Goal: Task Accomplishment & Management: Manage account settings

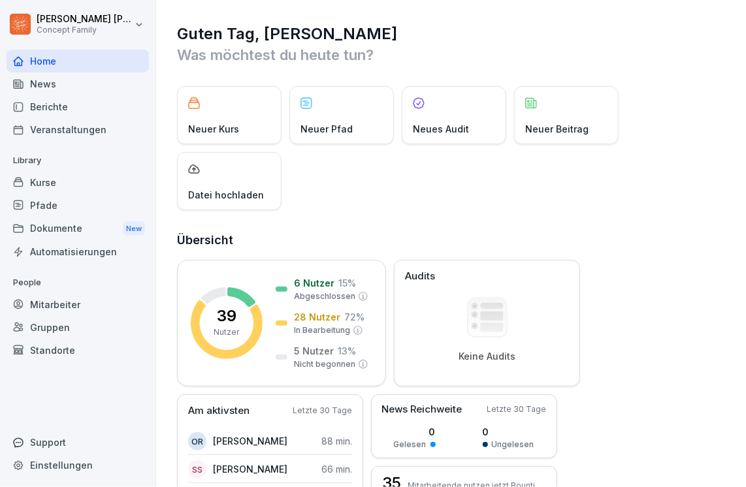
click at [204, 118] on div "Neuer Kurs" at bounding box center [229, 115] width 104 height 58
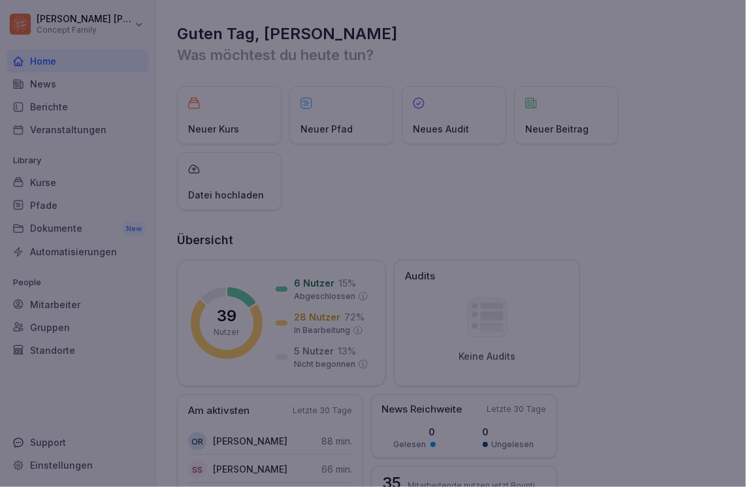
click at [205, 114] on div at bounding box center [373, 243] width 746 height 487
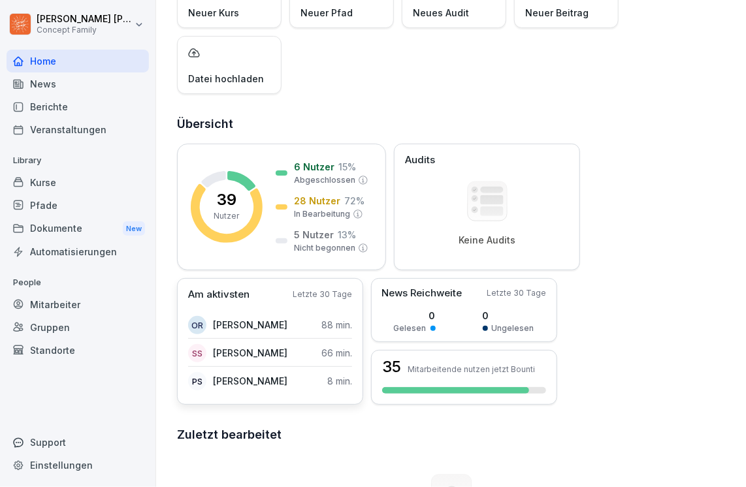
scroll to position [131, 0]
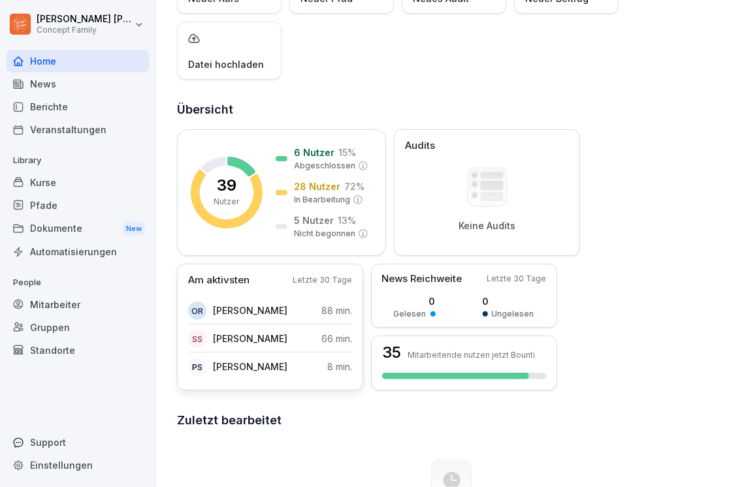
click at [243, 312] on p "[PERSON_NAME]" at bounding box center [250, 311] width 74 height 14
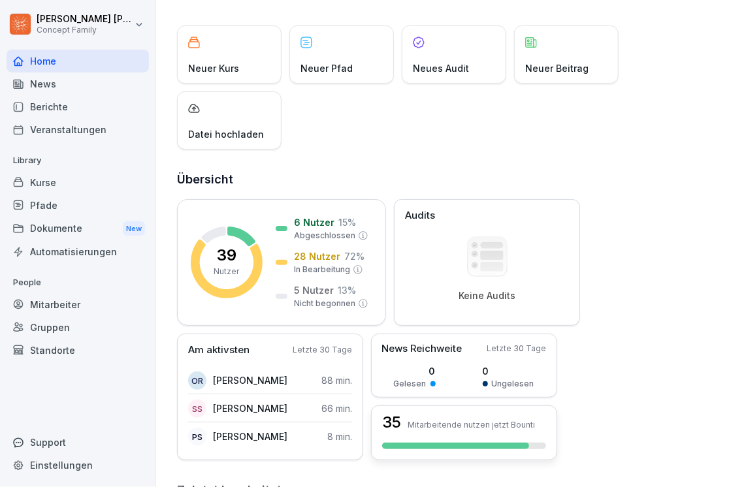
scroll to position [0, 0]
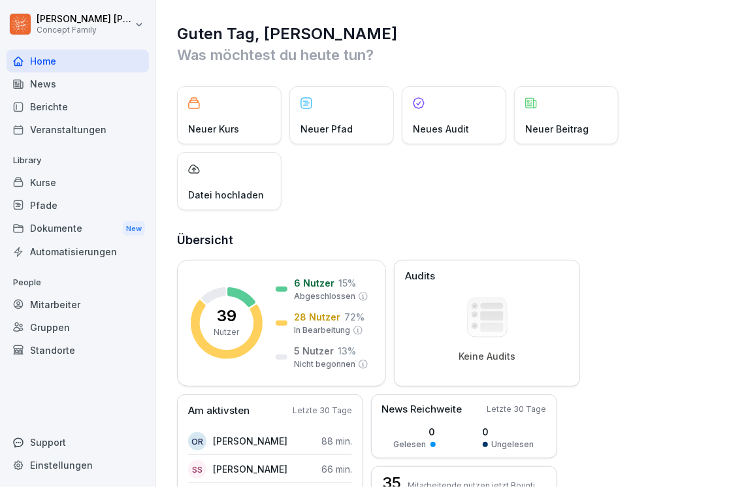
click at [49, 305] on div "Mitarbeiter" at bounding box center [78, 304] width 142 height 23
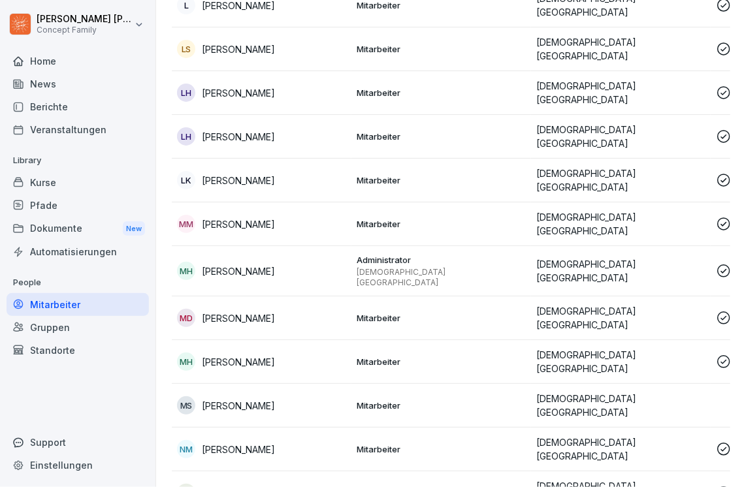
scroll to position [849, 0]
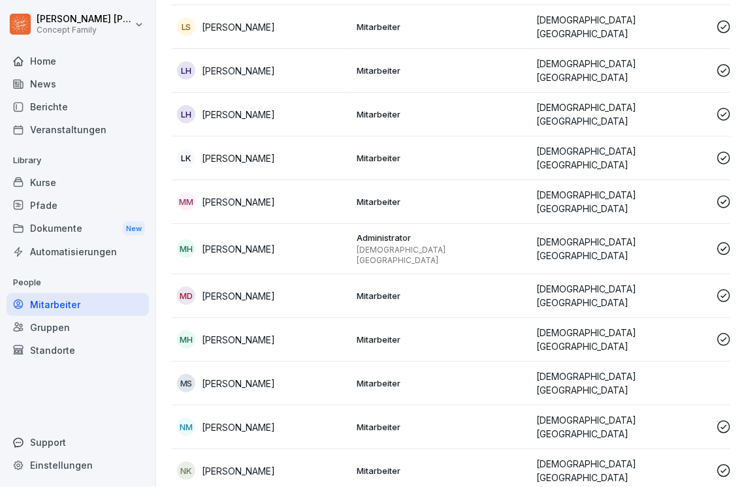
click at [719, 332] on icon at bounding box center [724, 340] width 16 height 16
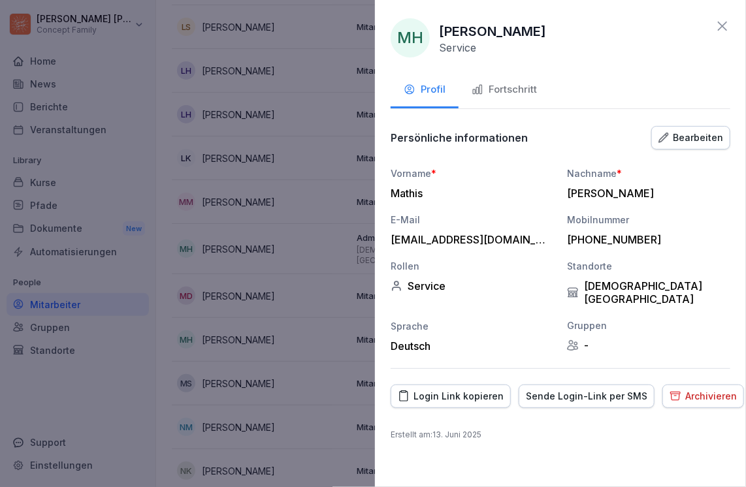
click at [712, 144] on div "Bearbeiten" at bounding box center [690, 138] width 65 height 14
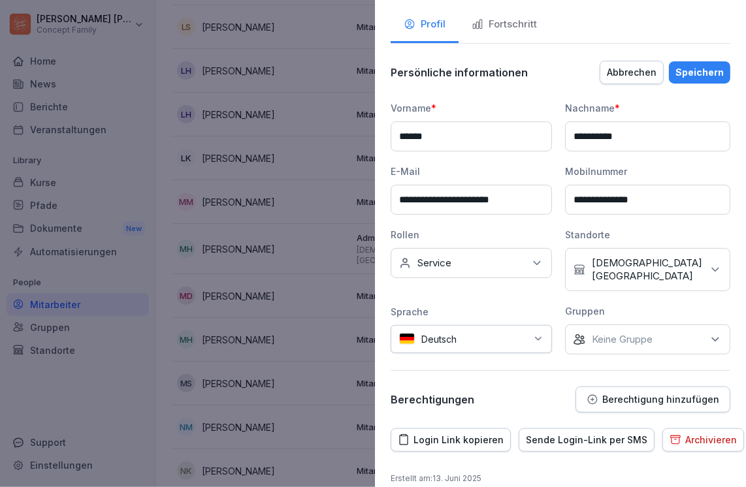
scroll to position [0, 0]
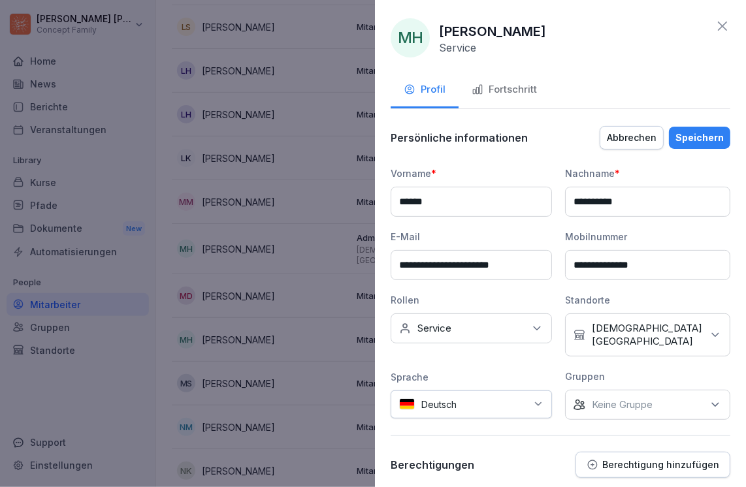
click at [607, 138] on div "Abbrechen" at bounding box center [632, 138] width 50 height 14
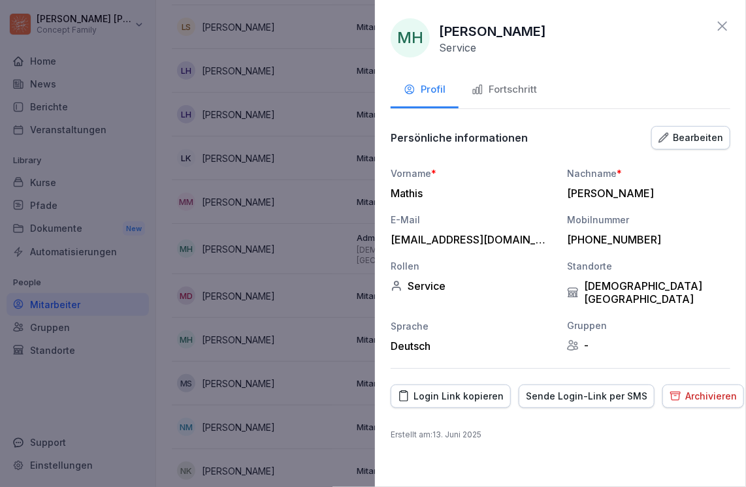
click at [513, 89] on div "Fortschritt" at bounding box center [504, 89] width 65 height 15
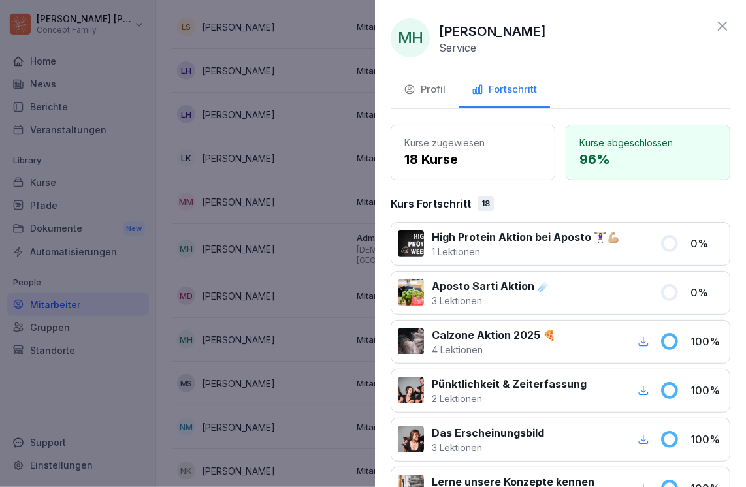
click at [415, 74] on button "Profil" at bounding box center [425, 90] width 68 height 35
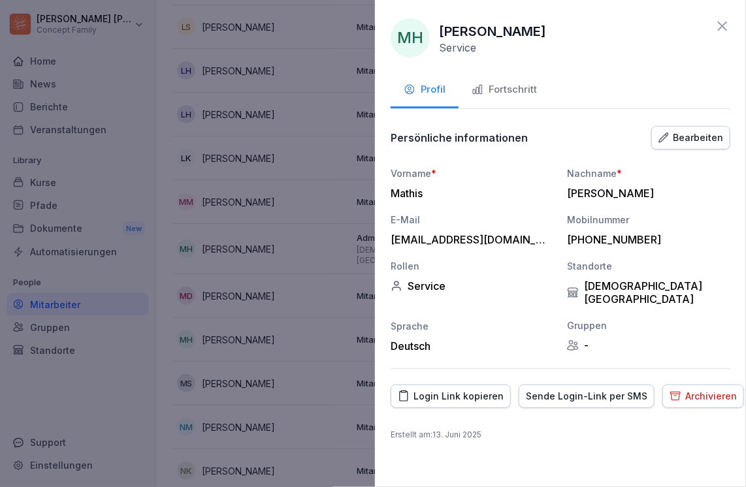
click at [724, 22] on icon at bounding box center [723, 26] width 16 height 16
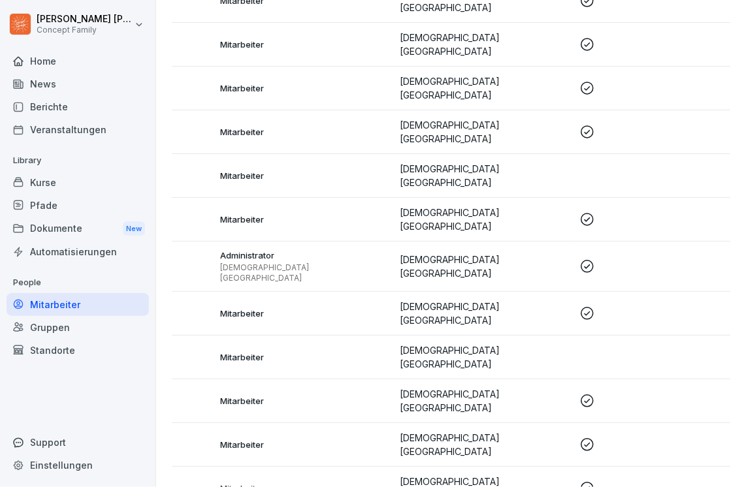
scroll to position [0, 138]
click at [580, 336] on td at bounding box center [662, 358] width 180 height 44
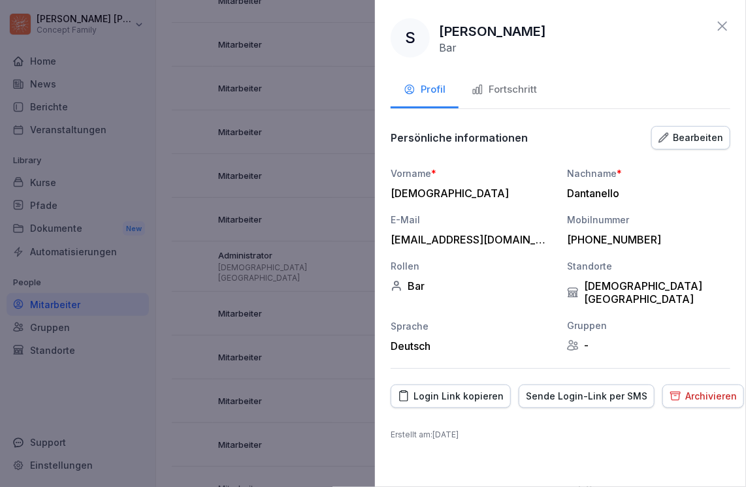
click at [688, 144] on div "Bearbeiten" at bounding box center [690, 138] width 65 height 14
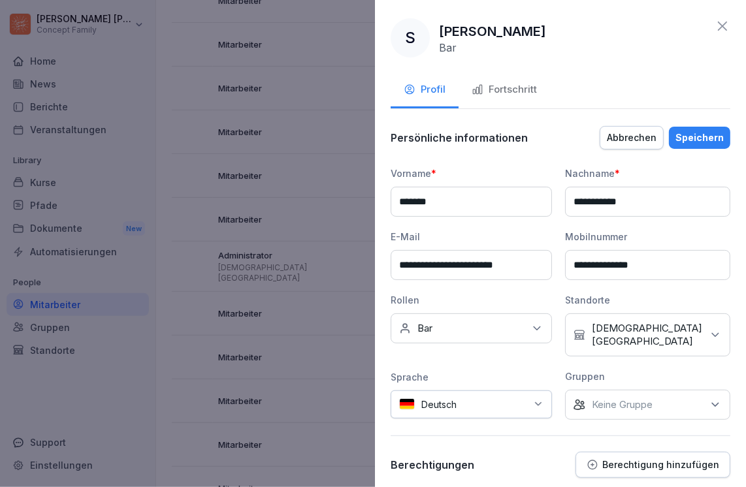
click at [537, 328] on icon at bounding box center [536, 328] width 13 height 13
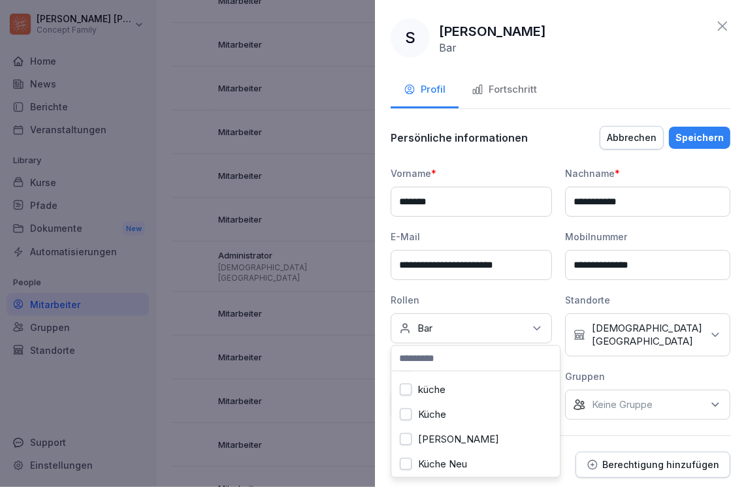
click at [433, 417] on label "Küche" at bounding box center [432, 415] width 28 height 12
click at [405, 388] on button "Bar" at bounding box center [406, 387] width 12 height 12
click at [447, 386] on div "küche" at bounding box center [475, 390] width 162 height 25
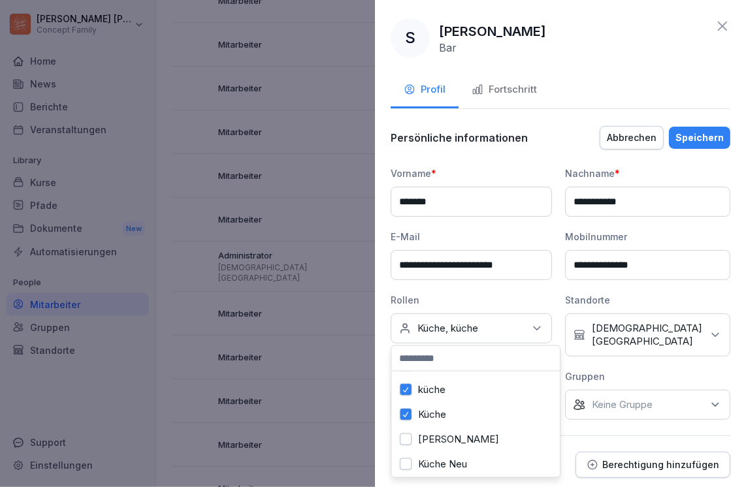
click at [402, 388] on button "küche" at bounding box center [406, 390] width 12 height 12
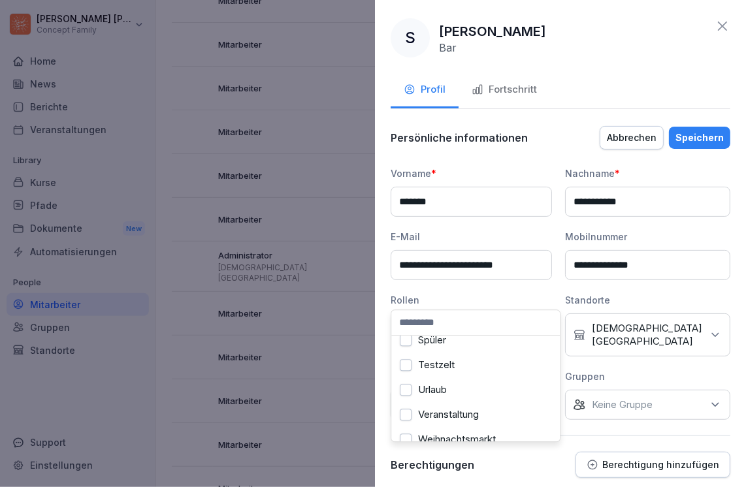
scroll to position [65, 0]
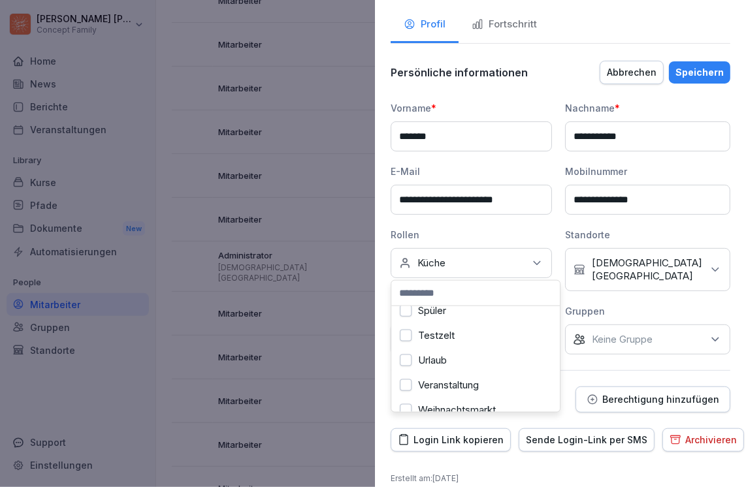
click at [655, 447] on div "**********" at bounding box center [560, 243] width 371 height 487
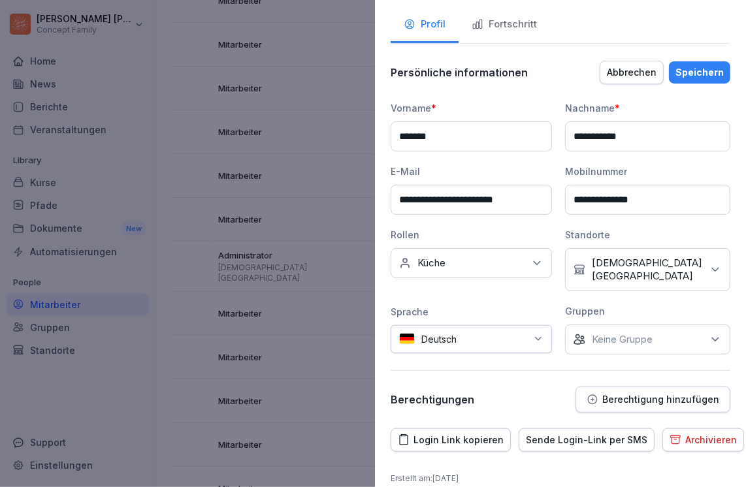
click at [654, 282] on div "**********" at bounding box center [561, 227] width 340 height 253
click at [657, 325] on div "Keine Gruppe" at bounding box center [647, 340] width 165 height 30
click at [656, 325] on div "Keine Gruppe" at bounding box center [647, 340] width 165 height 30
click at [708, 71] on div "Speichern" at bounding box center [699, 72] width 48 height 14
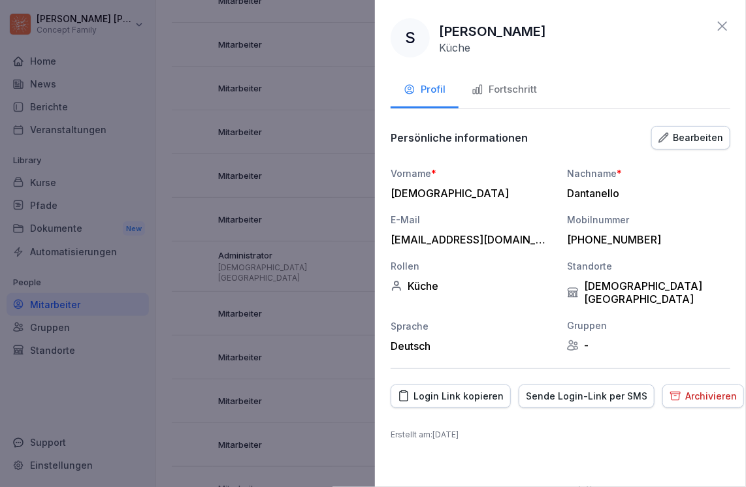
click at [279, 259] on div at bounding box center [373, 243] width 746 height 487
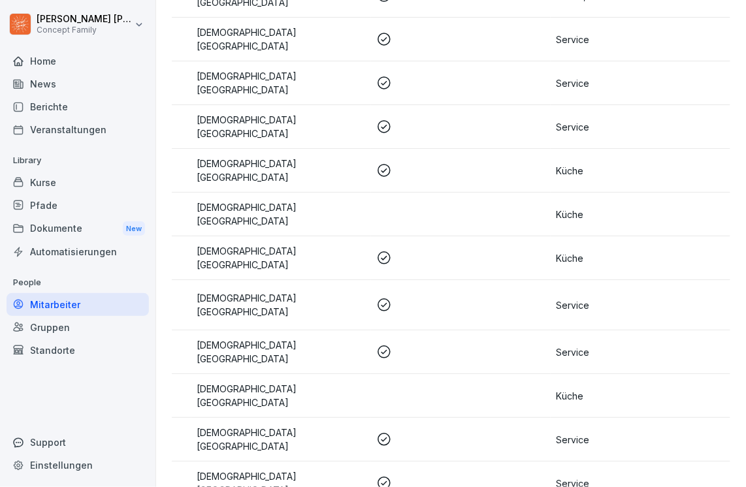
scroll to position [1279, 0]
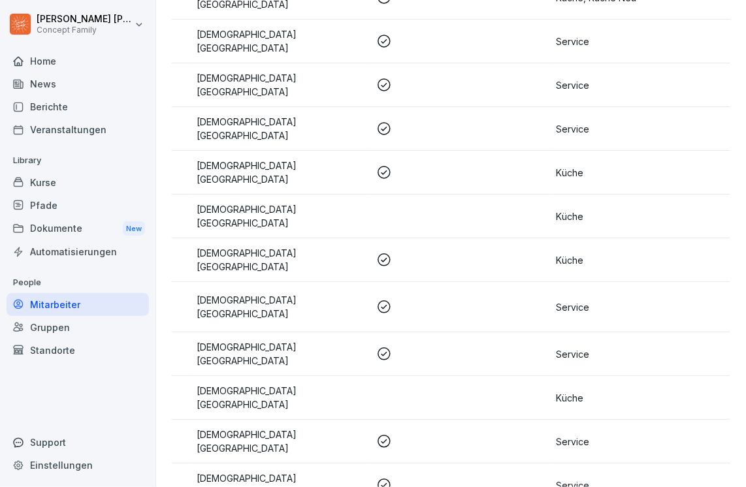
click at [133, 24] on html "Stefanie Schmid Concept Family Home News Berichte Veranstaltungen Library Kurse…" at bounding box center [373, 243] width 746 height 487
click at [132, 24] on html "Stefanie Schmid Concept Family Home News Berichte Veranstaltungen Library Kurse…" at bounding box center [373, 243] width 746 height 487
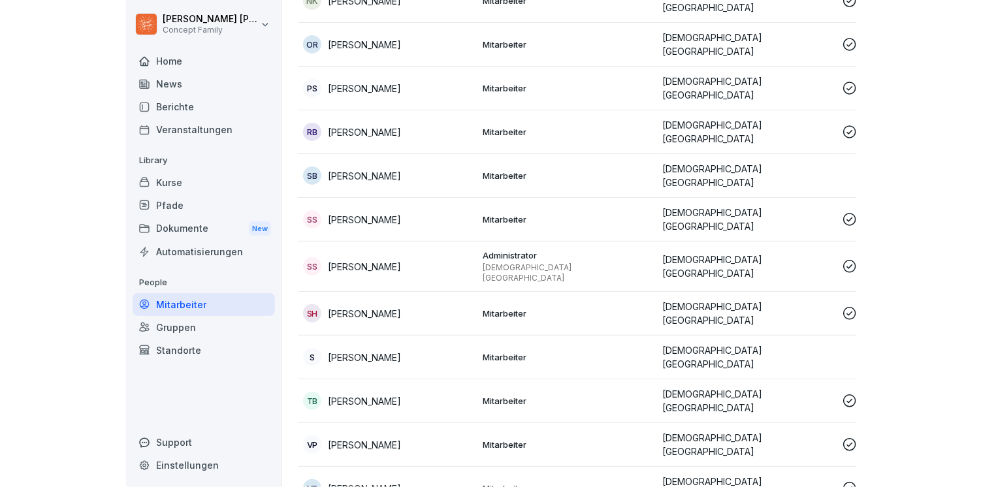
scroll to position [1254, 0]
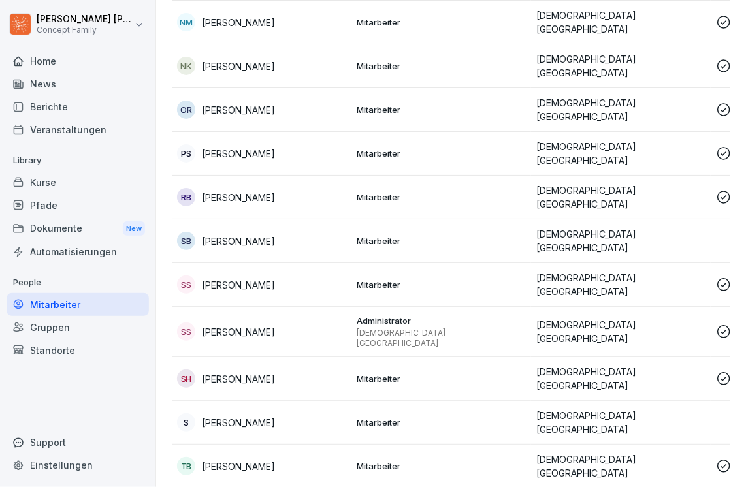
click at [720, 102] on icon at bounding box center [724, 110] width 16 height 16
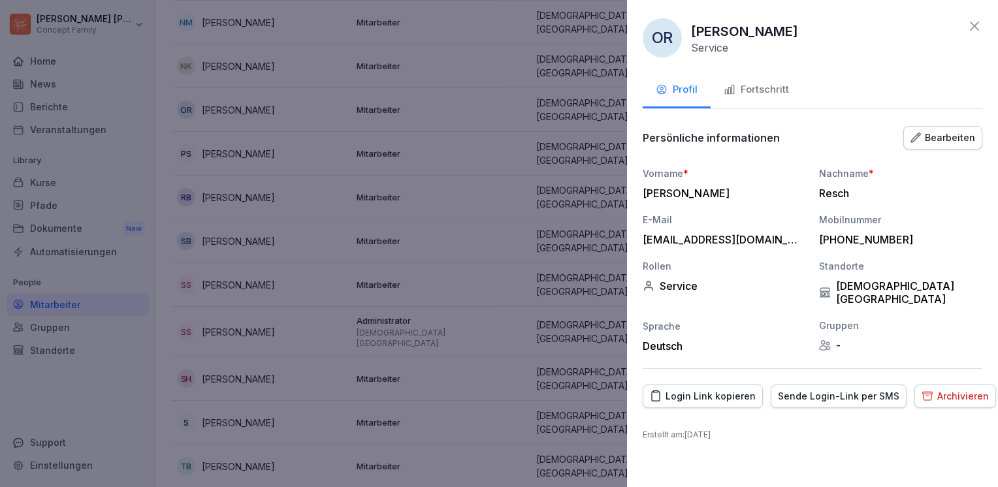
click at [217, 433] on div at bounding box center [499, 243] width 998 height 487
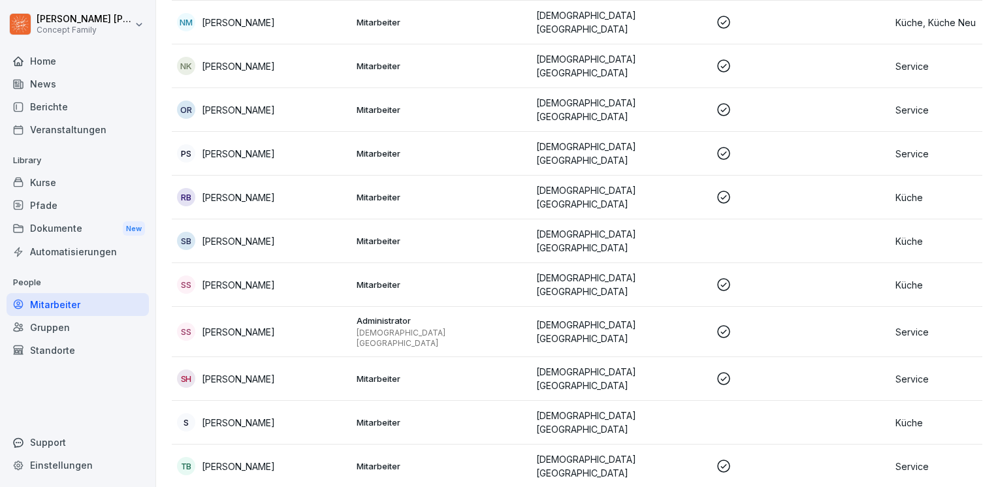
scroll to position [1319, 0]
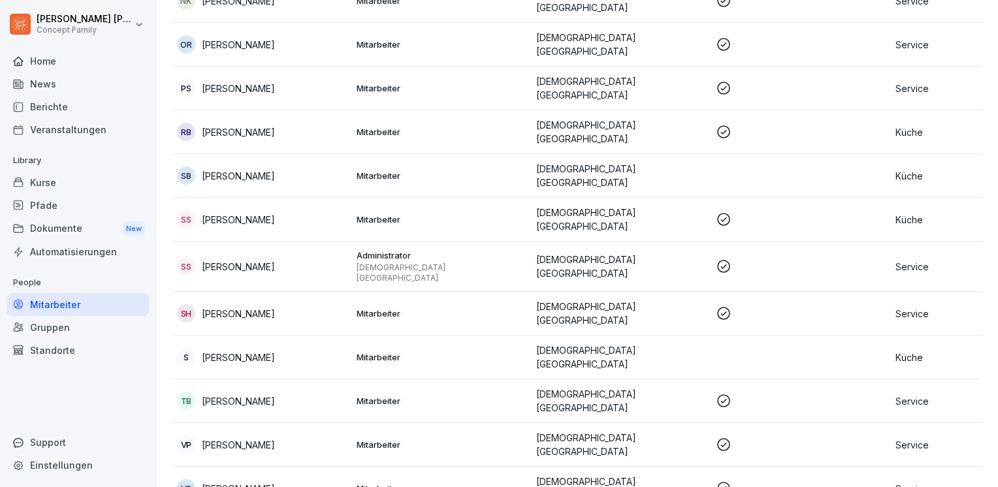
click at [716, 393] on icon at bounding box center [724, 401] width 16 height 16
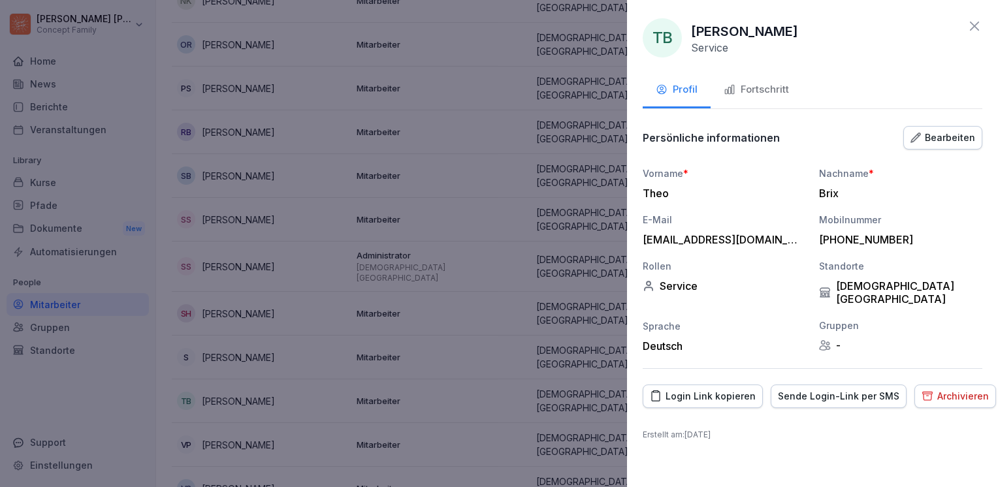
click at [745, 389] on div "Archivieren" at bounding box center [955, 396] width 67 height 14
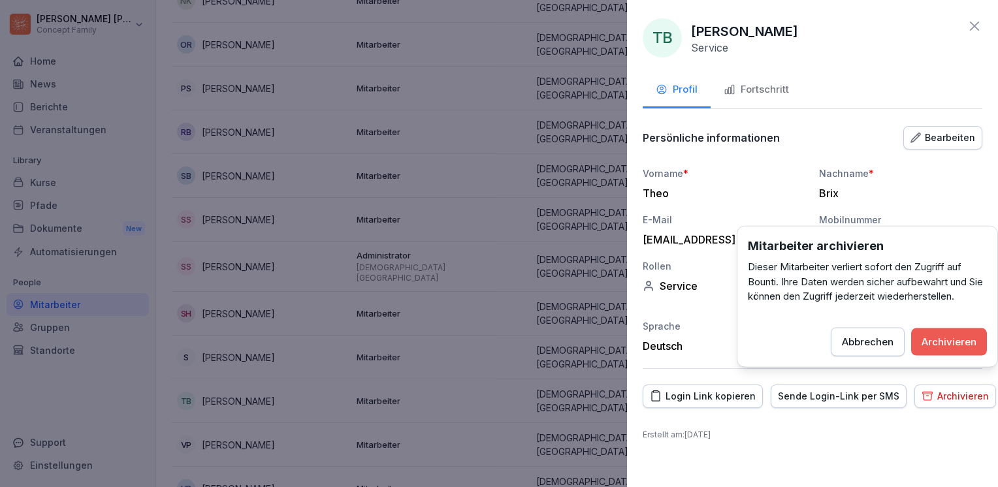
click at [745, 338] on div "Archivieren" at bounding box center [949, 341] width 55 height 14
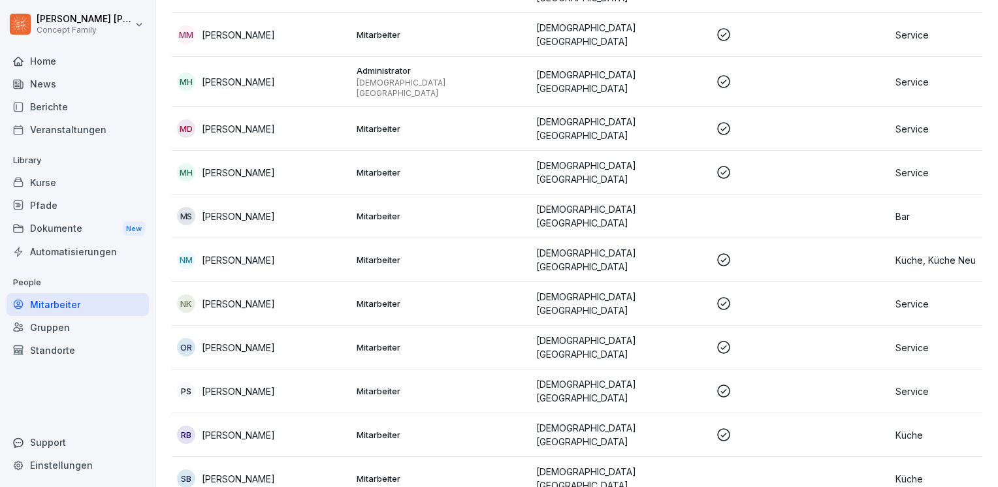
scroll to position [951, 0]
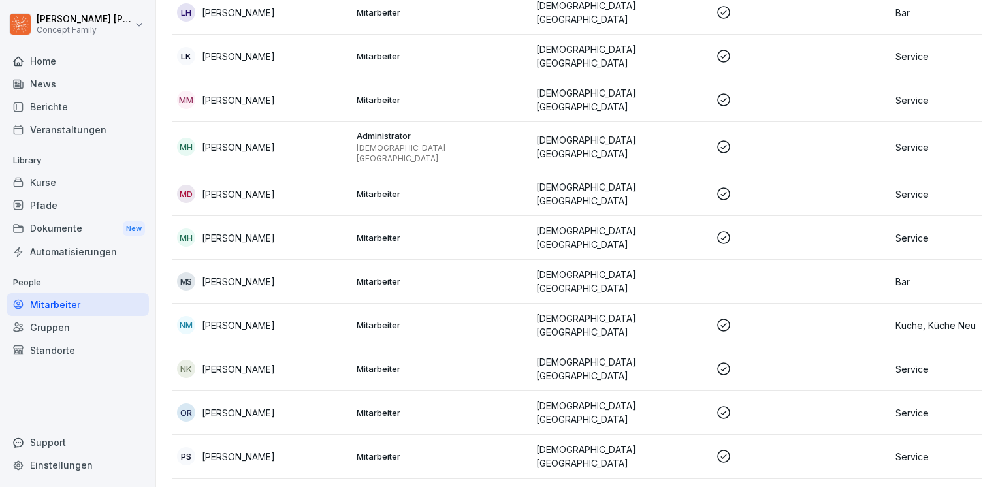
click at [721, 230] on icon at bounding box center [724, 238] width 16 height 16
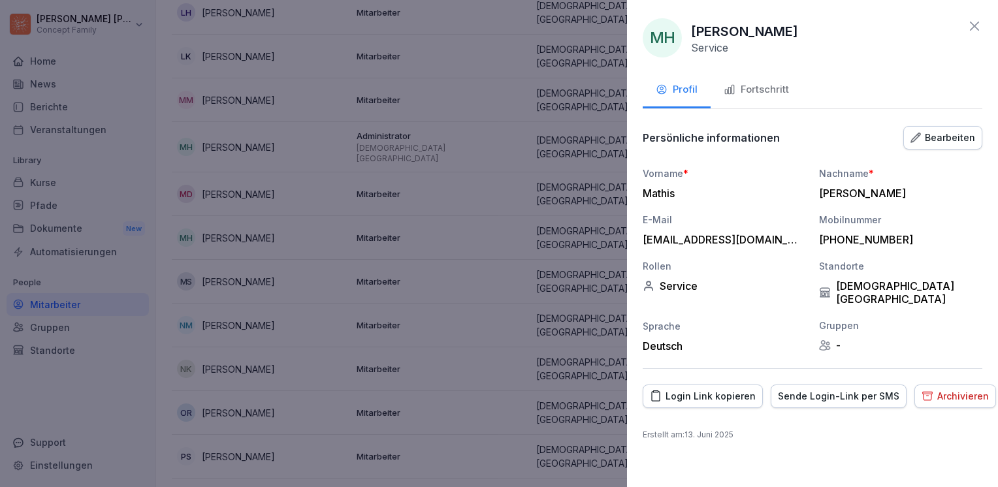
click at [745, 389] on div "Archivieren" at bounding box center [955, 396] width 67 height 14
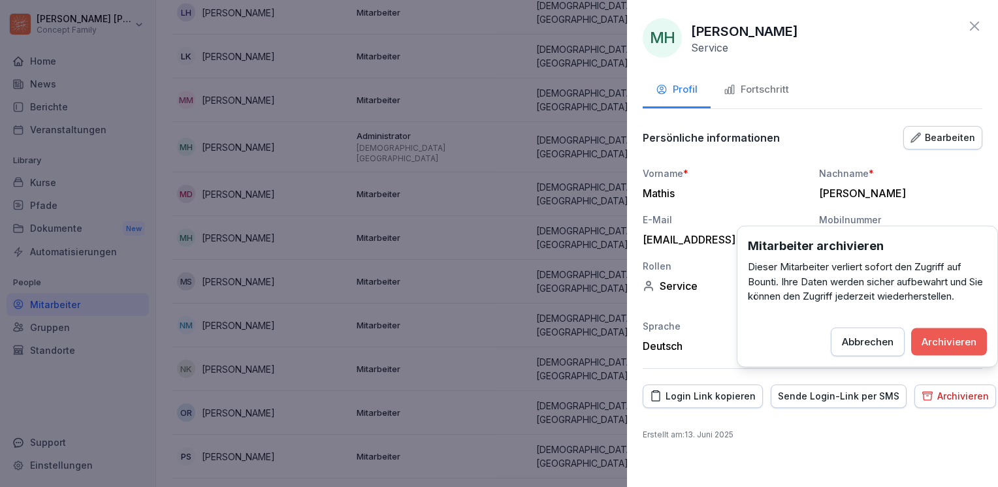
click at [745, 356] on div "Mitarbeiter archivieren Dieser Mitarbeiter verliert sofort den Zugriff auf Boun…" at bounding box center [867, 296] width 261 height 141
click at [745, 344] on div "Archivieren" at bounding box center [949, 341] width 55 height 14
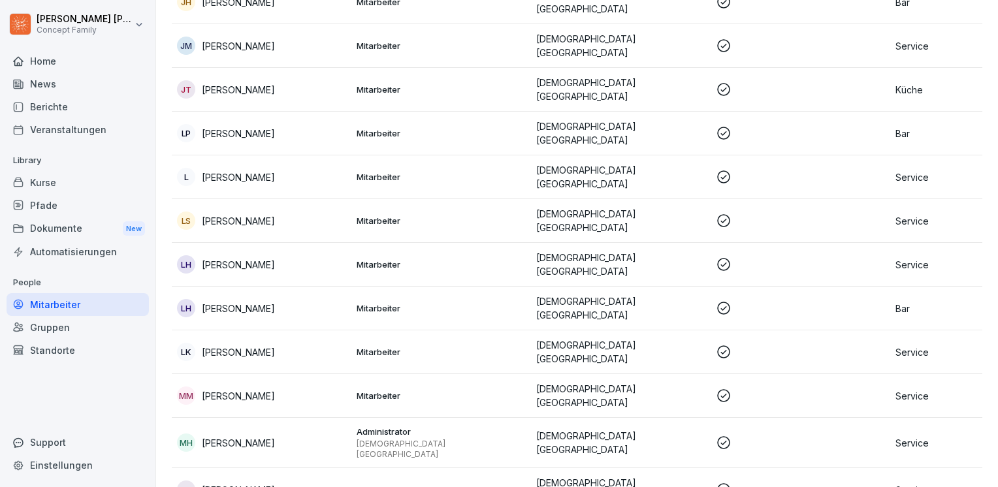
scroll to position [624, 0]
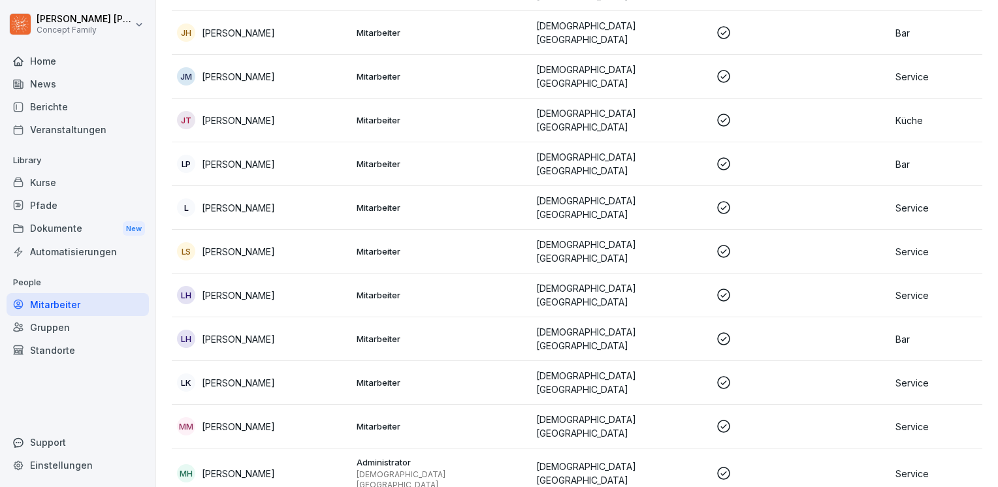
click at [721, 156] on icon at bounding box center [724, 164] width 16 height 16
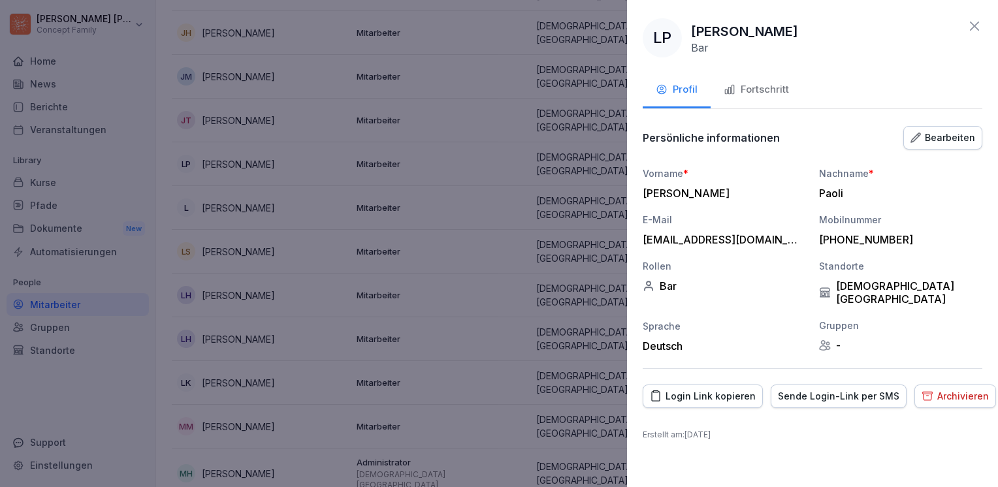
click at [669, 289] on div "Bar" at bounding box center [724, 286] width 163 height 13
click at [745, 142] on div "Bearbeiten" at bounding box center [942, 138] width 65 height 14
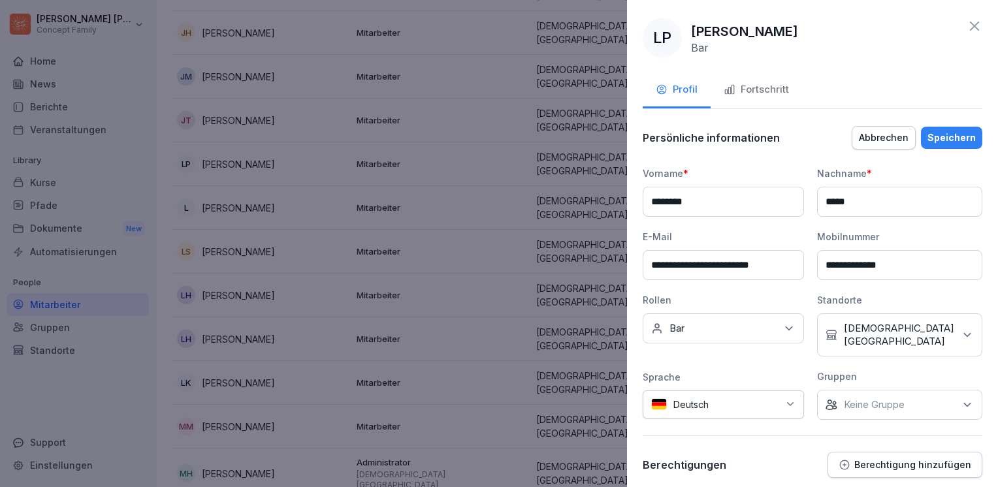
click at [745, 324] on icon at bounding box center [788, 328] width 13 height 13
click at [655, 413] on button "Küche" at bounding box center [658, 415] width 12 height 12
click at [745, 297] on div "Rollen" at bounding box center [723, 300] width 161 height 14
click at [745, 138] on div "Speichern" at bounding box center [951, 138] width 48 height 14
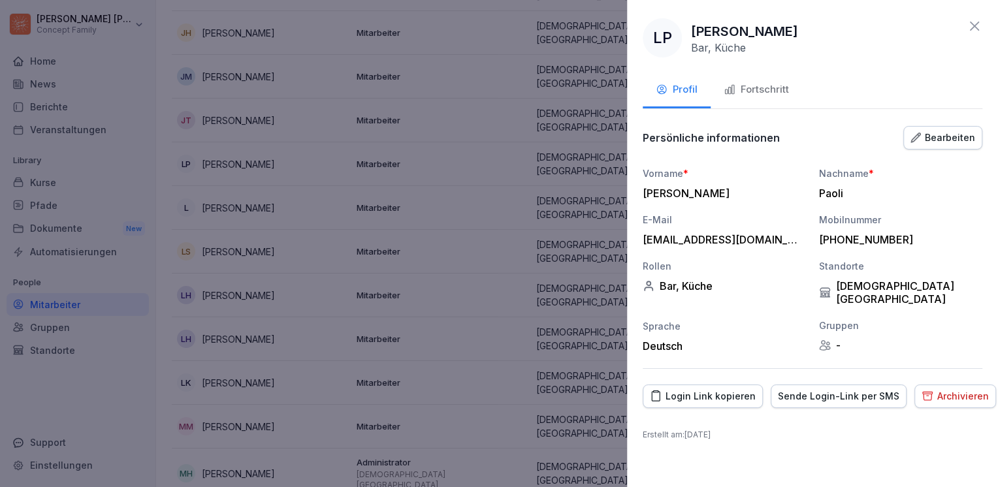
click at [429, 306] on div at bounding box center [499, 243] width 998 height 487
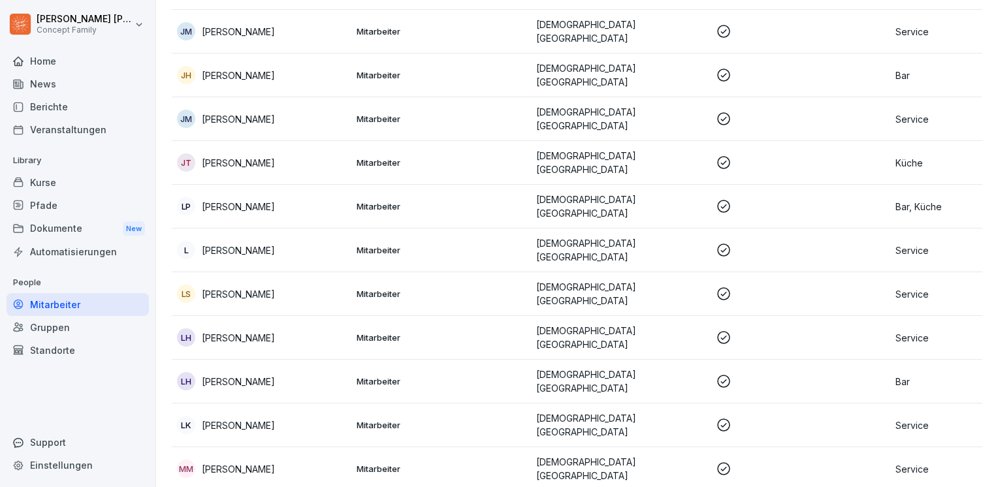
scroll to position [559, 0]
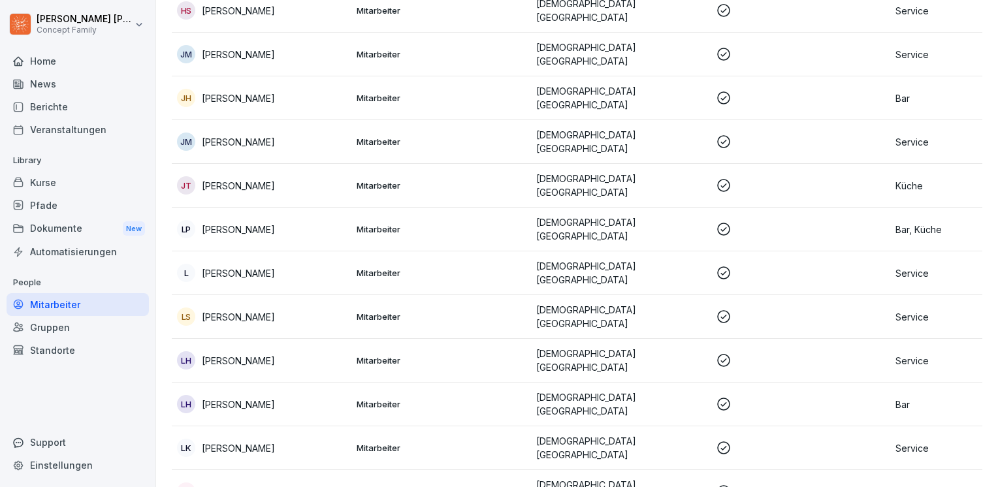
click at [724, 135] on icon at bounding box center [723, 141] width 13 height 13
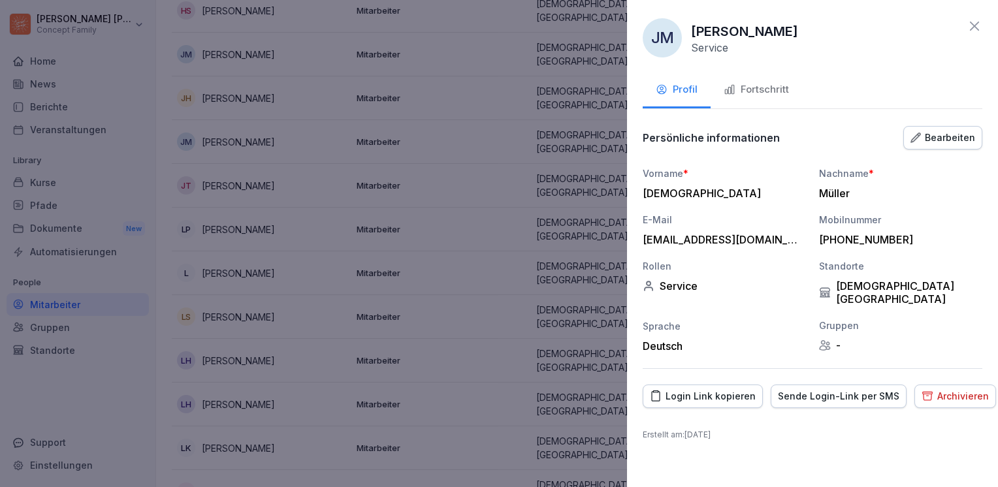
click at [745, 137] on div "Bearbeiten" at bounding box center [942, 138] width 65 height 14
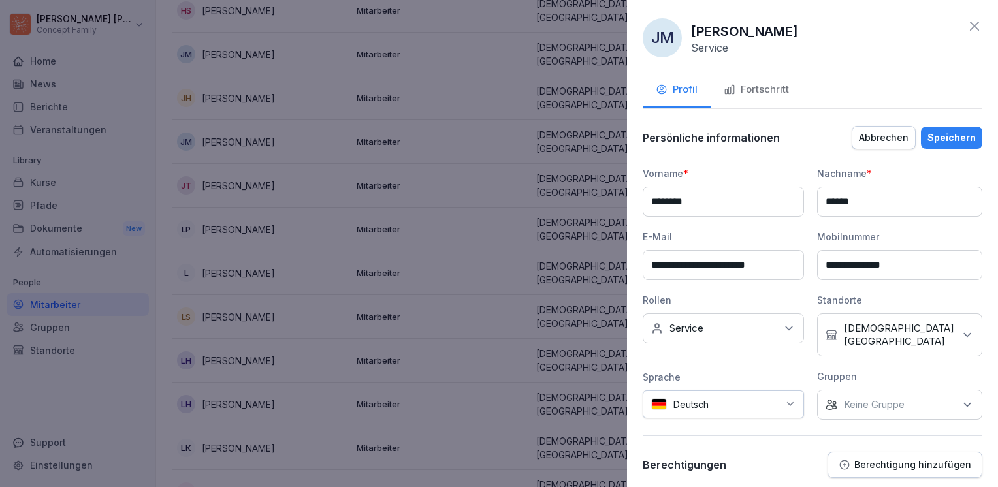
click at [745, 323] on icon at bounding box center [788, 328] width 13 height 13
click at [658, 388] on button "Bar" at bounding box center [658, 387] width 12 height 12
click at [745, 302] on div "Rollen" at bounding box center [723, 300] width 161 height 14
click at [745, 452] on button "Berechtigung hinzufügen" at bounding box center [904, 465] width 155 height 26
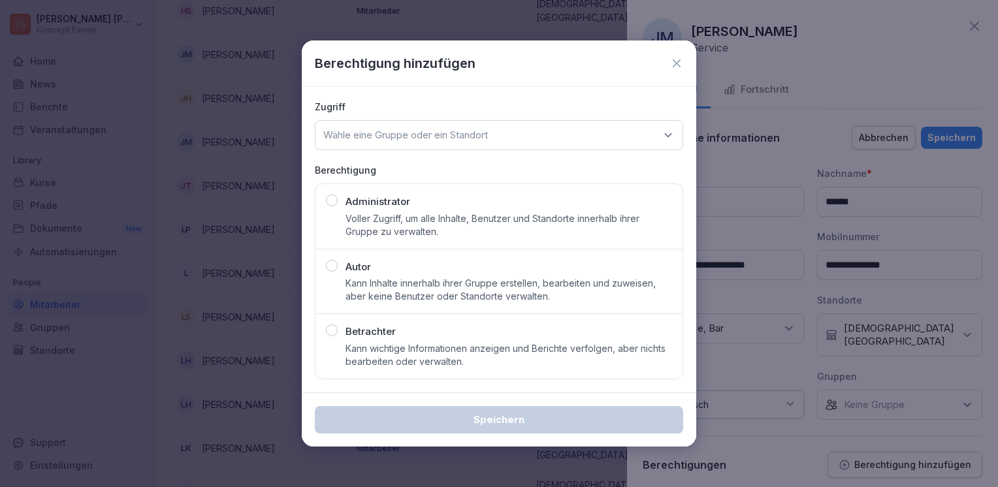
click at [682, 60] on icon at bounding box center [676, 63] width 13 height 13
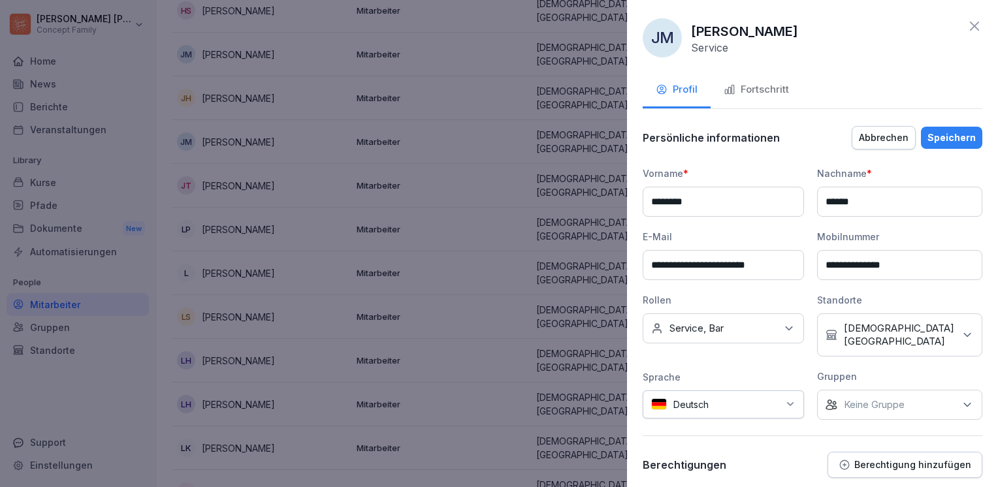
click at [745, 133] on div "Speichern" at bounding box center [951, 138] width 48 height 14
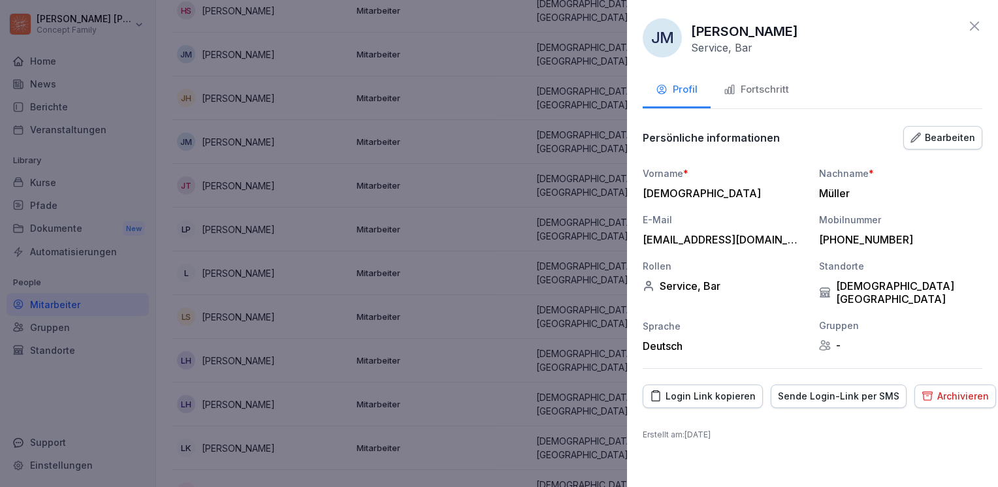
click at [566, 263] on div at bounding box center [499, 243] width 998 height 487
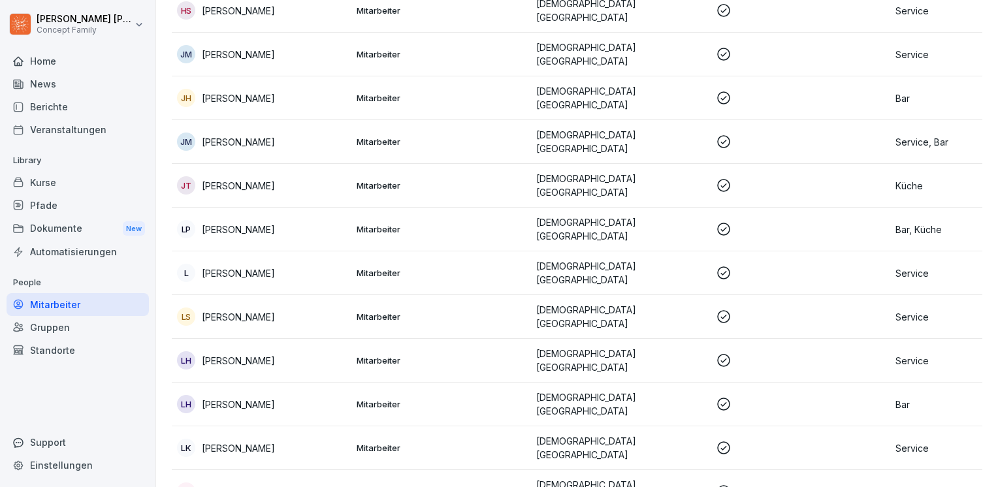
click at [729, 91] on icon at bounding box center [723, 97] width 13 height 13
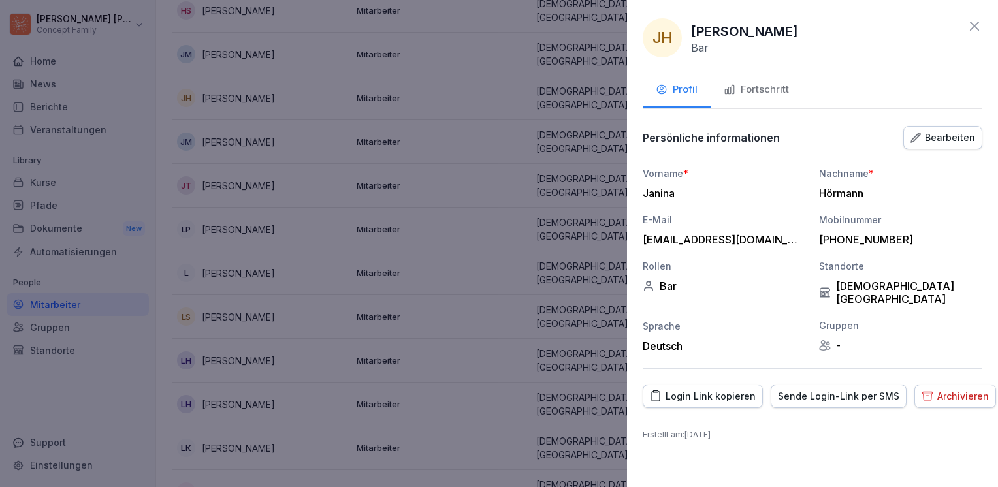
click at [580, 142] on div at bounding box center [499, 243] width 998 height 487
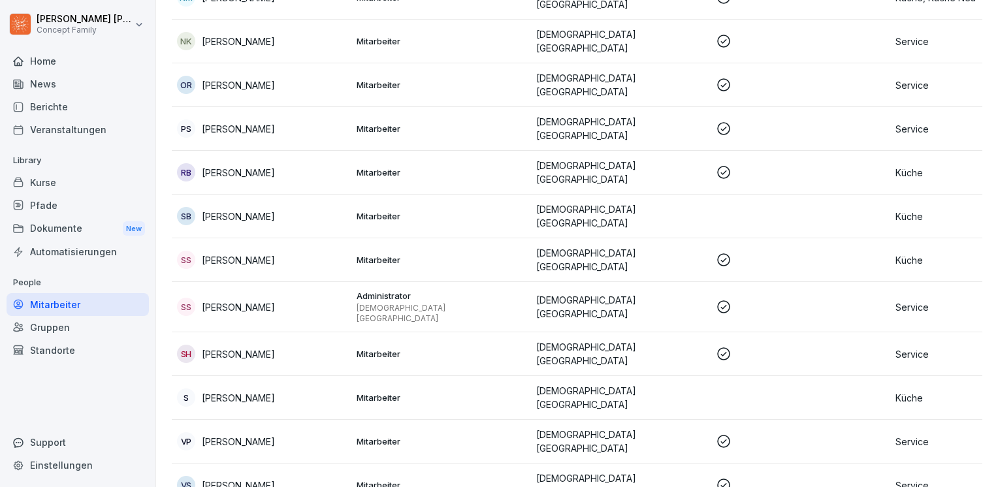
scroll to position [1236, 0]
click at [106, 249] on div "Automatisierungen" at bounding box center [78, 251] width 142 height 23
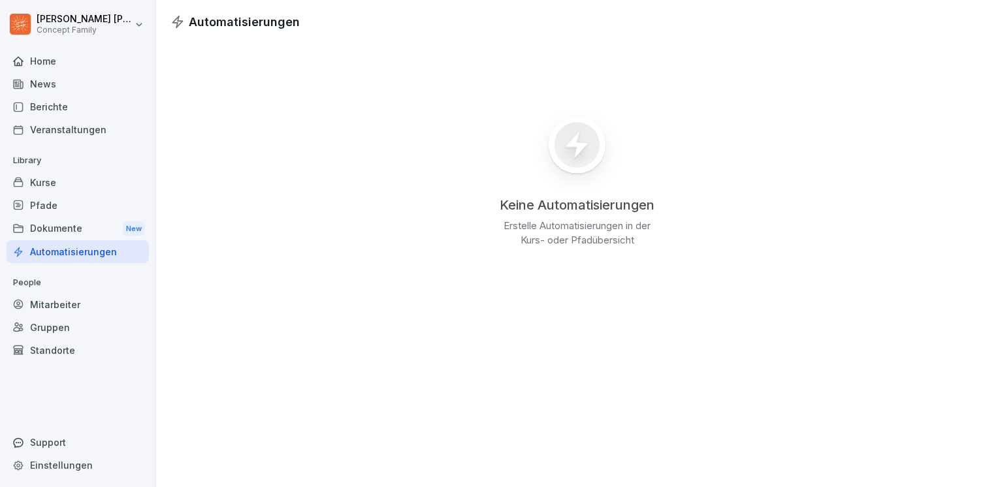
click at [94, 230] on div "Dokumente New" at bounding box center [78, 229] width 142 height 24
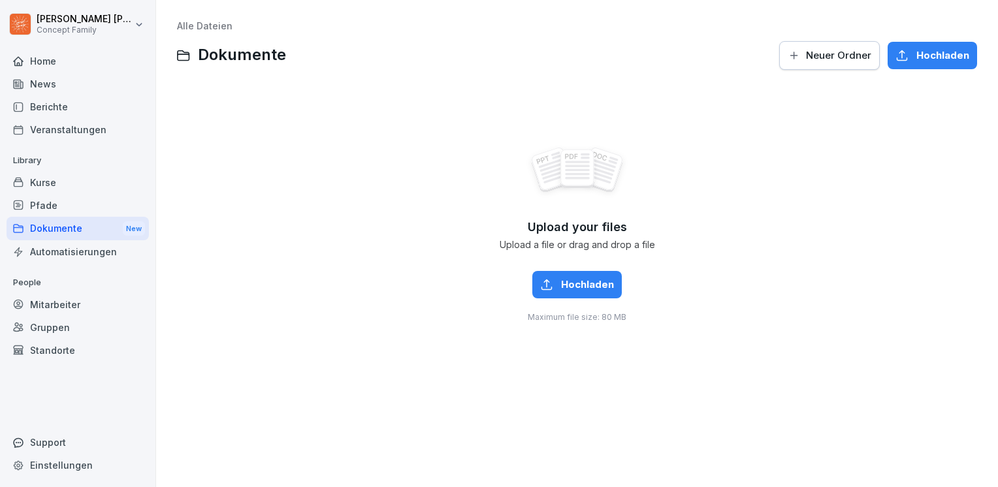
click at [90, 213] on div "Pfade" at bounding box center [78, 205] width 142 height 23
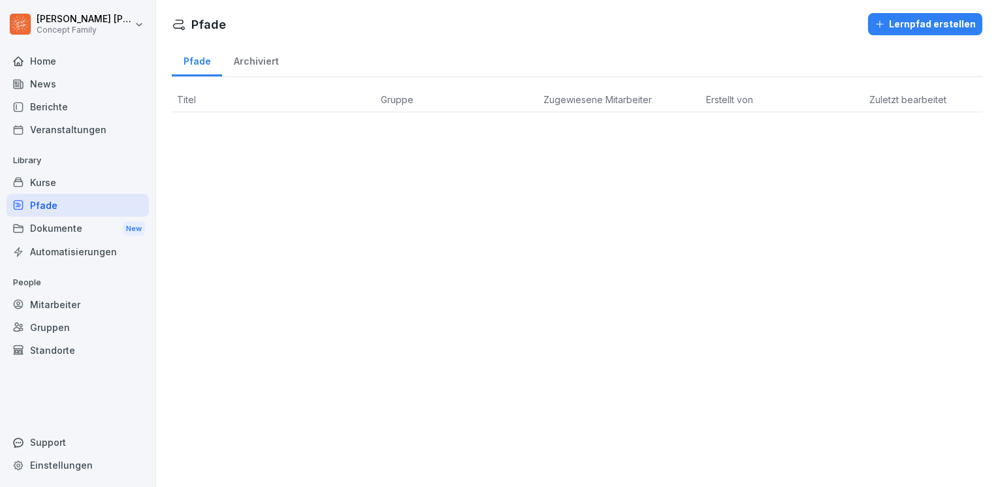
click at [52, 189] on div "Kurse" at bounding box center [78, 182] width 142 height 23
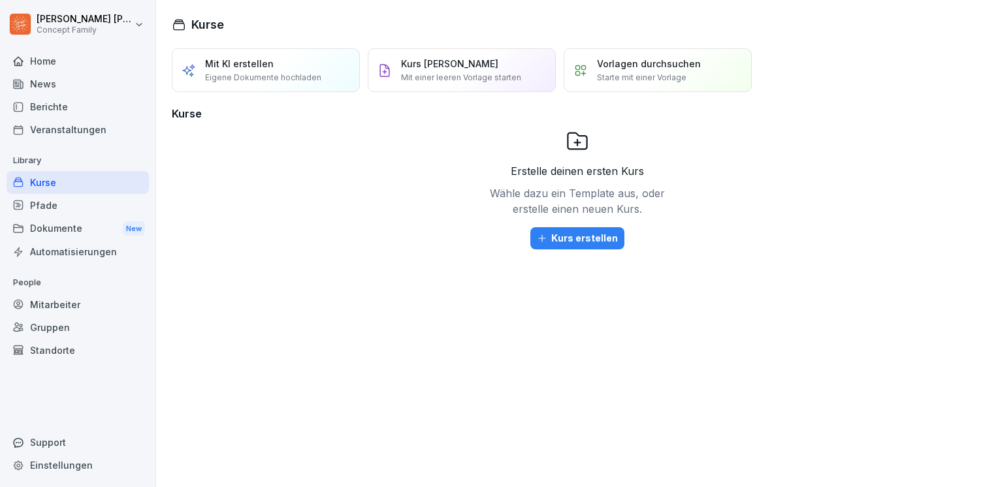
click at [411, 72] on p "Mit einer leeren Vorlage starten" at bounding box center [461, 78] width 120 height 12
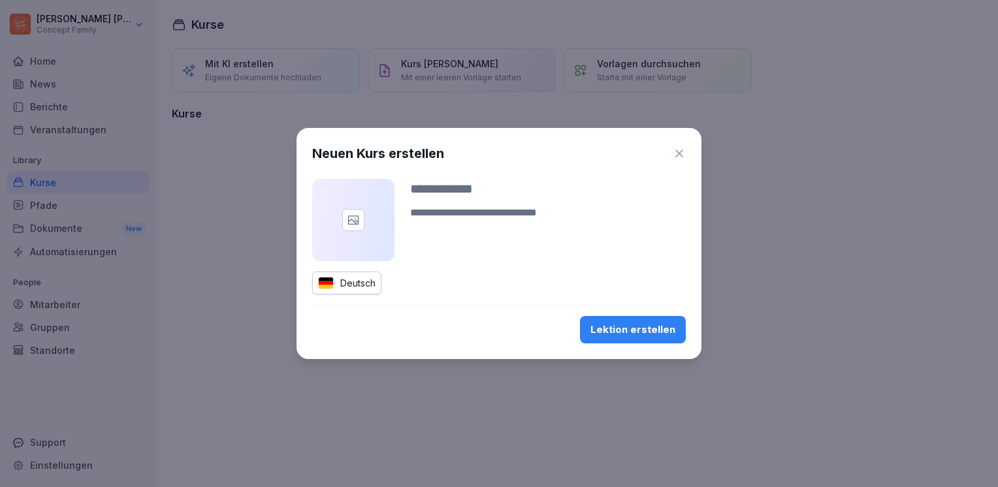
click at [690, 153] on div "Neuen Kurs erstellen Deutsch Lektion erstellen" at bounding box center [499, 243] width 405 height 231
click at [675, 144] on div "Neuen Kurs erstellen" at bounding box center [499, 154] width 374 height 20
click at [675, 149] on icon "button" at bounding box center [679, 153] width 13 height 13
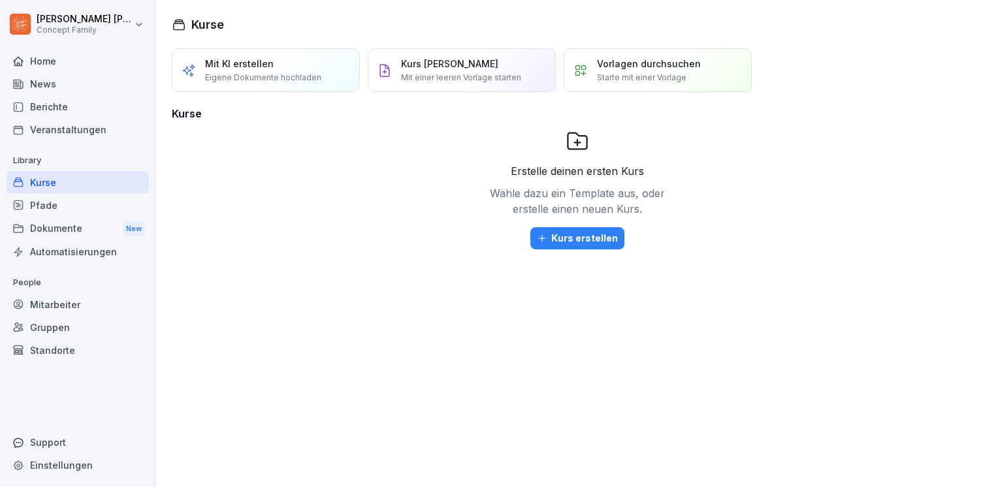
click at [673, 73] on p "Starte mit einer Vorlage" at bounding box center [641, 78] width 89 height 12
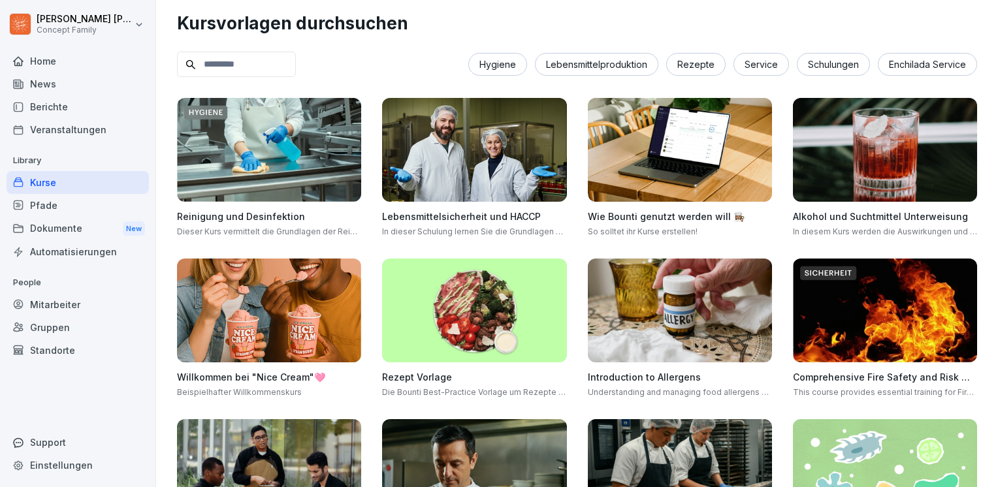
click at [745, 69] on div "Service" at bounding box center [761, 64] width 56 height 23
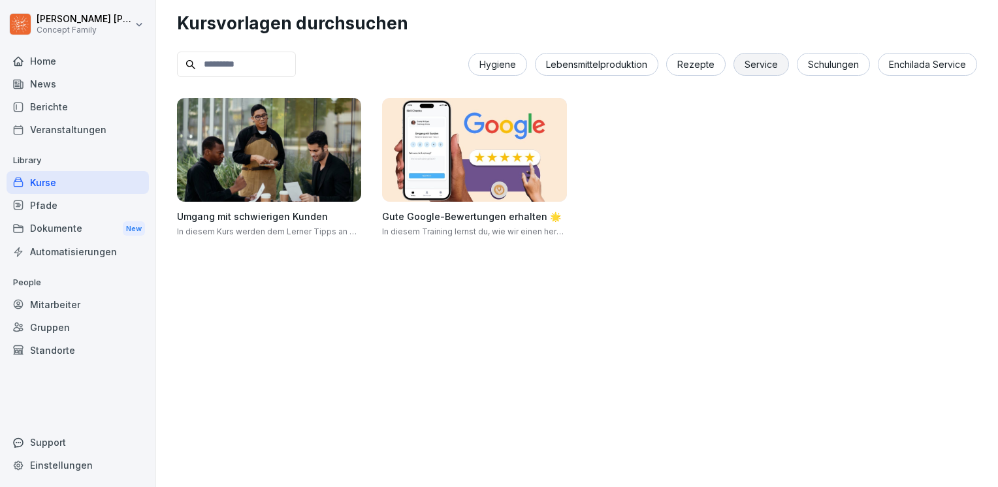
click at [251, 146] on img at bounding box center [269, 150] width 184 height 104
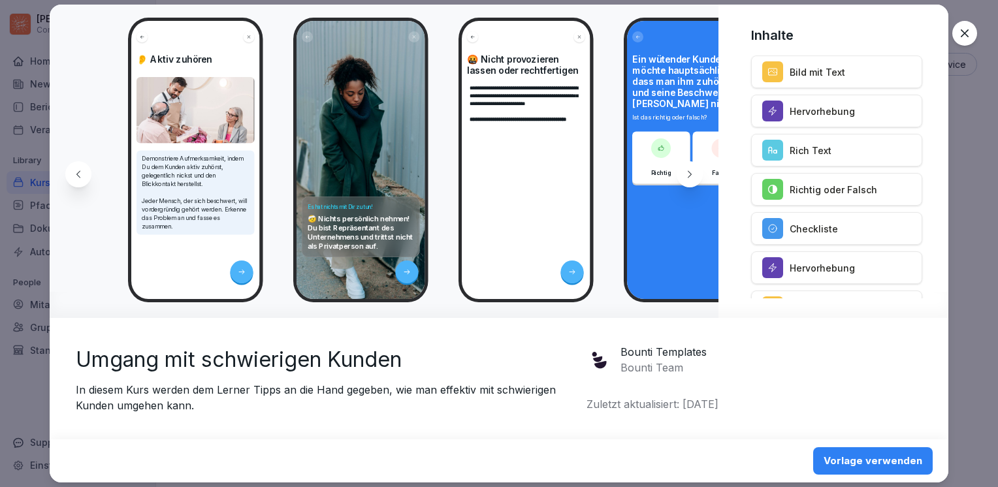
click at [745, 28] on icon at bounding box center [964, 33] width 13 height 13
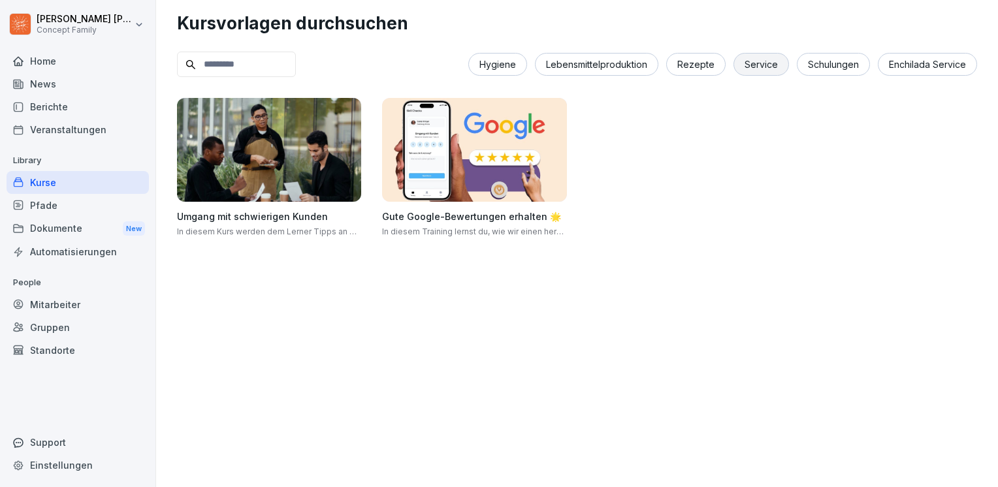
click at [60, 108] on div "Berichte" at bounding box center [78, 106] width 142 height 23
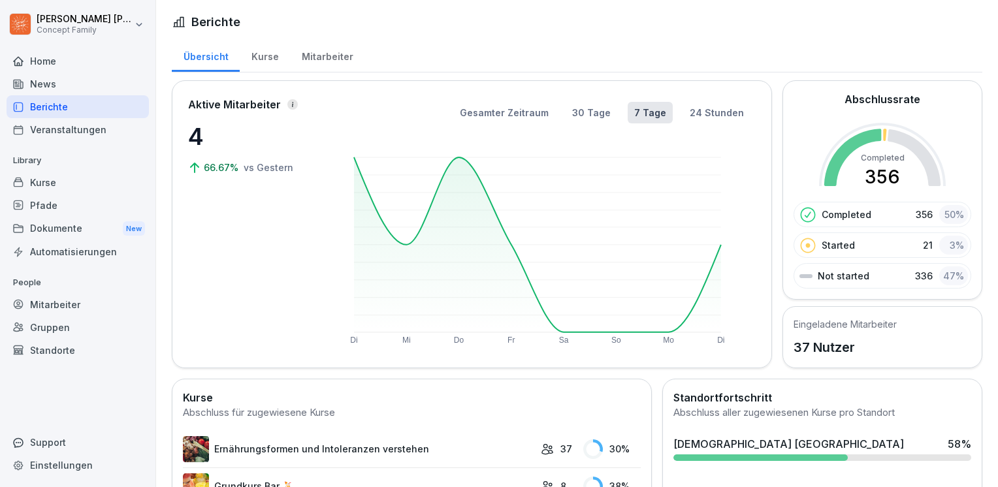
click at [259, 56] on div "Kurse" at bounding box center [265, 55] width 50 height 33
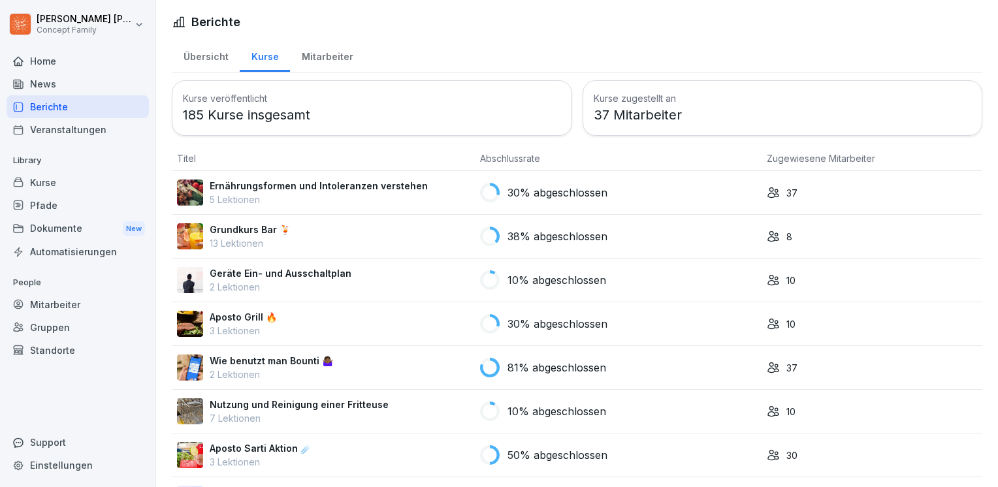
click at [745, 192] on p "37" at bounding box center [791, 193] width 11 height 14
click at [323, 273] on p "Geräte Ein- und Ausschaltplan" at bounding box center [281, 273] width 142 height 14
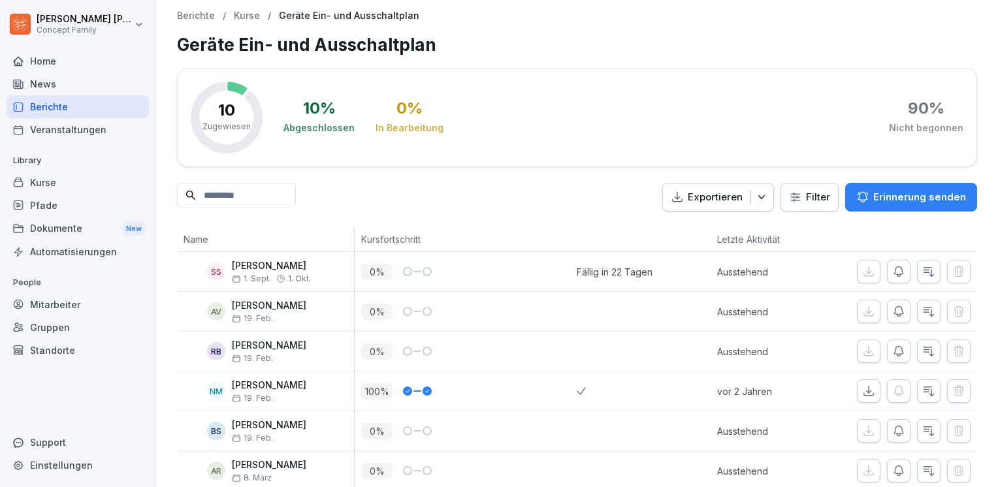
click at [892, 275] on icon "button" at bounding box center [898, 271] width 13 height 13
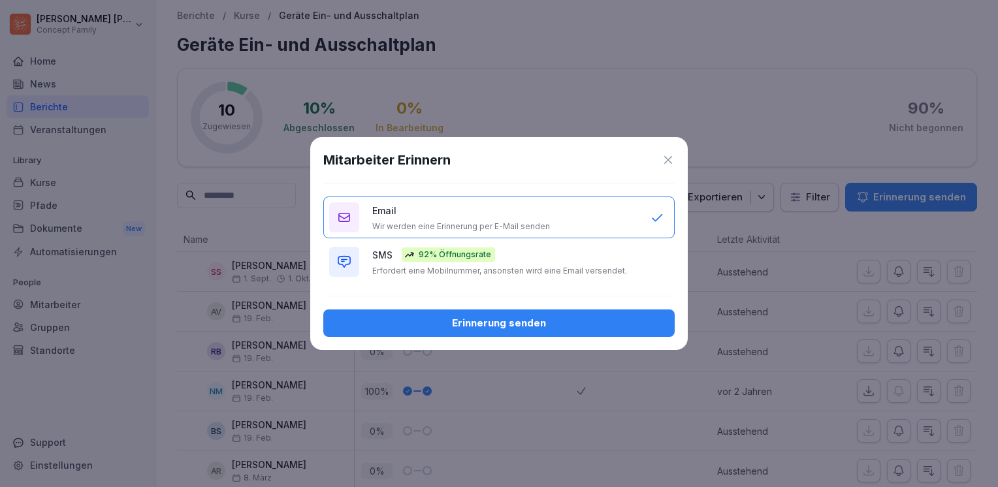
click at [669, 159] on icon at bounding box center [668, 160] width 8 height 8
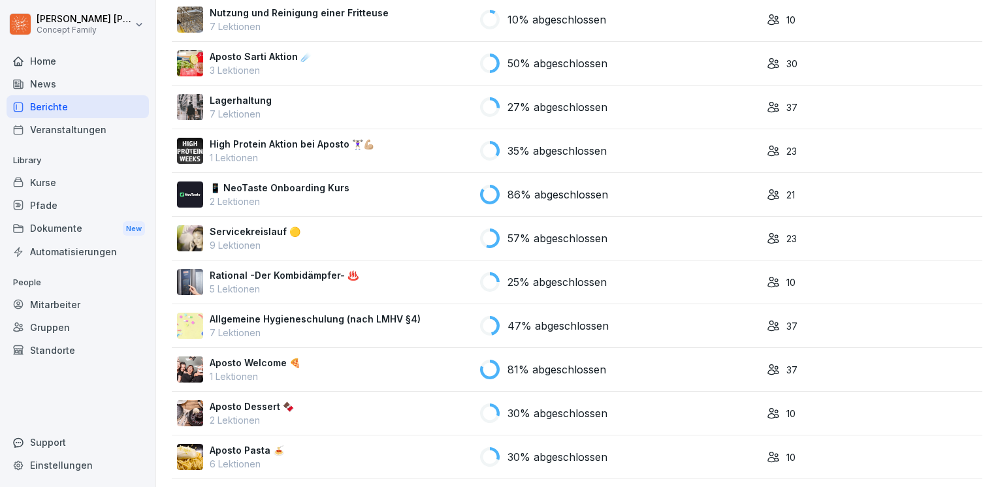
scroll to position [457, 0]
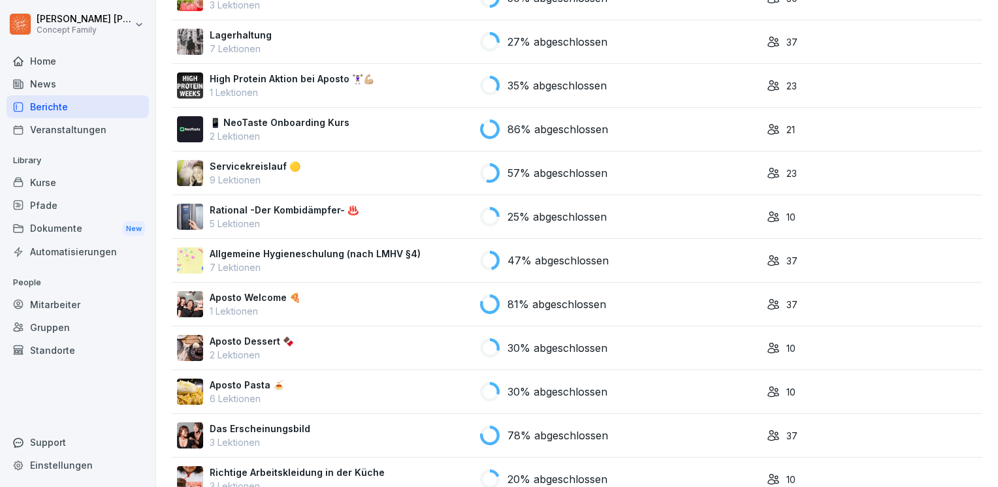
click at [522, 263] on p "47% abgeschlossen" at bounding box center [557, 261] width 101 height 16
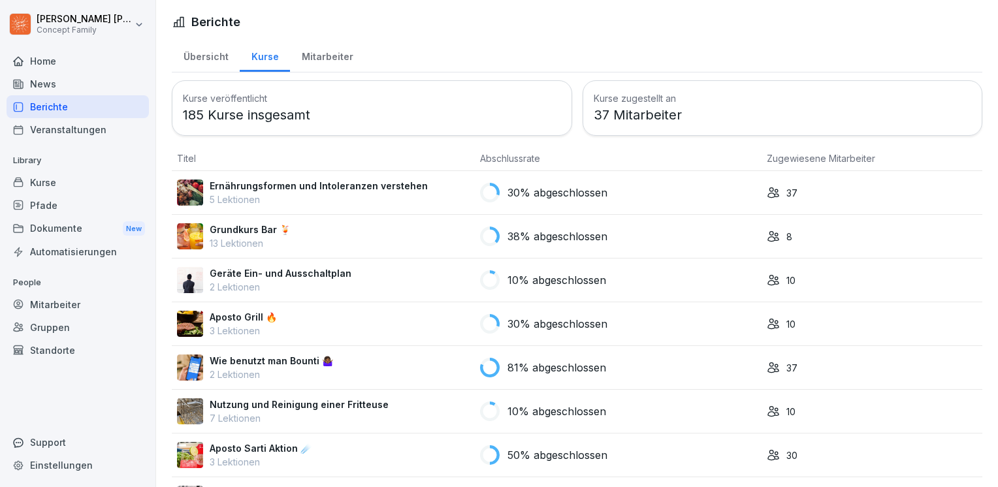
click at [312, 56] on div "Mitarbeiter" at bounding box center [327, 55] width 74 height 33
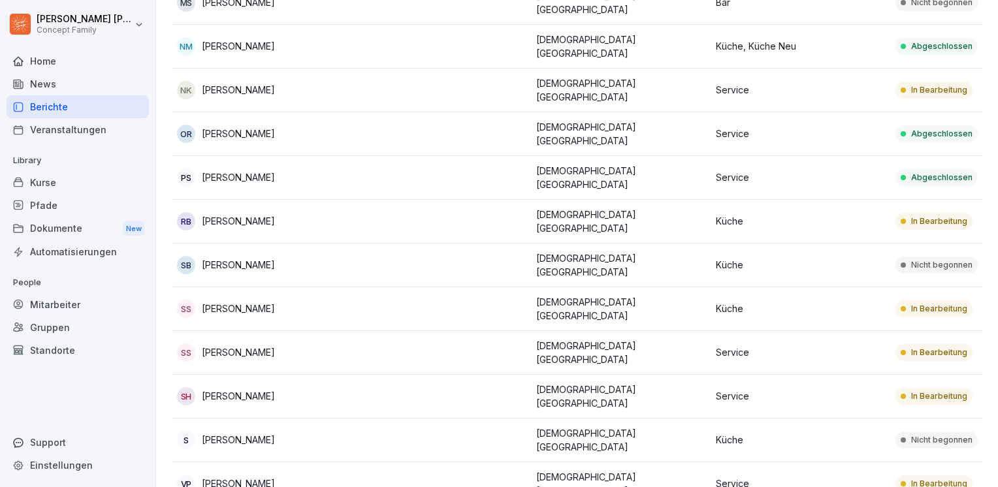
scroll to position [1102, 0]
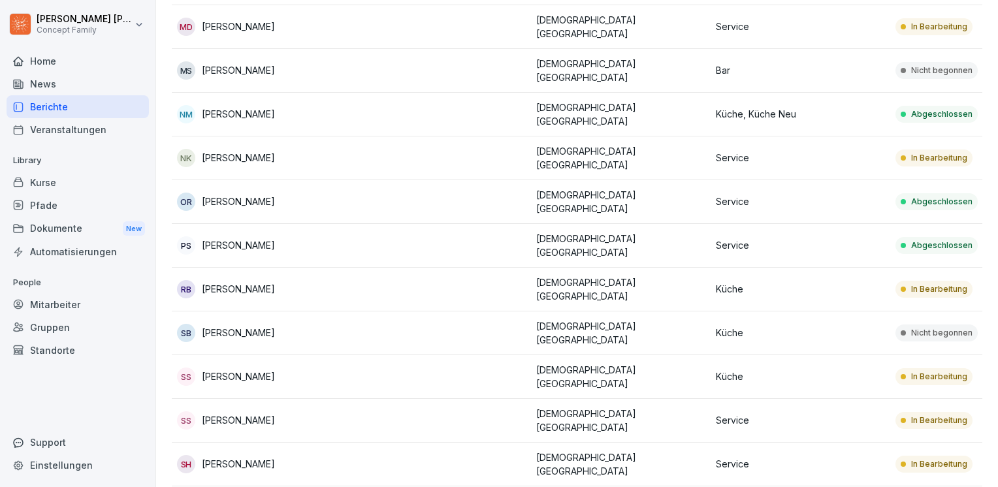
click at [948, 196] on p "Abgeschlossen" at bounding box center [941, 202] width 61 height 12
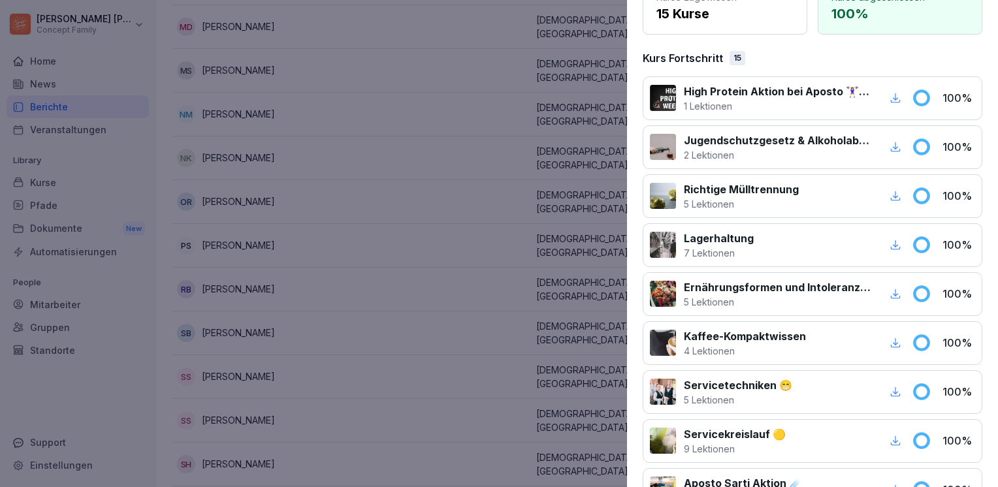
scroll to position [7, 0]
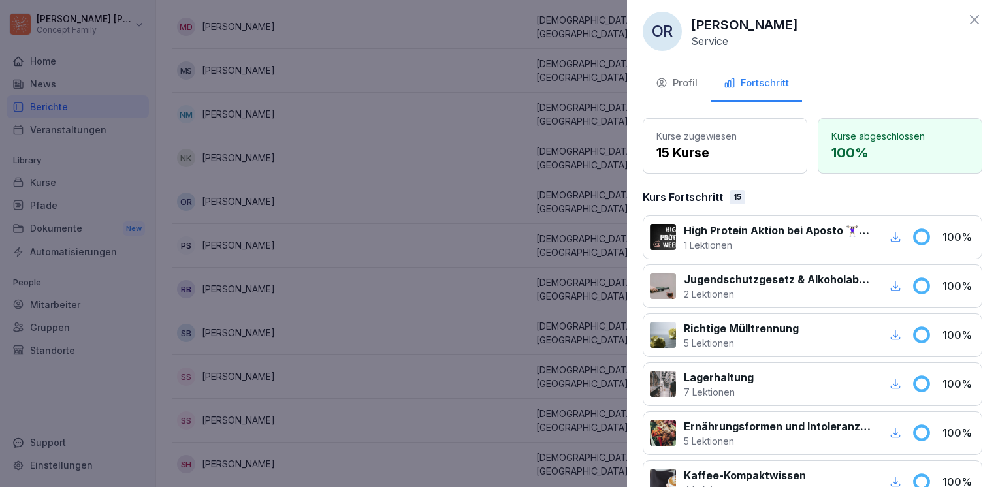
click at [353, 345] on div at bounding box center [499, 243] width 998 height 487
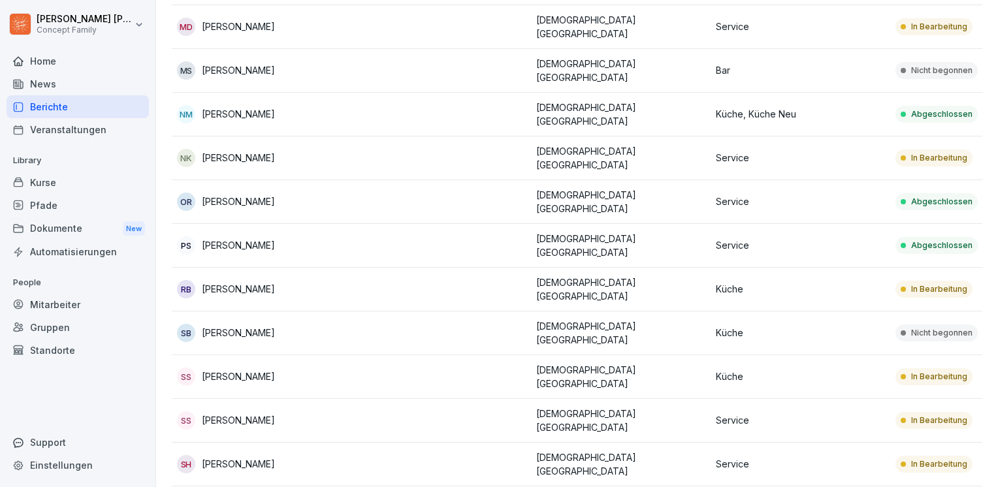
click at [929, 415] on p "In Bearbeitung" at bounding box center [939, 421] width 56 height 12
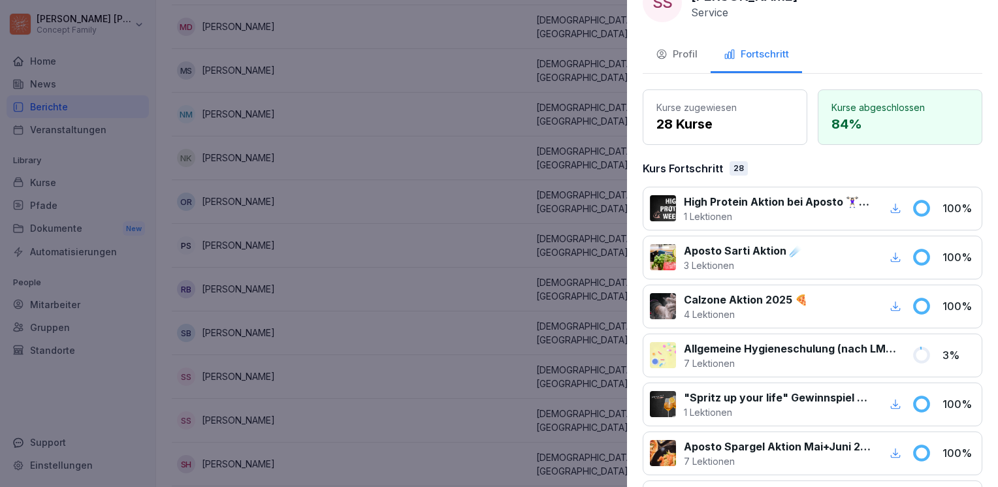
scroll to position [0, 0]
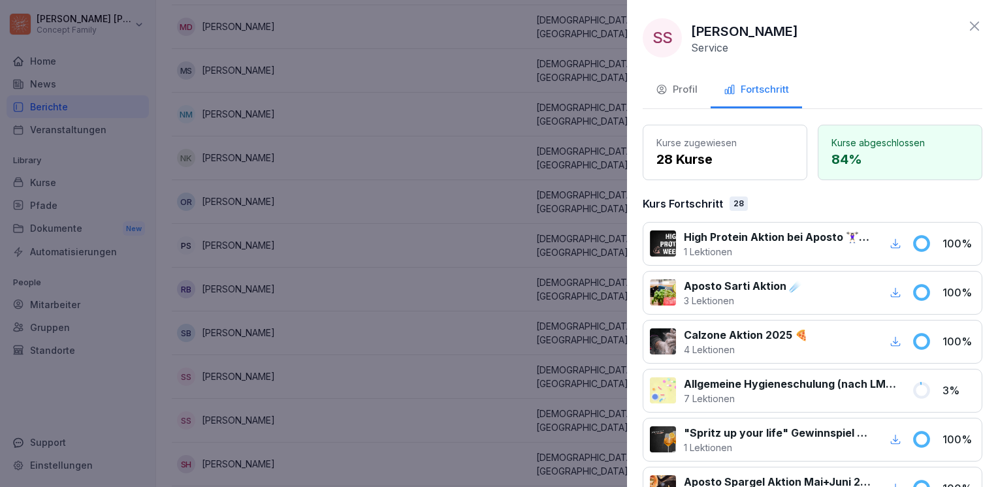
click at [511, 261] on div at bounding box center [499, 243] width 998 height 487
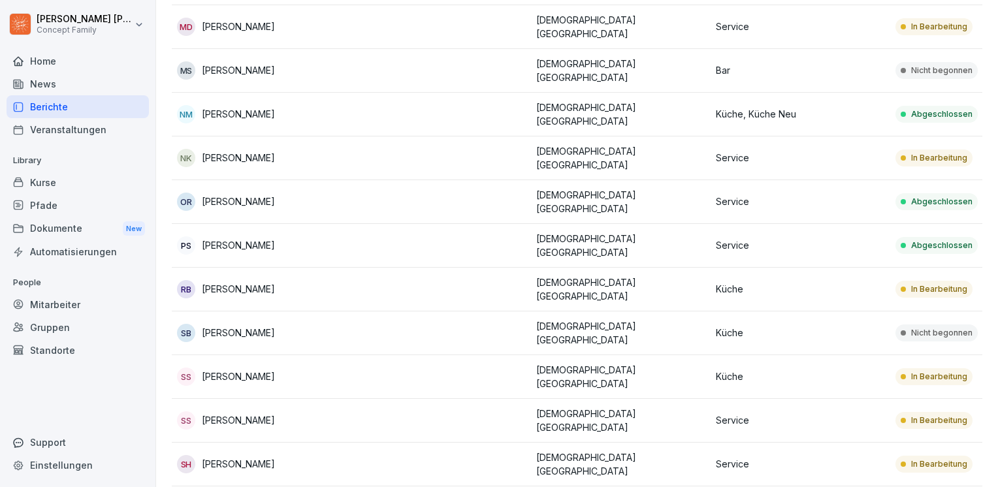
click at [946, 458] on p "In Bearbeitung" at bounding box center [939, 464] width 56 height 12
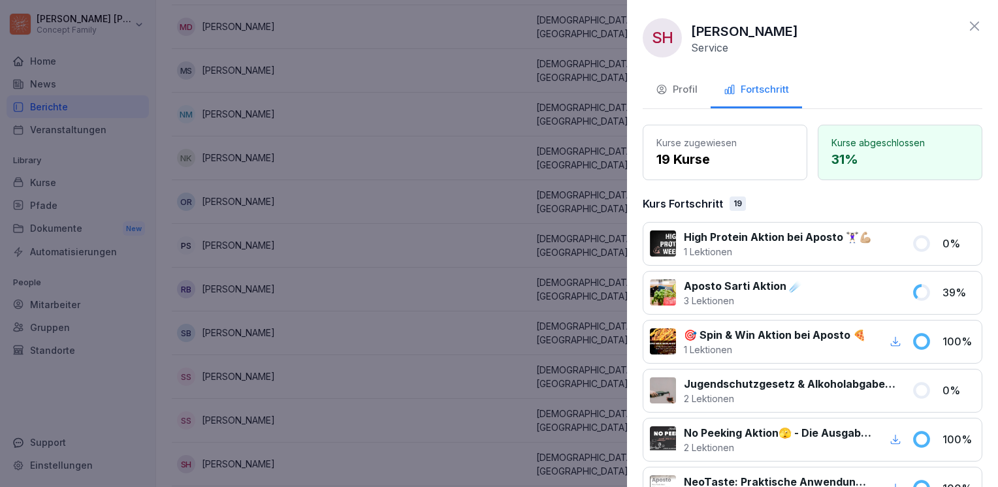
click at [893, 255] on div at bounding box center [892, 243] width 24 height 29
click at [918, 242] on icon at bounding box center [921, 243] width 14 height 14
click at [958, 247] on p "0 %" at bounding box center [958, 244] width 33 height 16
click at [942, 383] on p "0 %" at bounding box center [958, 391] width 33 height 16
click at [801, 378] on p "Jugendschutzgesetz & Alkoholabgabe in der Gastronomie 🧒🏽" at bounding box center [790, 384] width 212 height 16
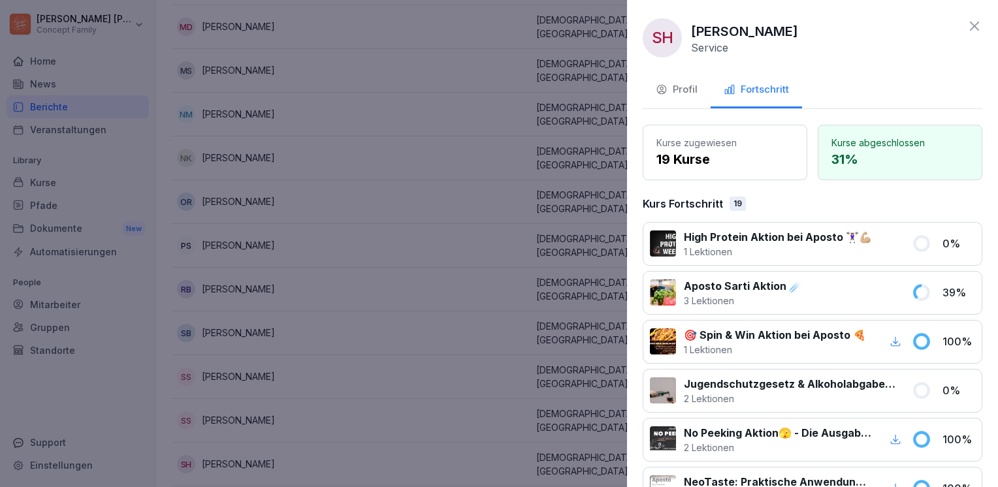
click at [739, 397] on p "2 Lektionen" at bounding box center [790, 399] width 212 height 14
click at [664, 398] on div at bounding box center [663, 391] width 26 height 26
click at [669, 93] on div "Profil" at bounding box center [677, 89] width 42 height 15
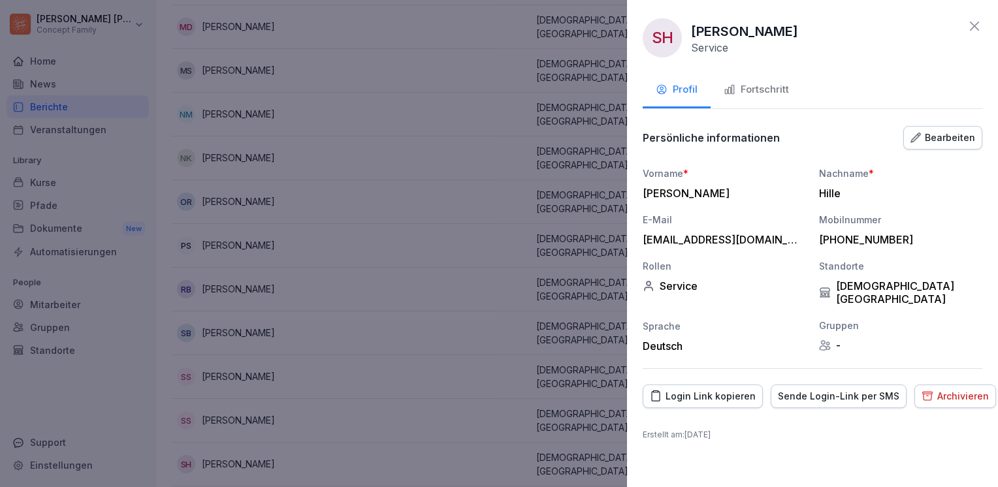
click at [496, 171] on div at bounding box center [499, 243] width 998 height 487
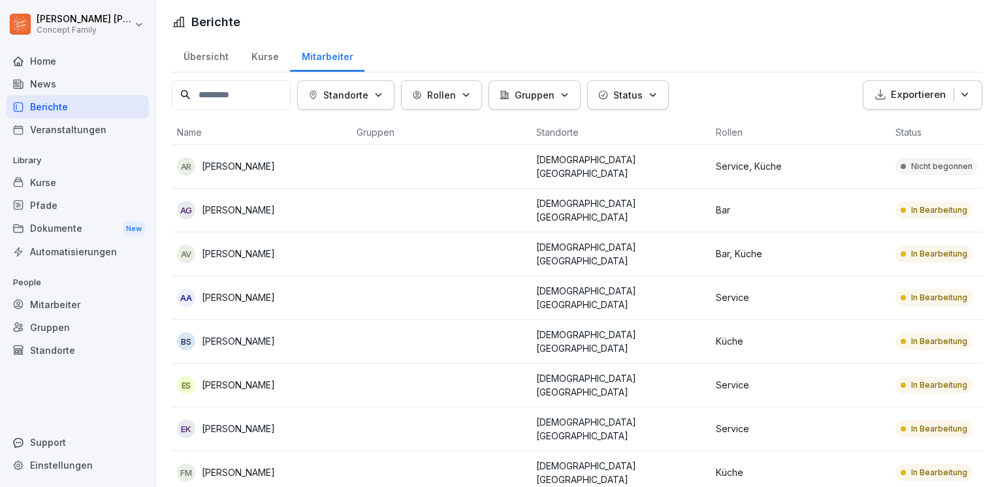
click at [24, 57] on div "Home" at bounding box center [78, 61] width 142 height 23
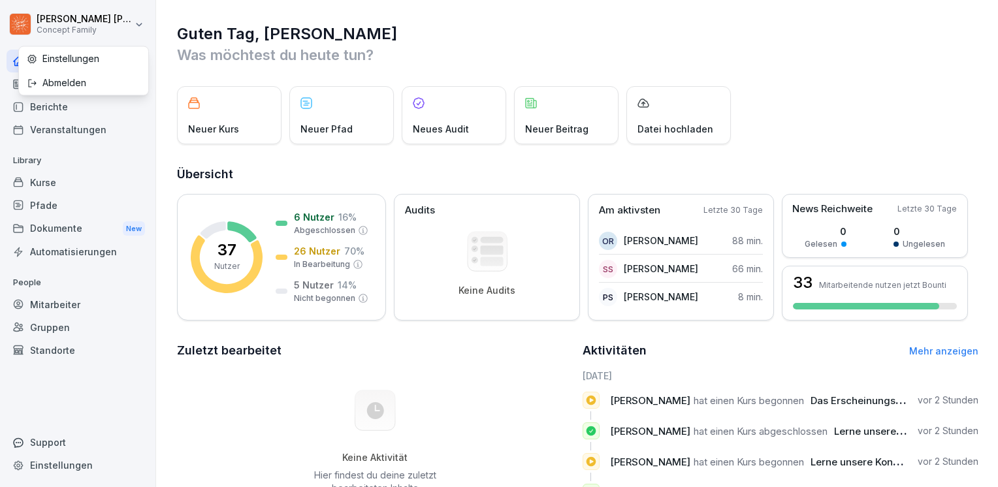
click at [40, 24] on html "Stefanie Schmid Concept Family Home News Berichte Veranstaltungen Library Kurse…" at bounding box center [499, 243] width 998 height 487
click at [139, 33] on html "Stefanie Schmid Concept Family Home News Berichte Veranstaltungen Library Kurse…" at bounding box center [499, 243] width 998 height 487
click at [139, 24] on html "Stefanie Schmid Concept Family Home News Berichte Veranstaltungen Library Kurse…" at bounding box center [499, 243] width 998 height 487
click at [96, 54] on div "Einstellungen" at bounding box center [83, 58] width 129 height 24
select select "**"
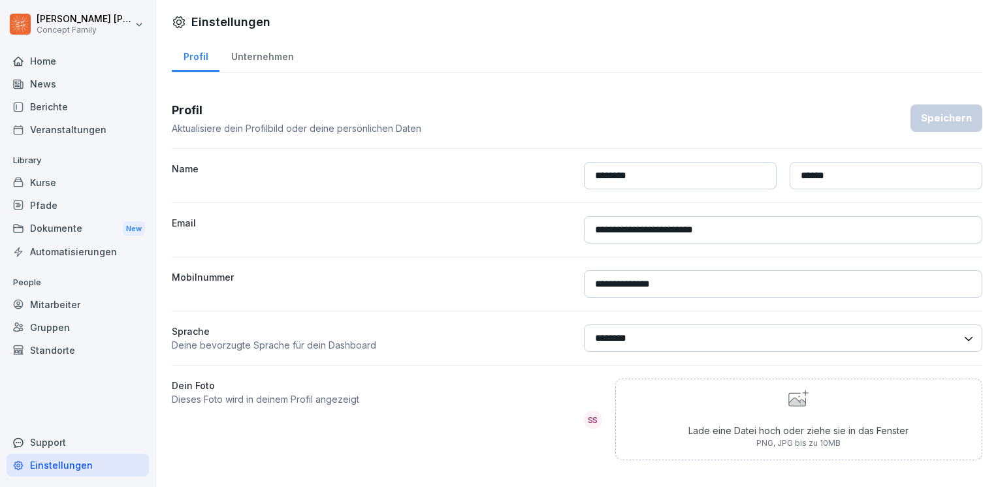
click at [257, 65] on div "Unternehmen" at bounding box center [262, 55] width 86 height 33
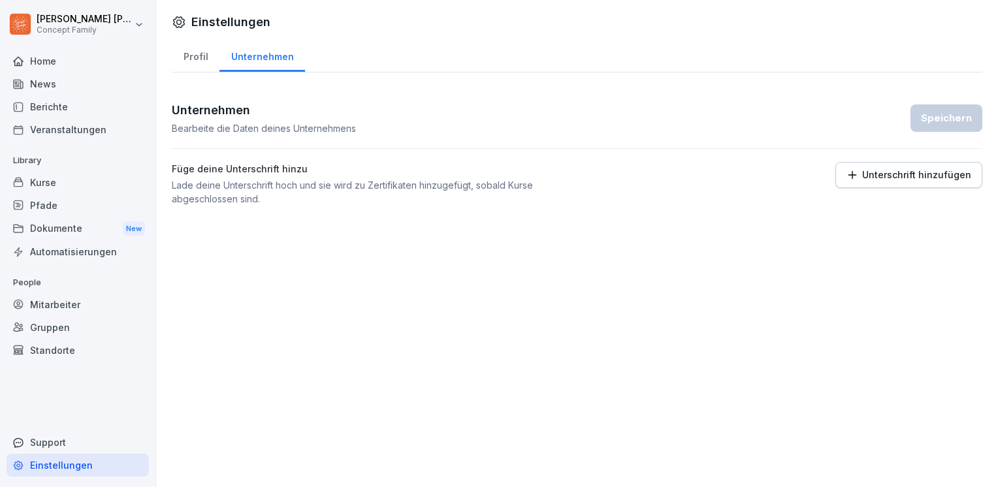
click at [56, 351] on div "Standorte" at bounding box center [78, 350] width 142 height 23
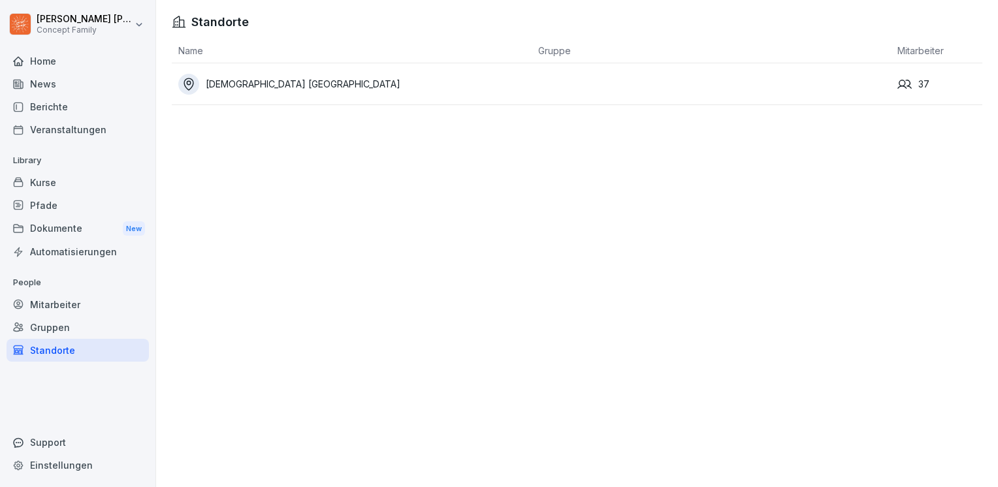
click at [56, 333] on div "Gruppen" at bounding box center [78, 327] width 142 height 23
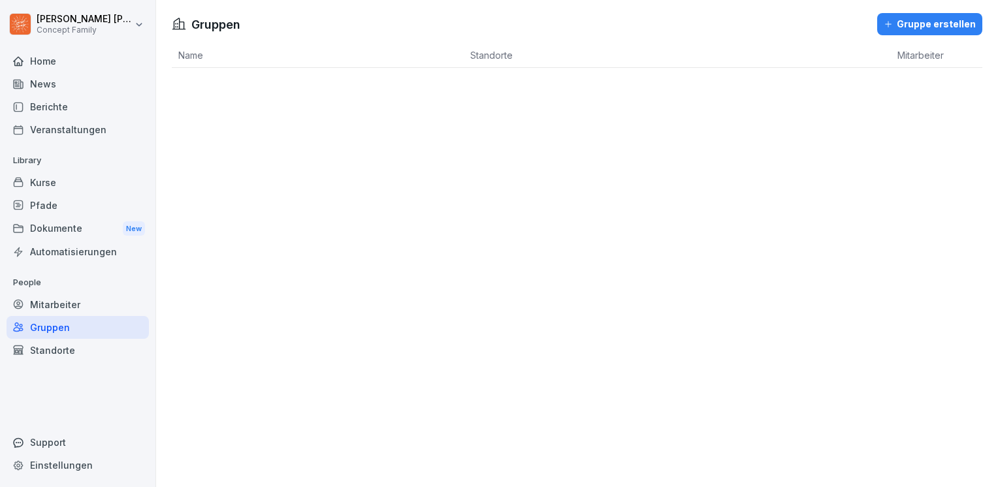
click at [63, 304] on div "Mitarbeiter" at bounding box center [78, 304] width 142 height 23
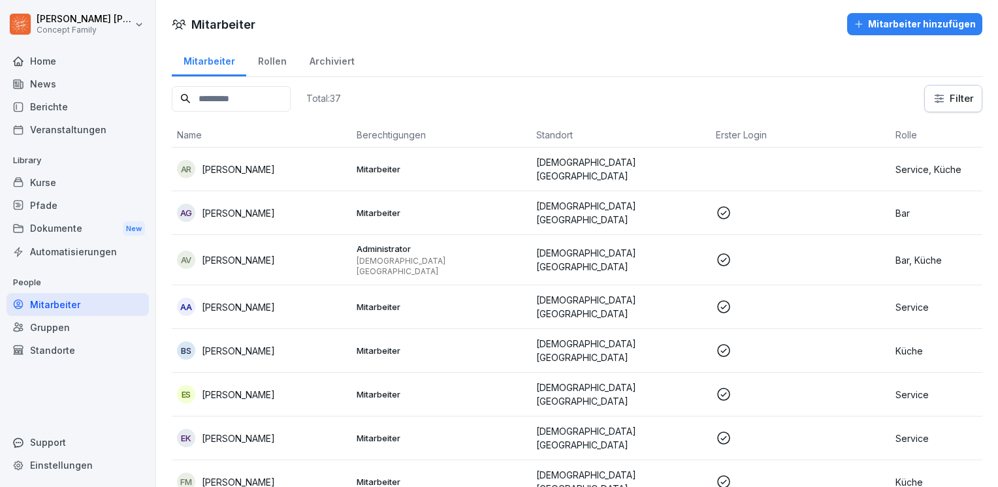
click at [57, 178] on div "Kurse" at bounding box center [78, 182] width 142 height 23
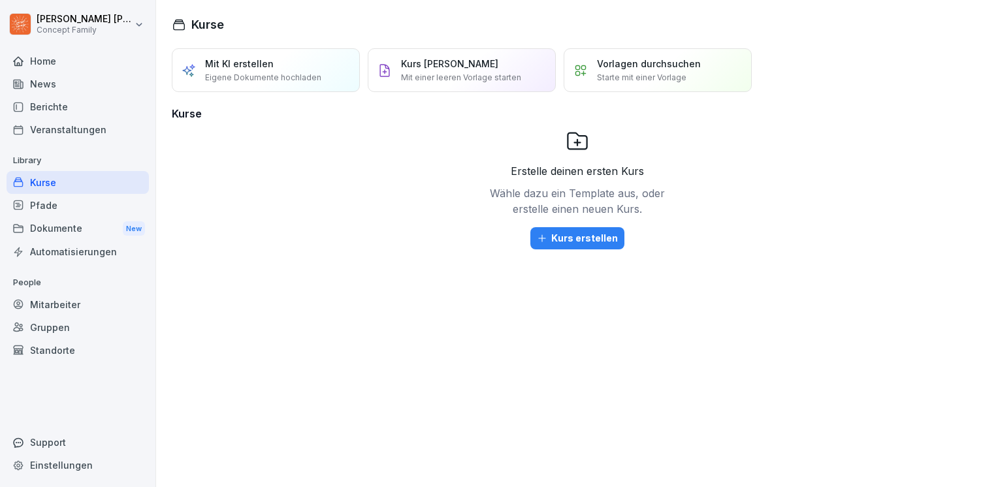
click at [56, 131] on div "Veranstaltungen" at bounding box center [78, 129] width 142 height 23
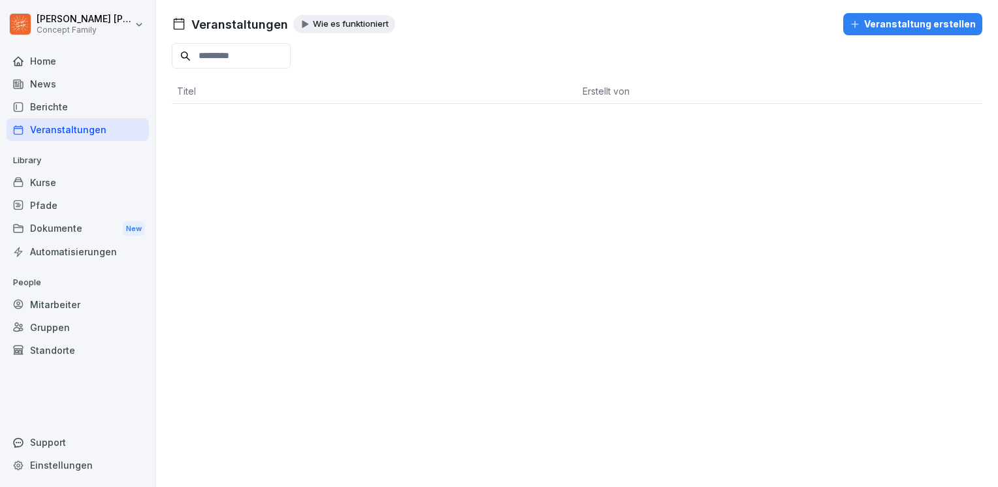
click at [58, 111] on div "Berichte" at bounding box center [78, 106] width 142 height 23
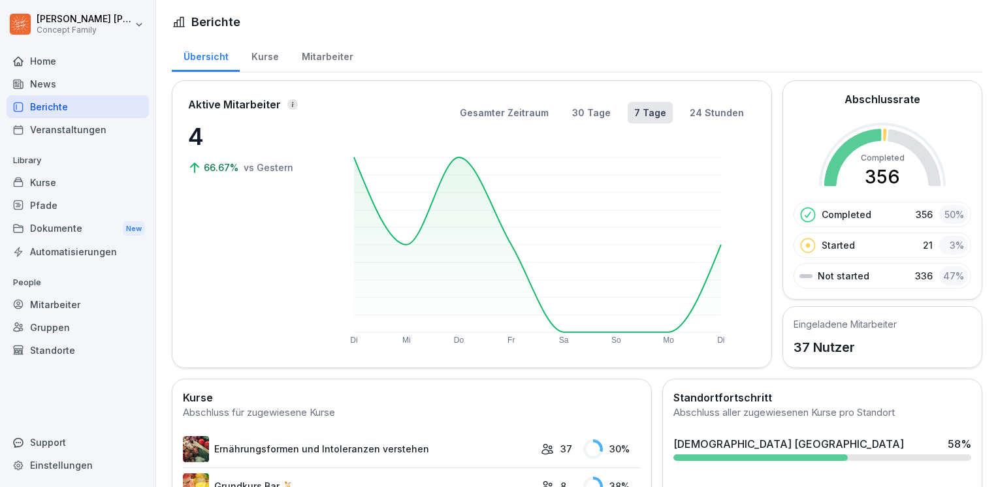
click at [339, 53] on div "Mitarbeiter" at bounding box center [327, 55] width 74 height 33
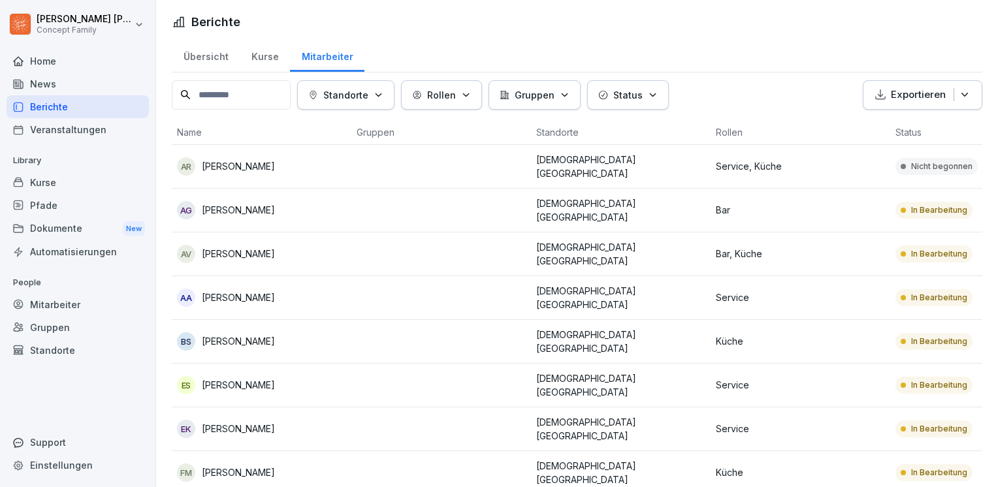
click at [67, 64] on div "Home" at bounding box center [78, 61] width 142 height 23
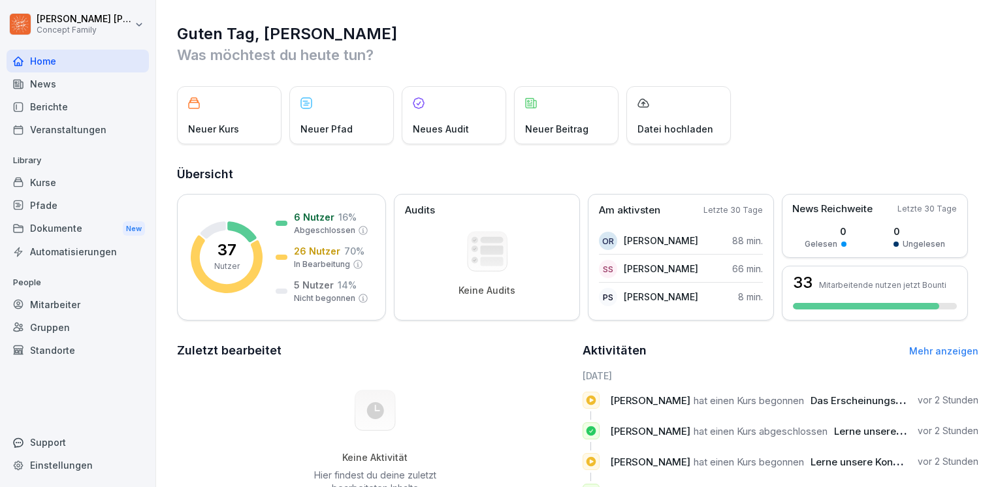
click at [42, 182] on div "Kurse" at bounding box center [78, 182] width 142 height 23
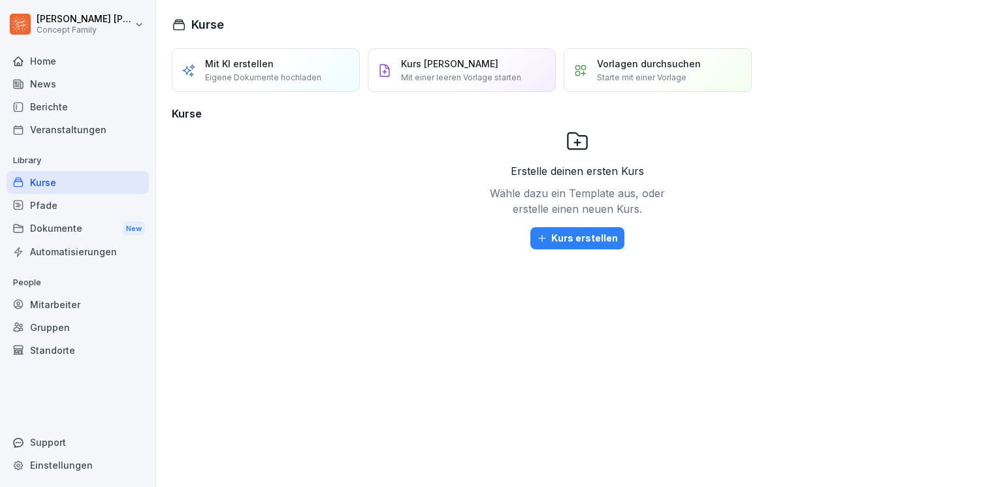
click at [45, 306] on div "Mitarbeiter" at bounding box center [78, 304] width 142 height 23
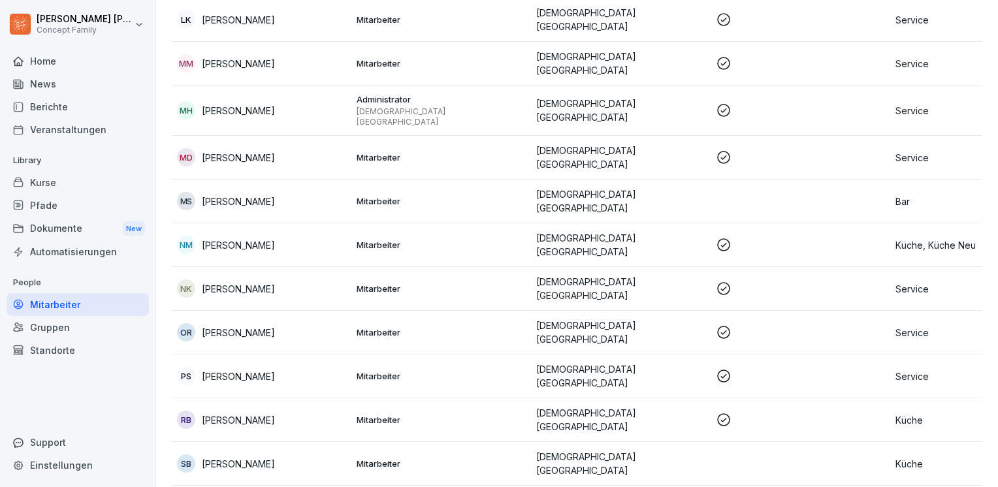
scroll to position [1045, 0]
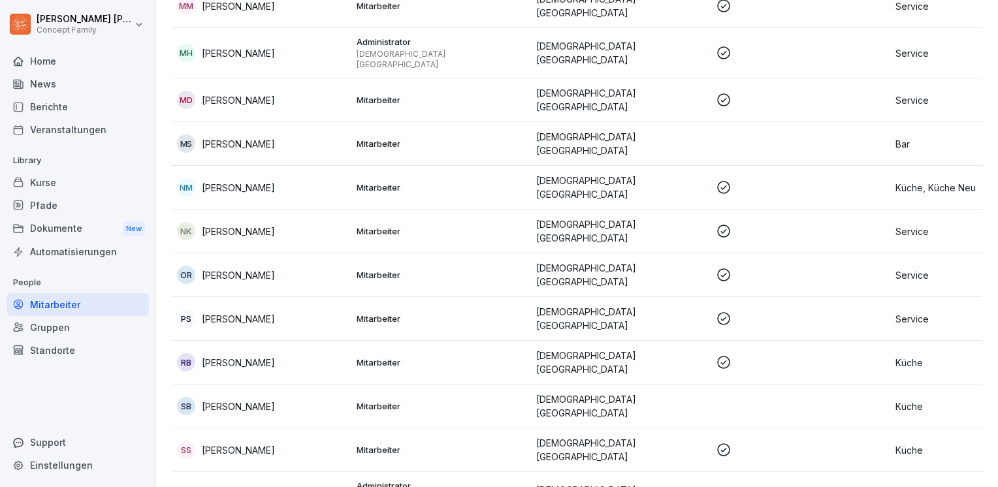
click at [383, 313] on p "Mitarbeiter" at bounding box center [441, 319] width 169 height 12
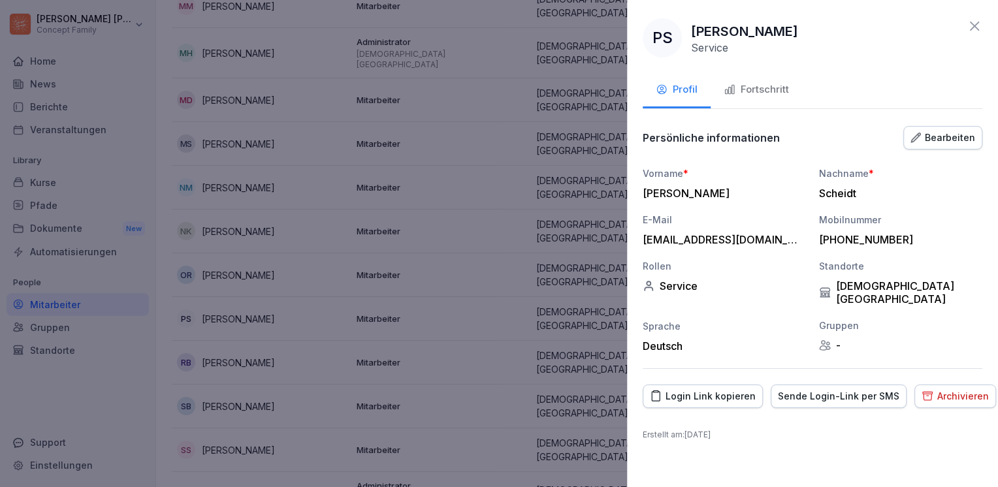
click at [383, 250] on div at bounding box center [499, 243] width 998 height 487
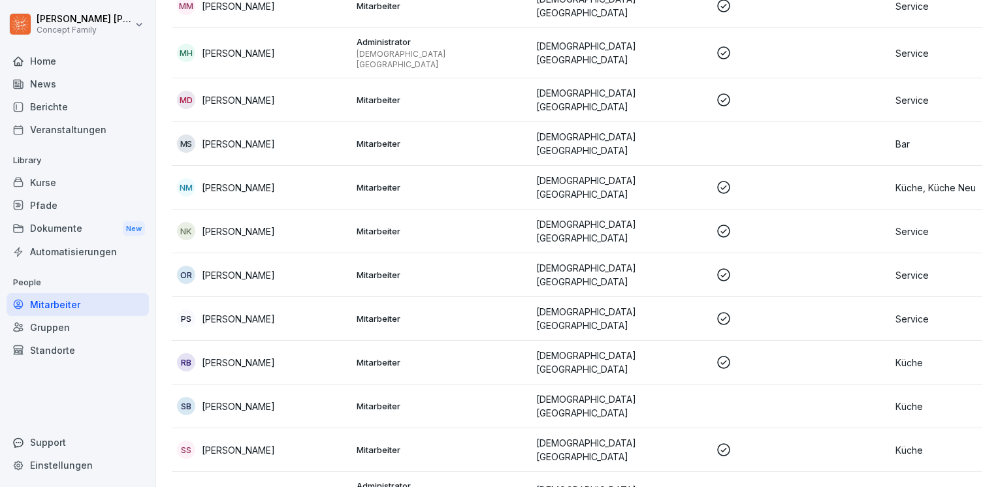
click at [384, 269] on p "Mitarbeiter" at bounding box center [441, 275] width 169 height 12
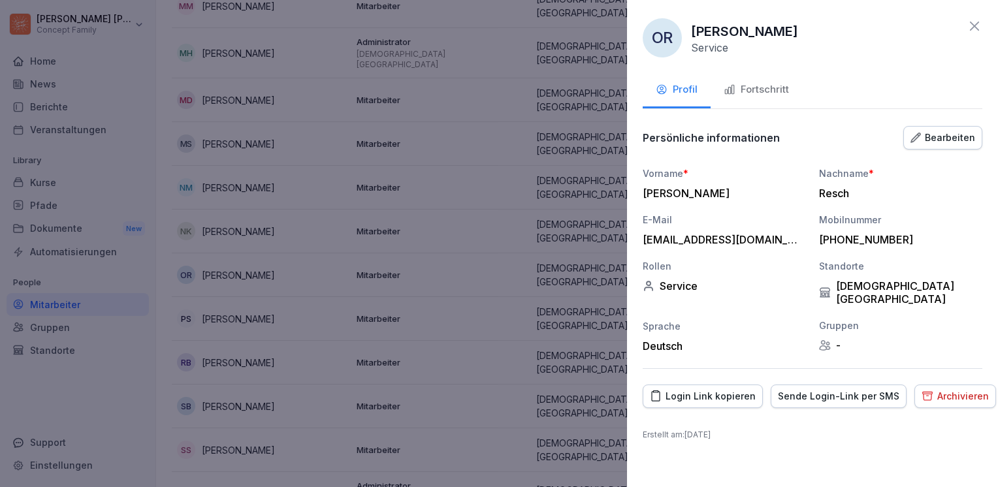
click at [750, 90] on div "Fortschritt" at bounding box center [756, 89] width 65 height 15
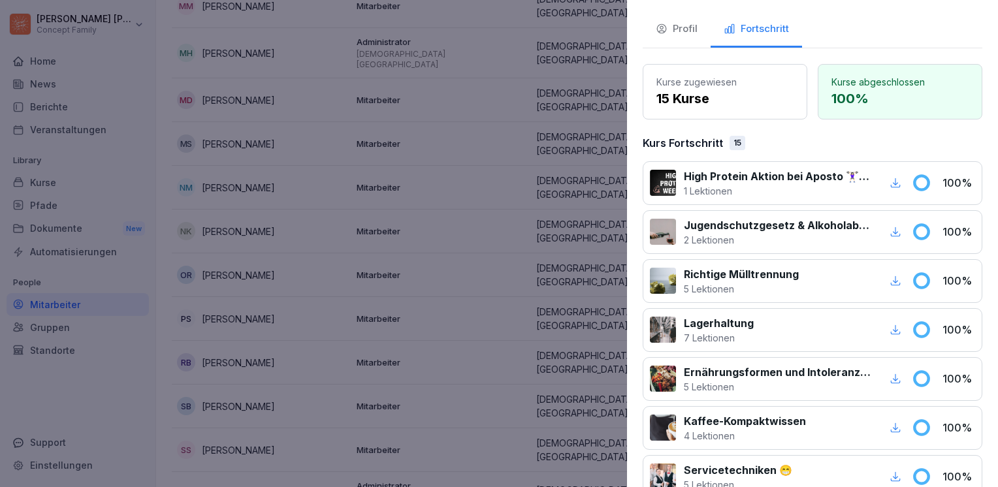
scroll to position [0, 0]
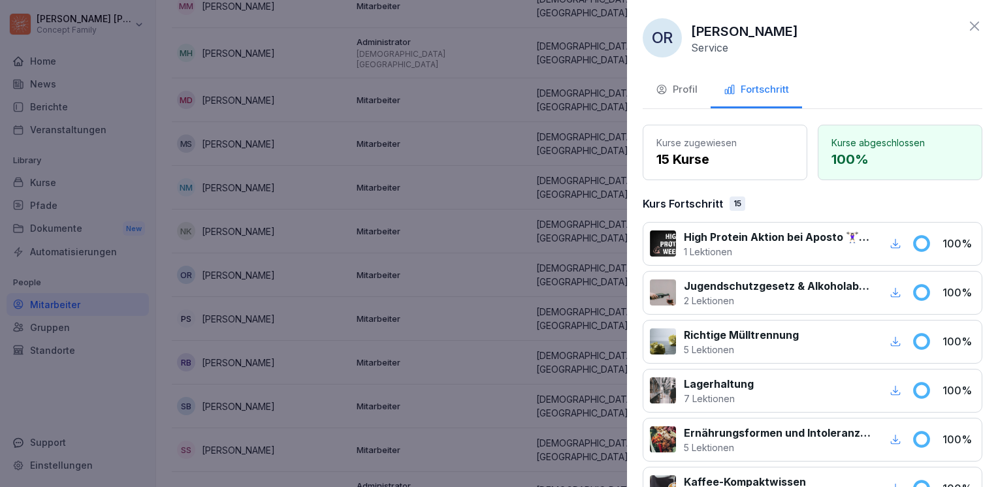
click at [970, 22] on icon at bounding box center [974, 26] width 9 height 9
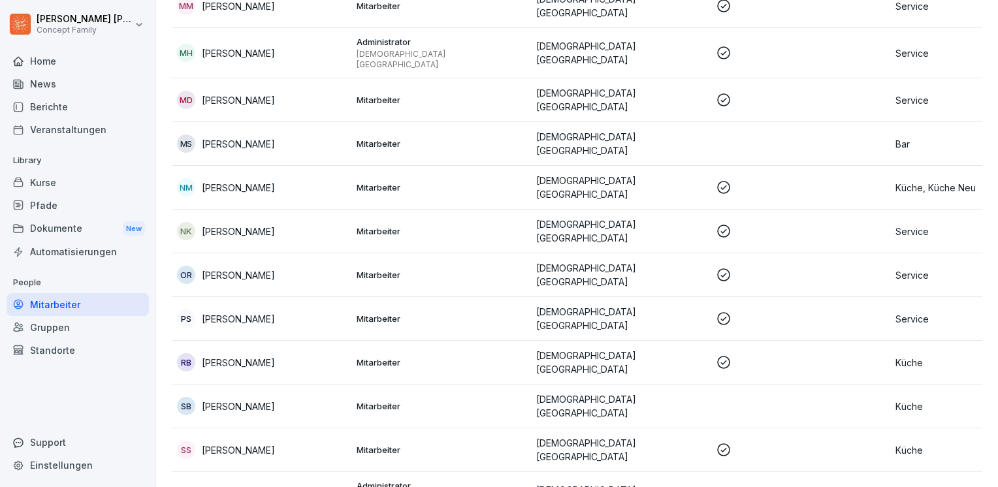
click at [917, 268] on p "Service" at bounding box center [979, 275] width 169 height 14
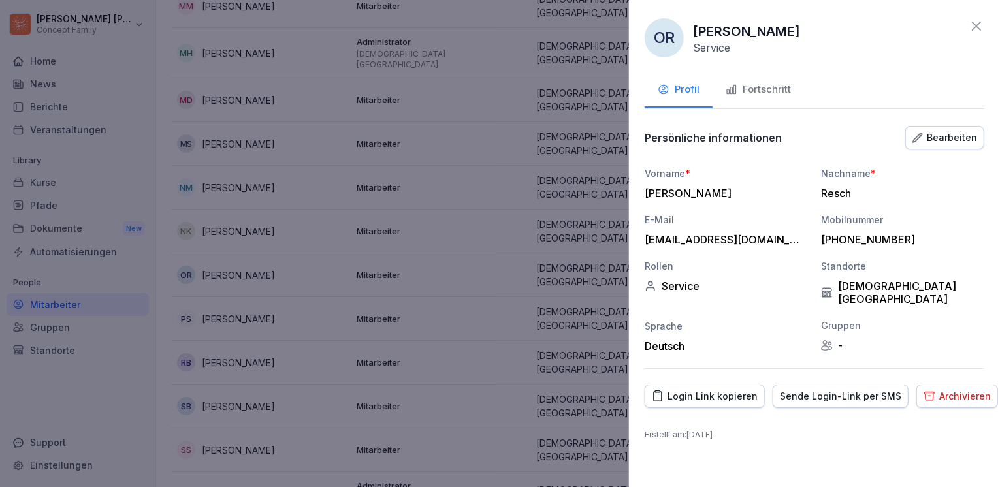
click at [408, 305] on div at bounding box center [499, 243] width 998 height 487
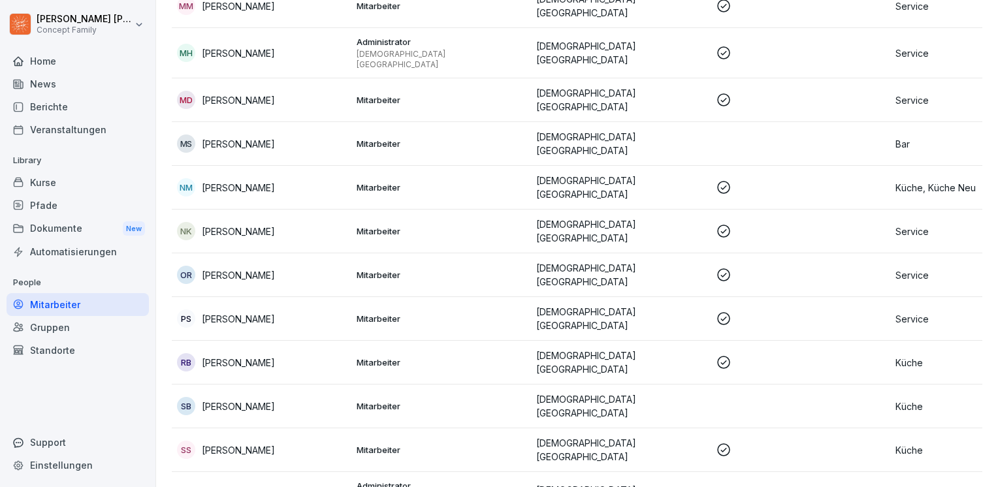
click at [67, 61] on div "Home" at bounding box center [78, 61] width 142 height 23
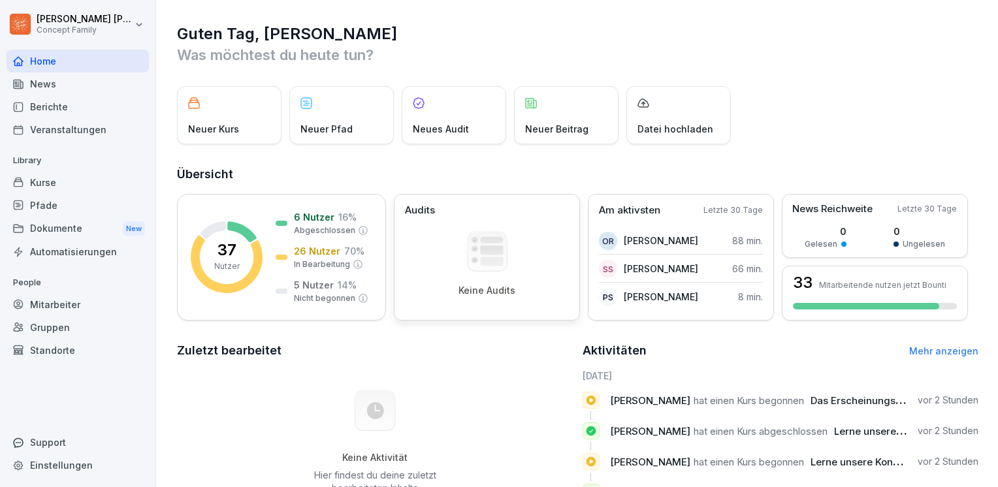
click at [483, 265] on rect at bounding box center [491, 261] width 23 height 9
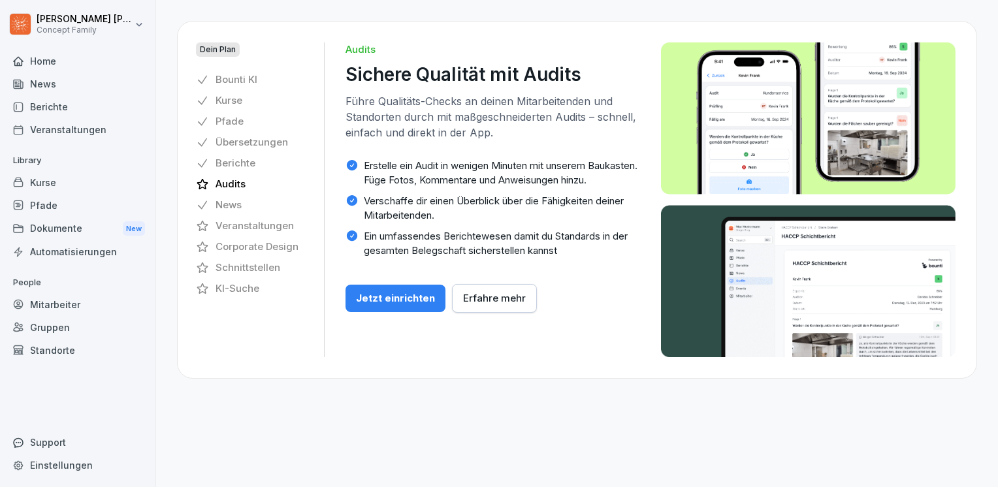
click at [223, 101] on p "Kurse" at bounding box center [229, 100] width 27 height 14
click at [172, 233] on div "Dein Plan Bounti KI Kurse Pfade Übersetzungen Berichte Audits News Veranstaltun…" at bounding box center [577, 243] width 842 height 487
click at [73, 213] on div "Pfade" at bounding box center [78, 205] width 142 height 23
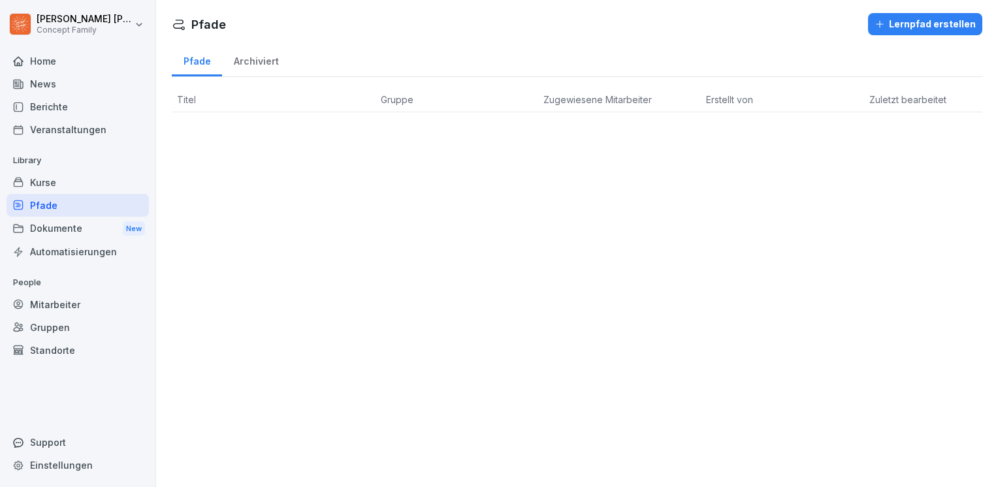
click at [67, 184] on div "Kurse" at bounding box center [78, 182] width 142 height 23
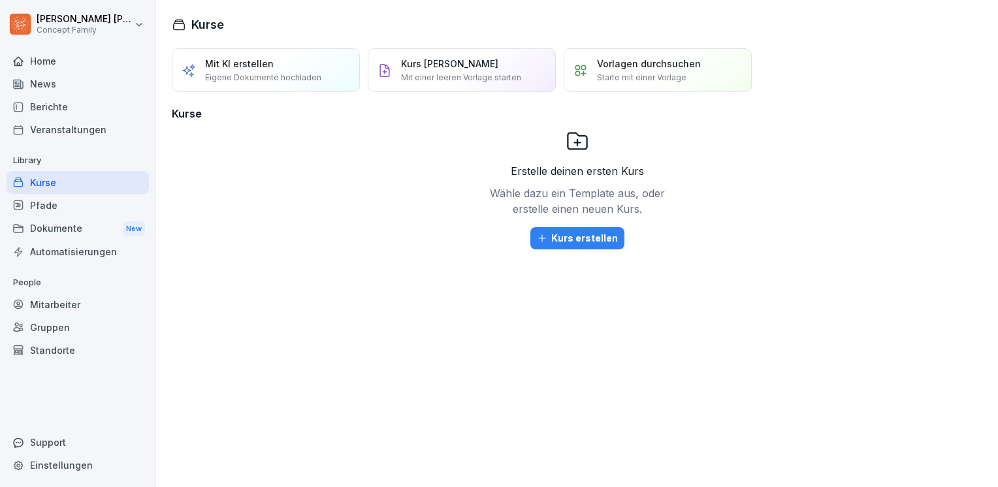
click at [60, 135] on div "Veranstaltungen" at bounding box center [78, 129] width 142 height 23
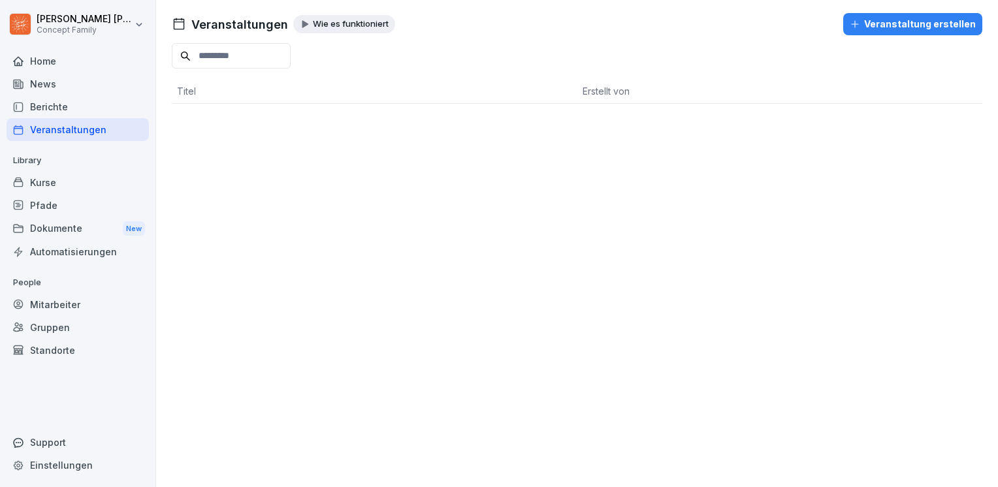
click at [63, 116] on div "Berichte" at bounding box center [78, 106] width 142 height 23
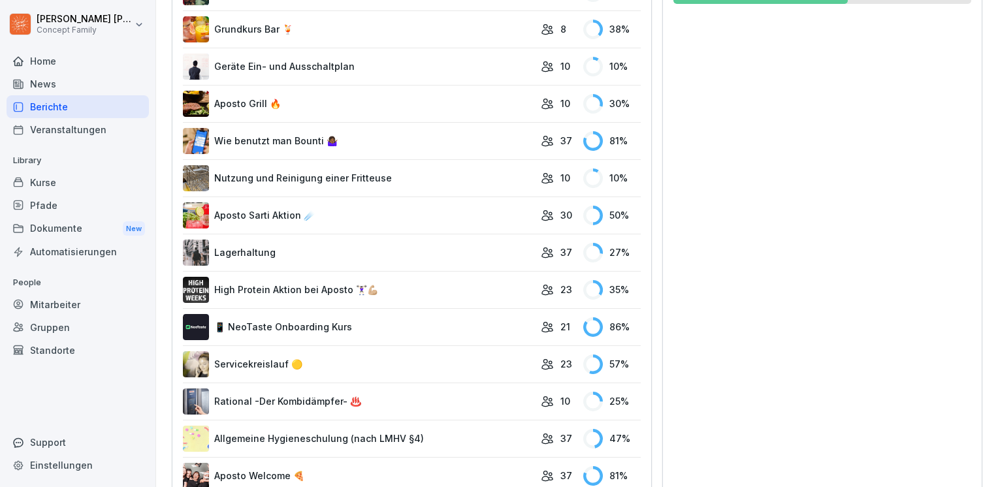
scroll to position [392, 0]
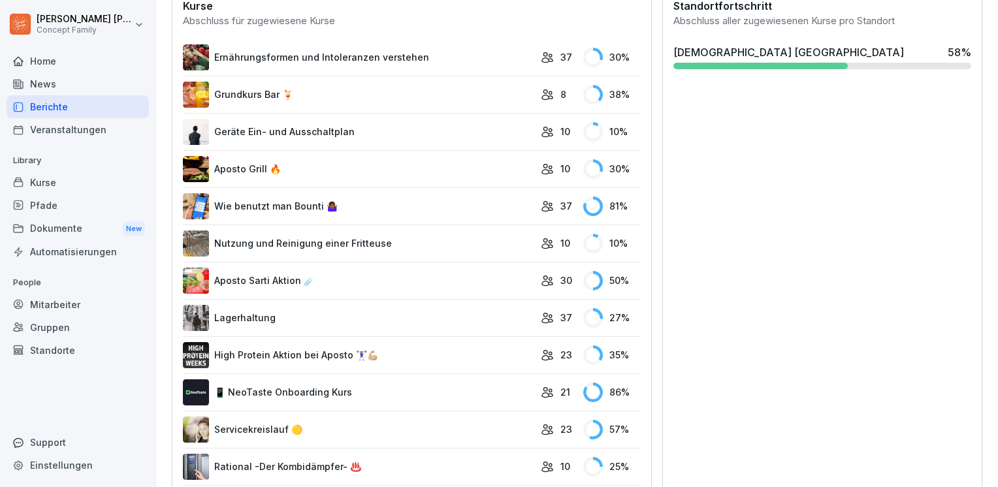
click at [549, 50] on div "37" at bounding box center [559, 57] width 36 height 14
click at [594, 56] on icon at bounding box center [598, 54] width 10 height 12
click at [321, 56] on link "Ernährungsformen und Intoleranzen verstehen" at bounding box center [358, 57] width 351 height 26
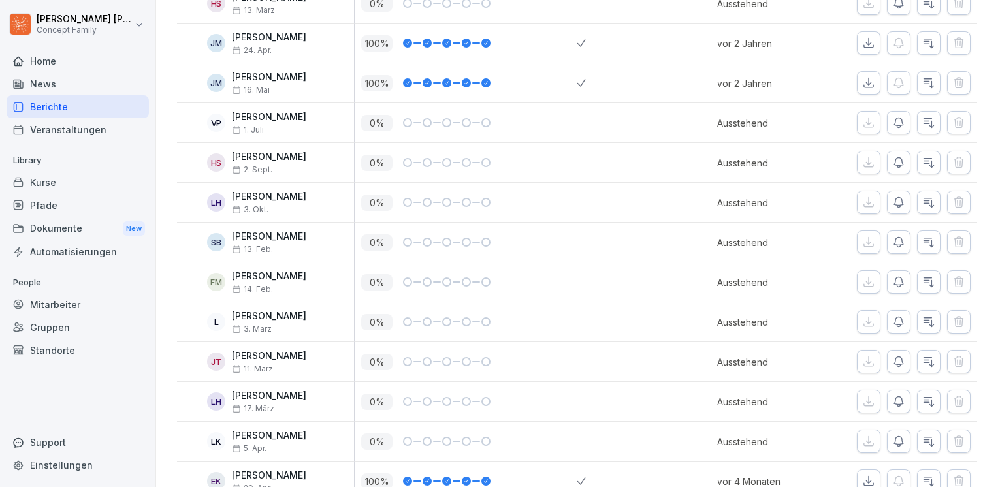
scroll to position [1110, 0]
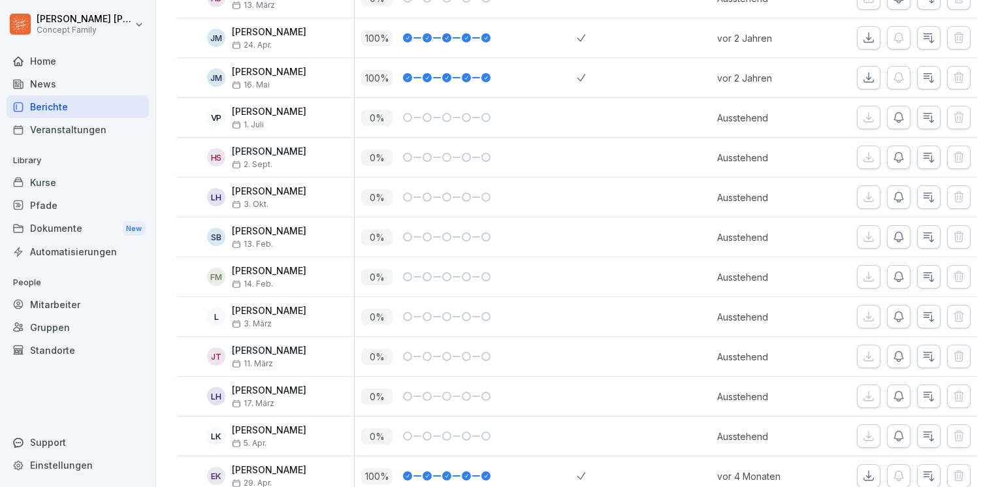
click at [322, 155] on div "HS Hannah Sontheimer 2. Sept." at bounding box center [269, 157] width 170 height 23
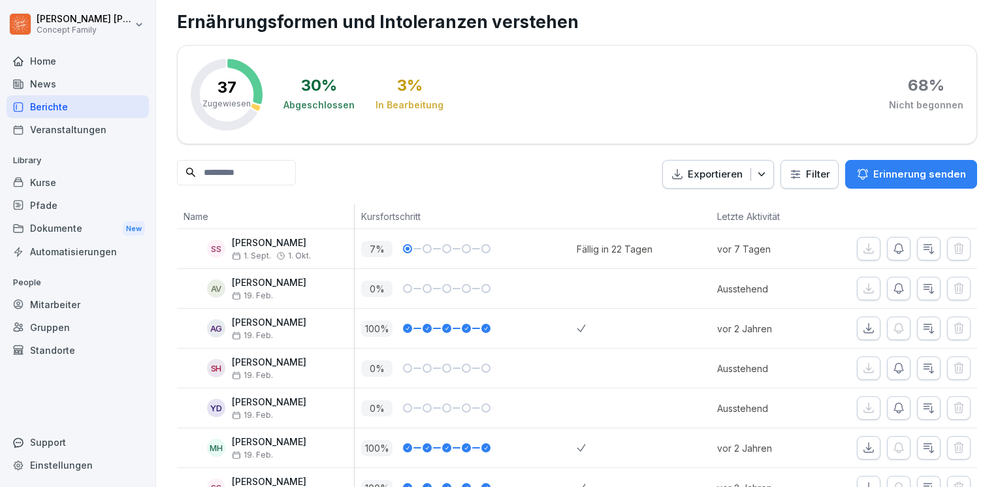
scroll to position [0, 0]
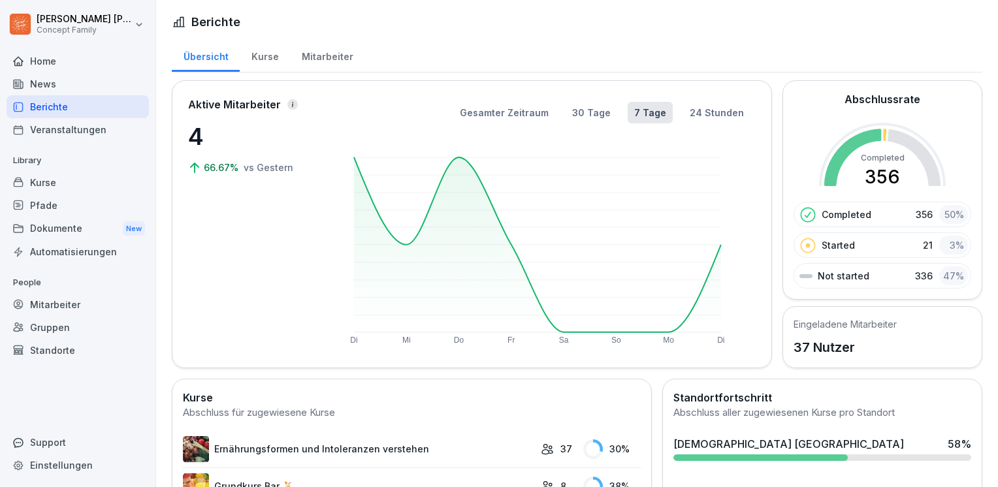
click at [338, 50] on div "Mitarbeiter" at bounding box center [327, 55] width 74 height 33
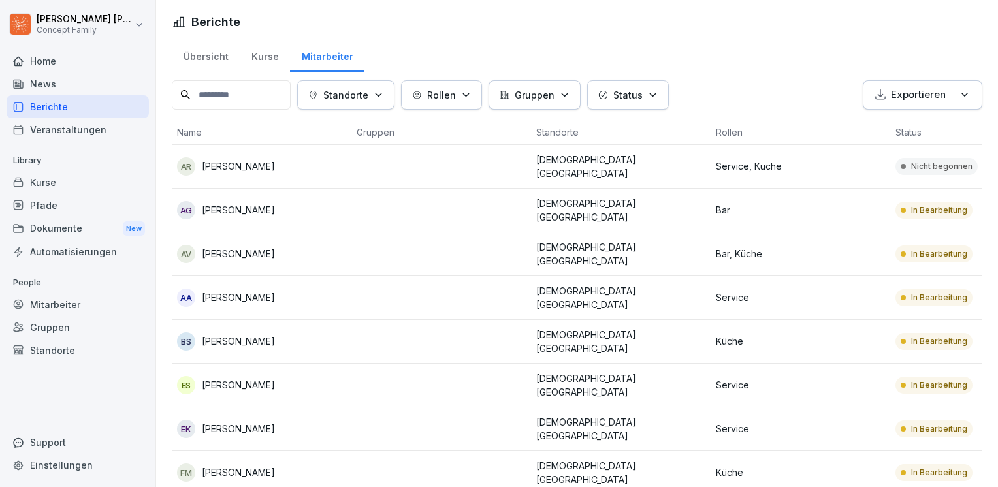
click at [240, 59] on div "Kurse" at bounding box center [265, 55] width 50 height 33
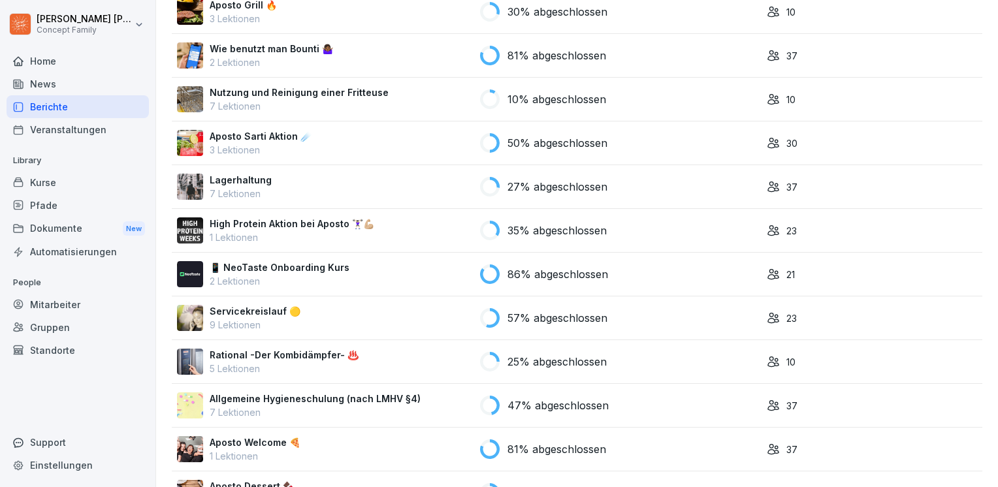
scroll to position [327, 0]
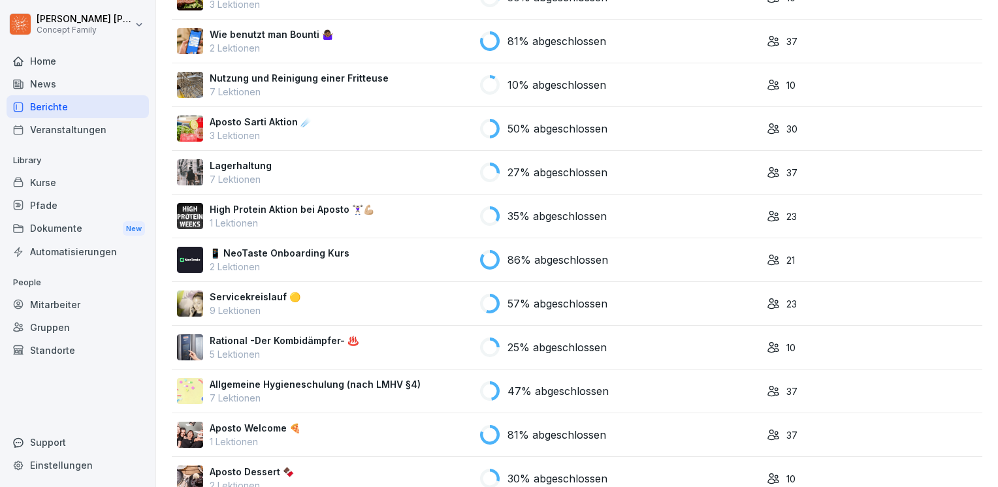
click at [485, 264] on rect at bounding box center [490, 260] width 20 height 20
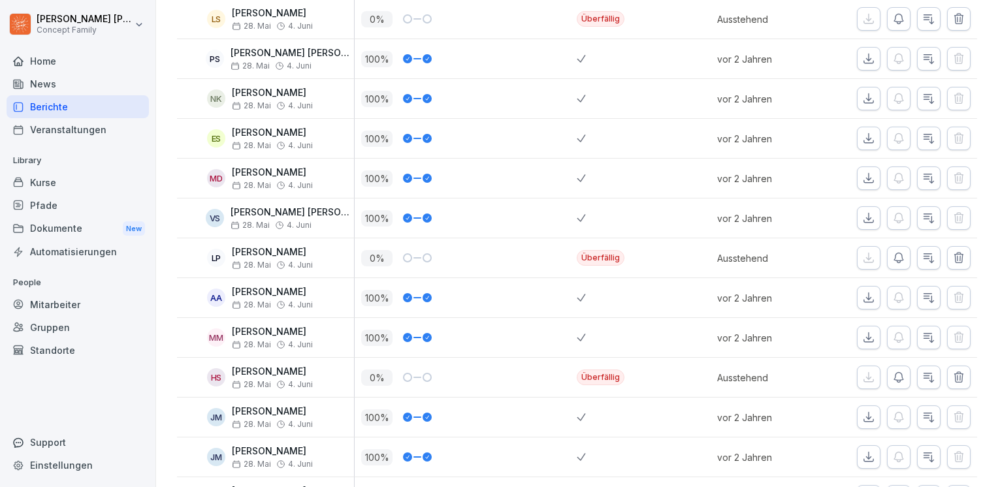
scroll to position [628, 0]
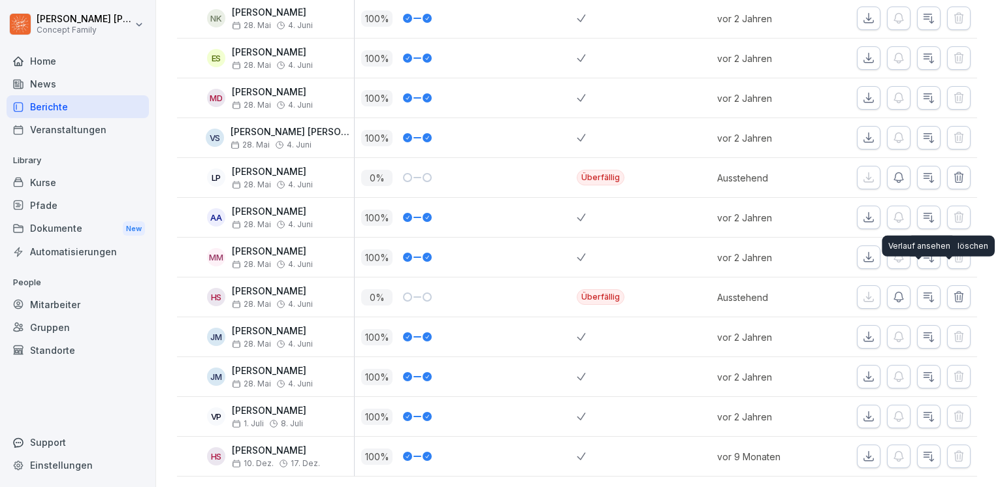
click at [893, 291] on icon "button" at bounding box center [898, 297] width 13 height 13
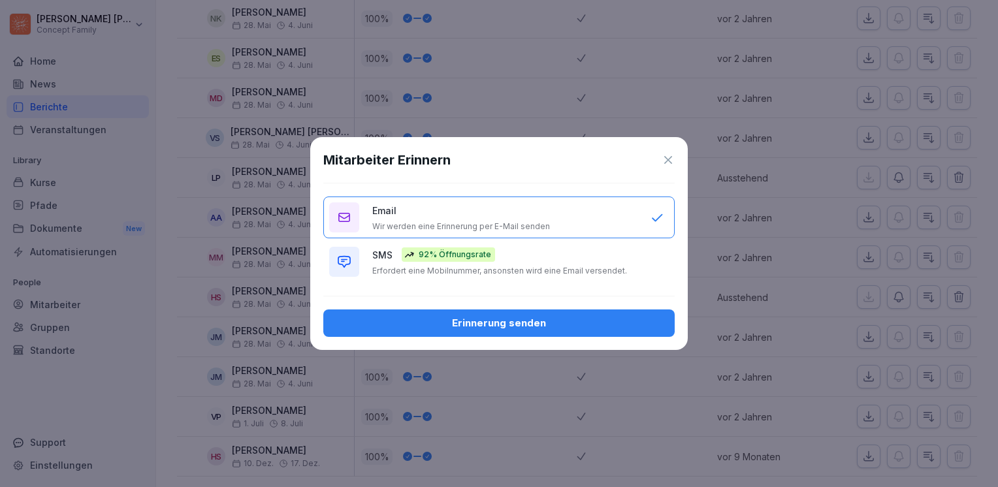
click at [487, 325] on div "Erinnerung senden" at bounding box center [499, 323] width 330 height 14
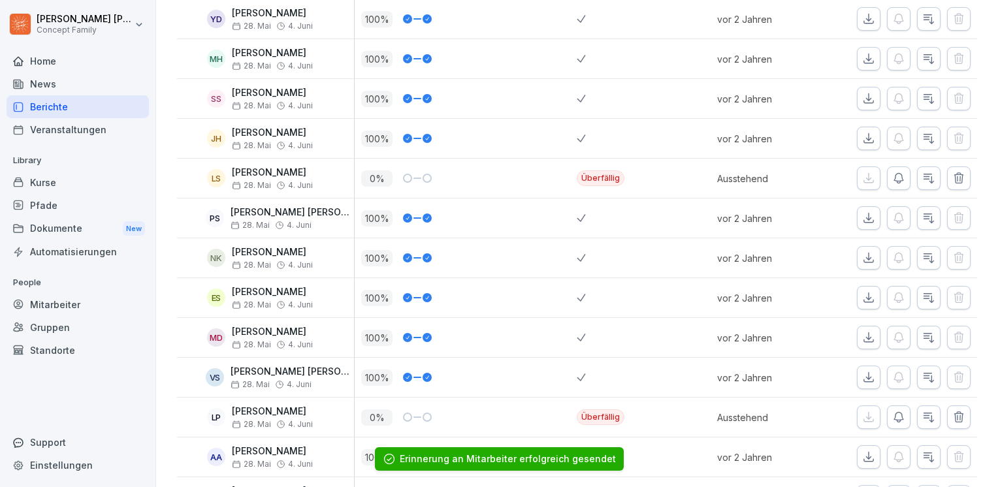
scroll to position [367, 0]
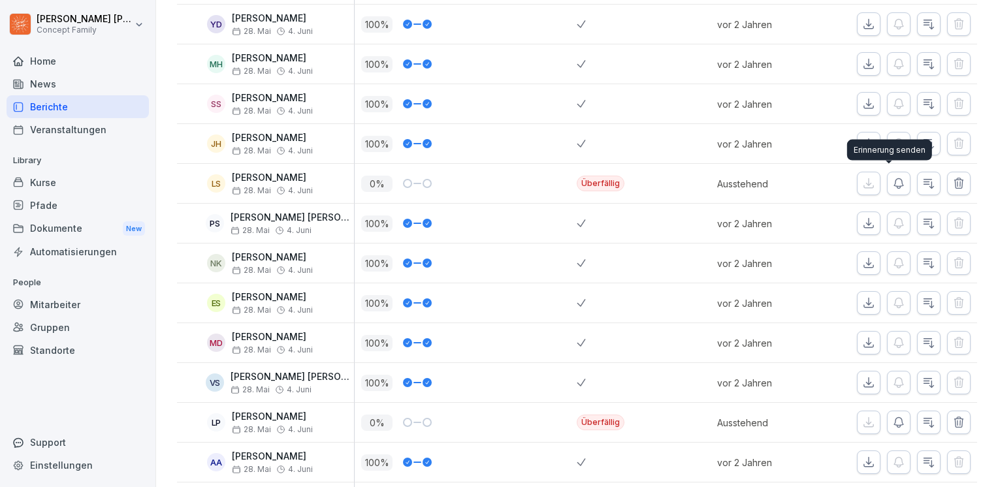
click at [894, 189] on button "button" at bounding box center [899, 184] width 24 height 24
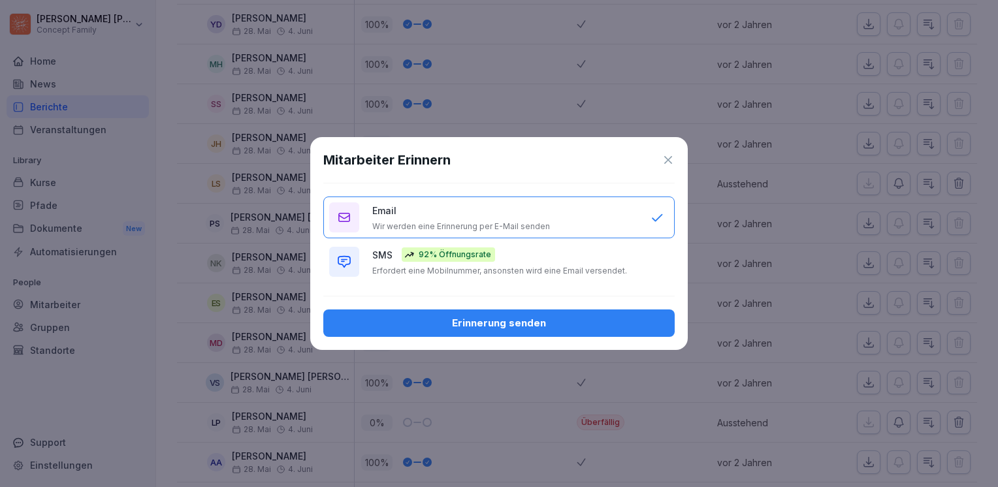
click at [543, 324] on div "Erinnerung senden" at bounding box center [499, 323] width 330 height 14
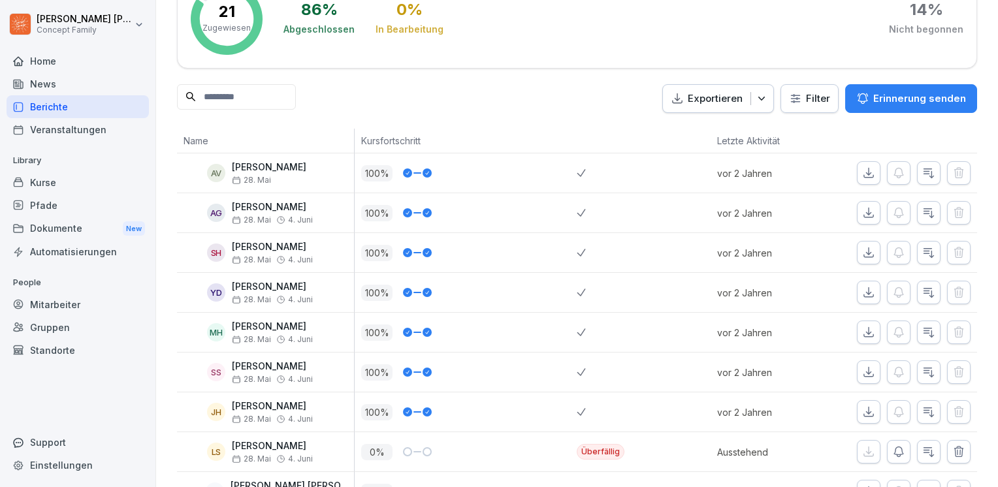
scroll to position [0, 0]
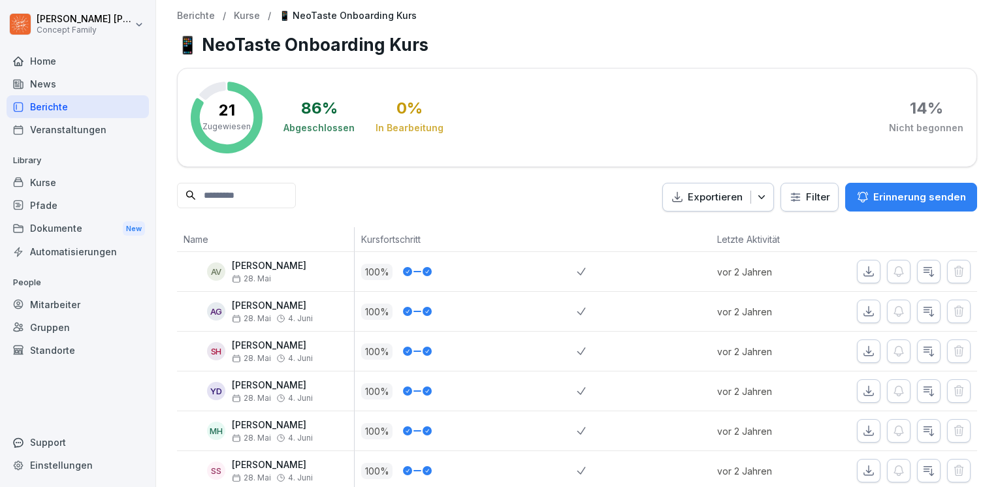
click at [268, 197] on input at bounding box center [236, 195] width 119 height 25
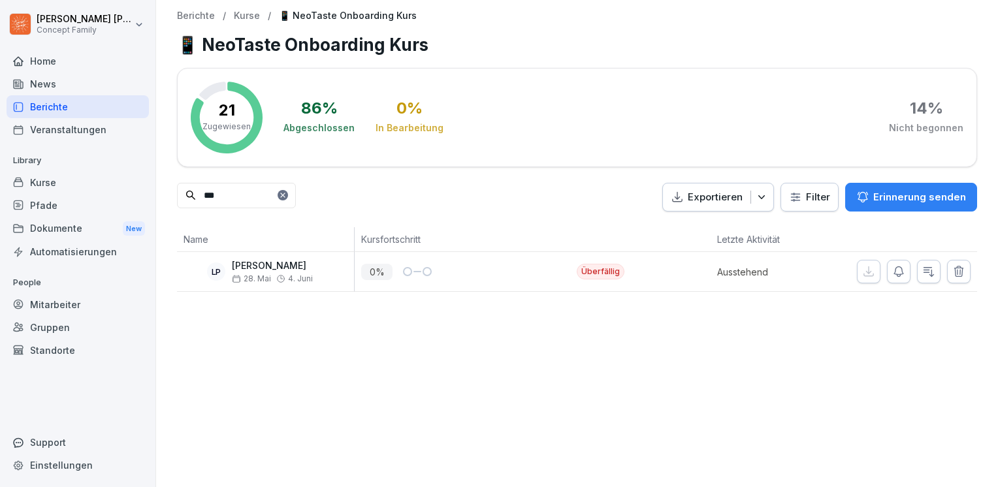
type input "***"
click at [288, 190] on div at bounding box center [283, 195] width 10 height 10
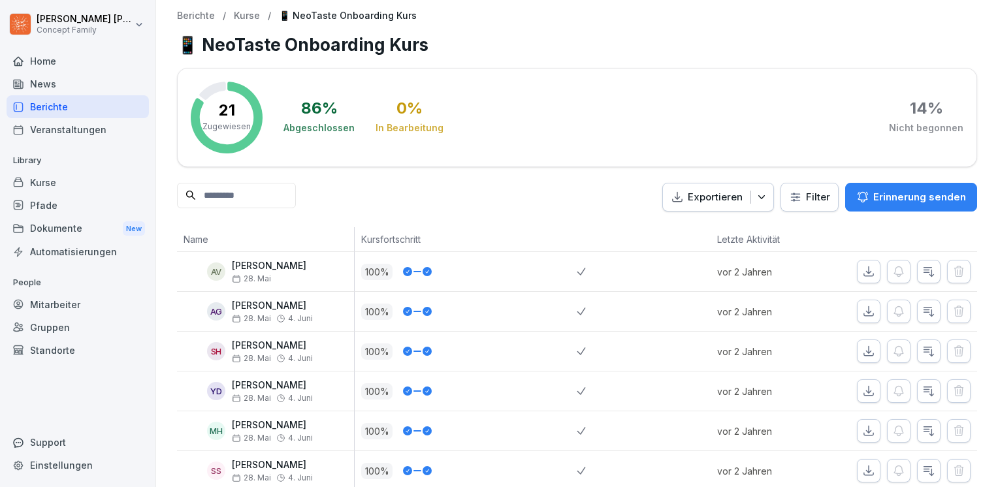
click at [760, 197] on icon "button" at bounding box center [761, 197] width 13 height 13
click at [758, 197] on icon "button" at bounding box center [761, 197] width 13 height 13
click at [310, 106] on div "86 %" at bounding box center [319, 109] width 37 height 16
click at [233, 104] on p "21" at bounding box center [227, 111] width 16 height 16
click at [735, 195] on p "Exportieren" at bounding box center [715, 197] width 55 height 15
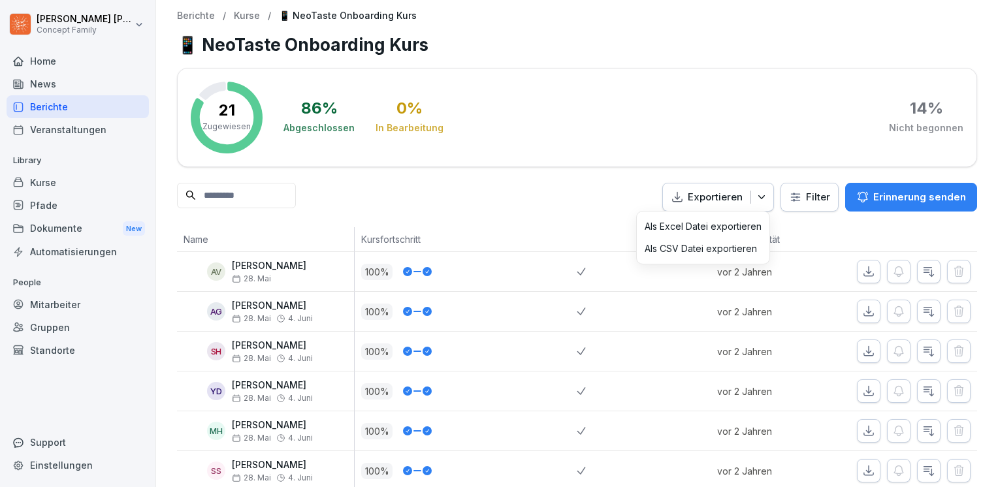
click at [735, 195] on p "Exportieren" at bounding box center [715, 197] width 55 height 15
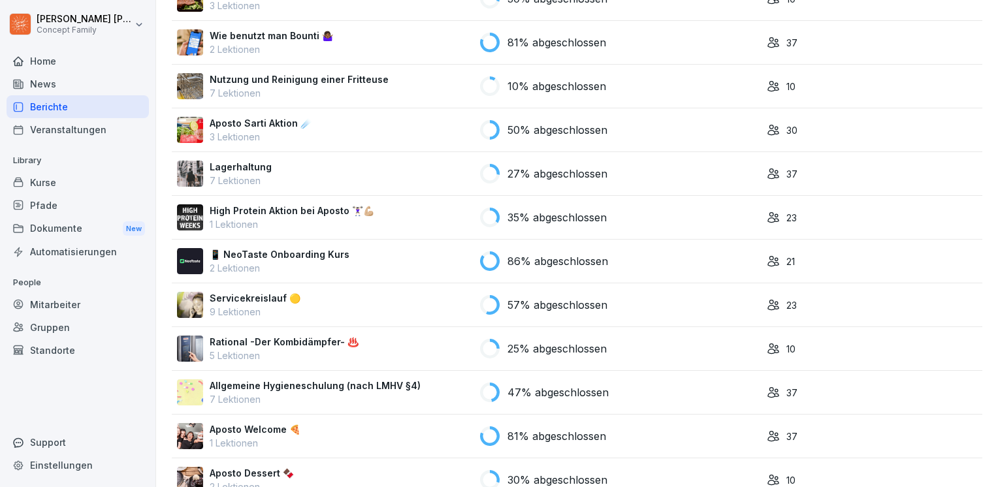
scroll to position [327, 0]
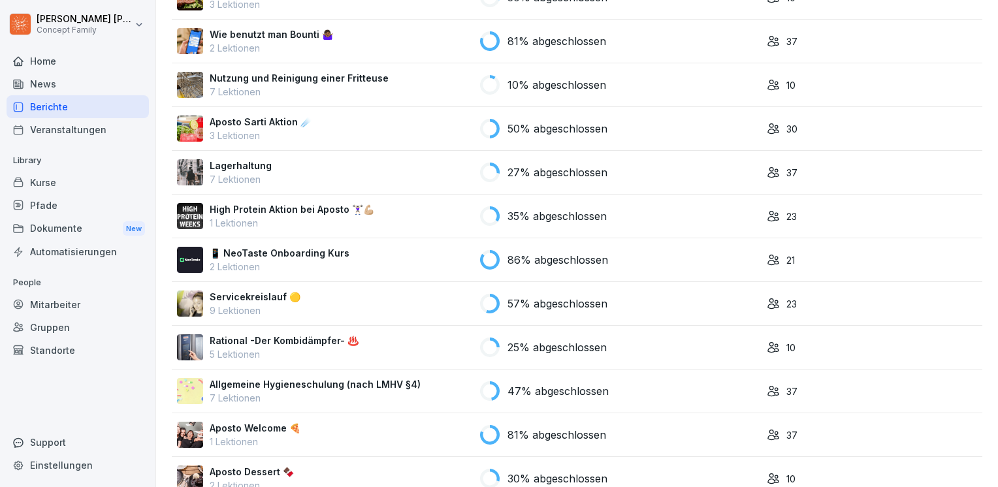
click at [771, 259] on icon at bounding box center [773, 259] width 13 height 13
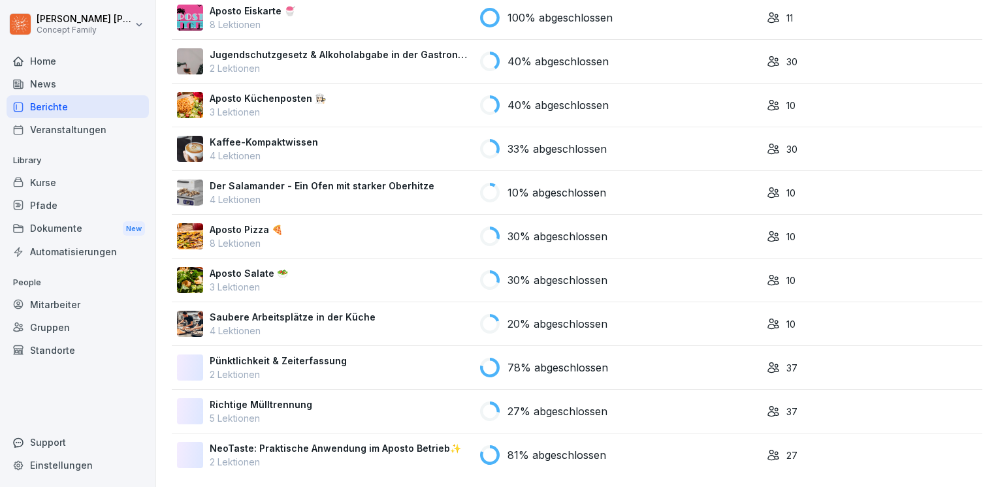
scroll to position [1146, 0]
click at [417, 442] on p "NeoTaste: Praktische Anwendung im Aposto Betrieb✨" at bounding box center [335, 449] width 251 height 14
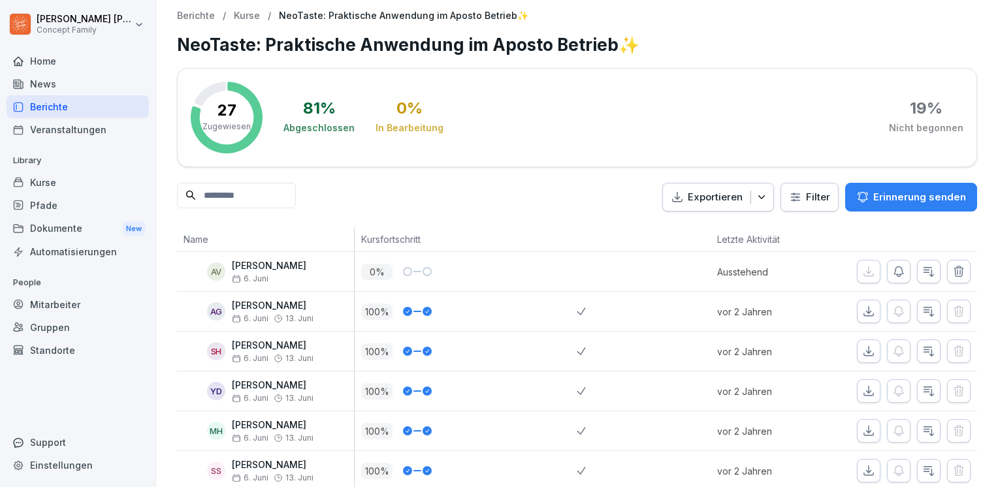
drag, startPoint x: 489, startPoint y: 297, endPoint x: 357, endPoint y: 193, distance: 167.9
click at [357, 193] on div "Exportieren Filter Erinnerung senden" at bounding box center [577, 197] width 800 height 29
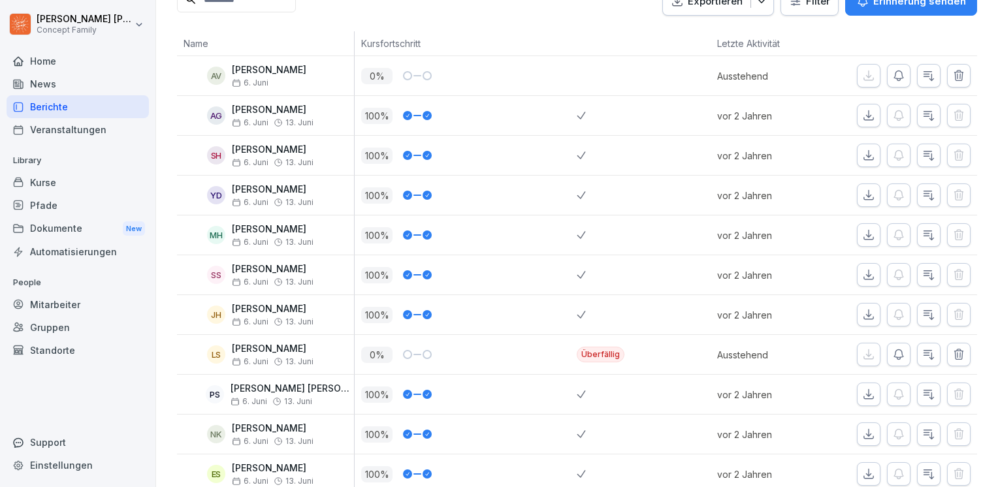
scroll to position [261, 0]
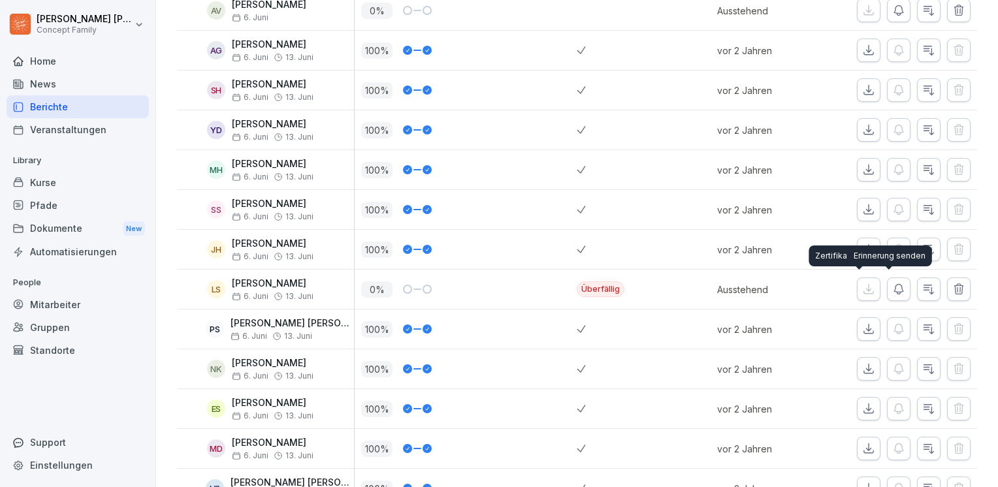
click at [895, 293] on button "button" at bounding box center [899, 290] width 24 height 24
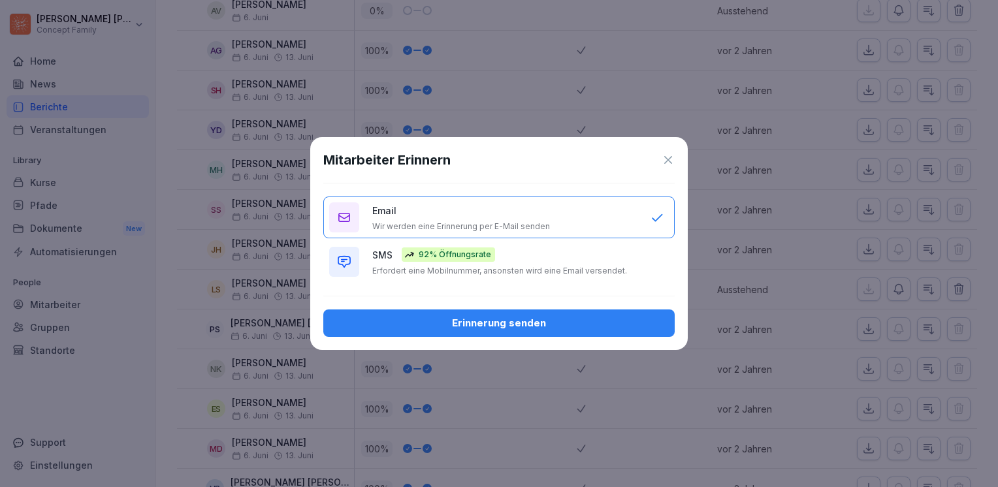
click at [577, 317] on div "Erinnerung senden" at bounding box center [499, 323] width 330 height 14
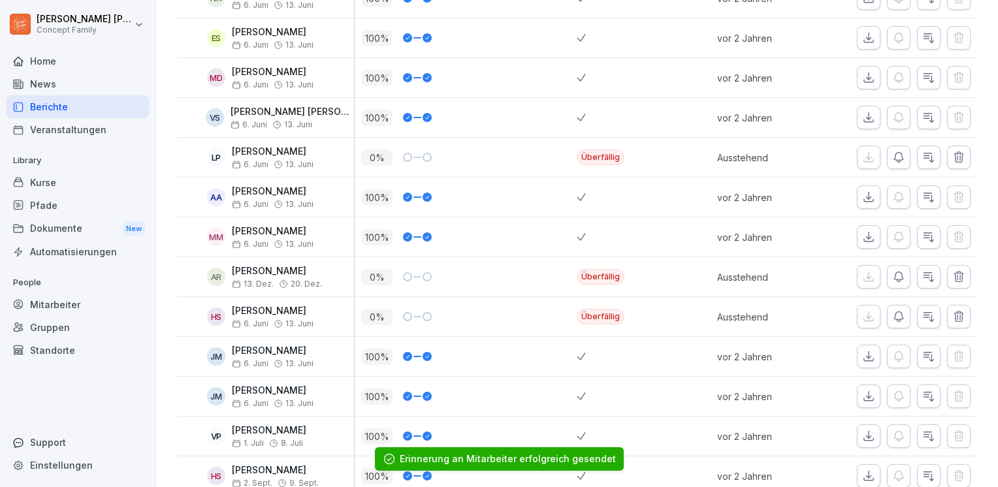
scroll to position [653, 0]
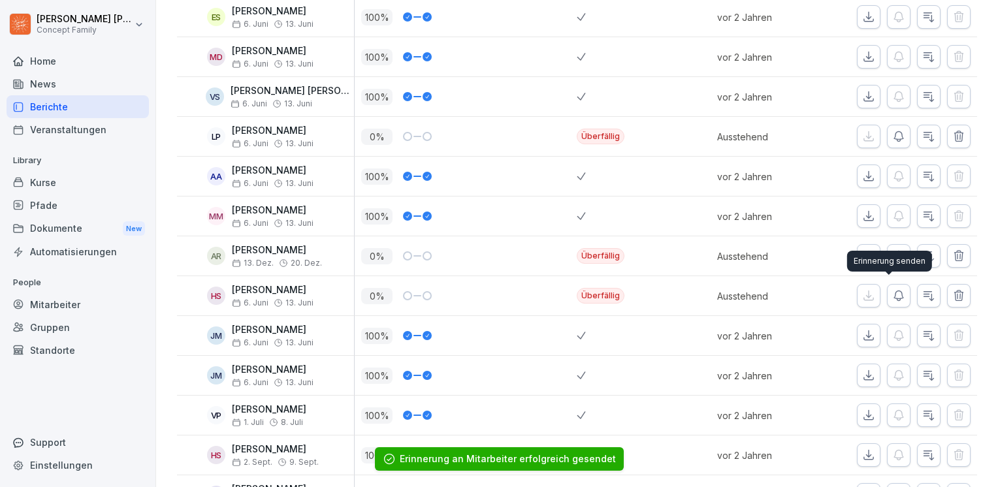
click at [888, 300] on button "button" at bounding box center [899, 296] width 24 height 24
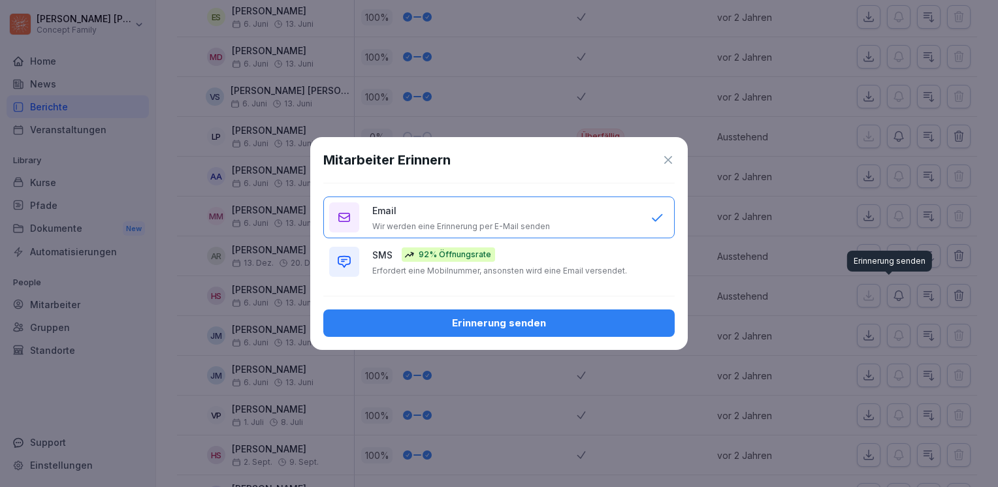
click at [644, 325] on div "Erinnerung senden" at bounding box center [499, 323] width 330 height 14
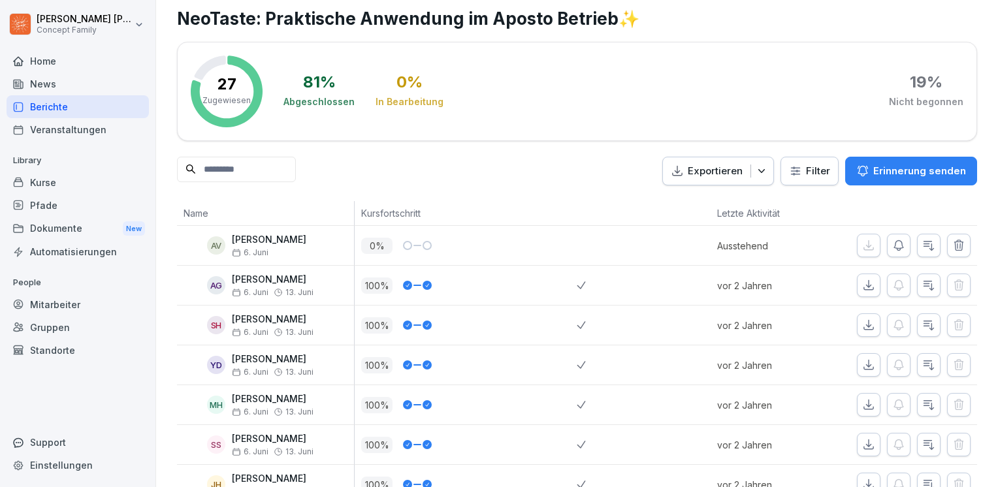
scroll to position [0, 0]
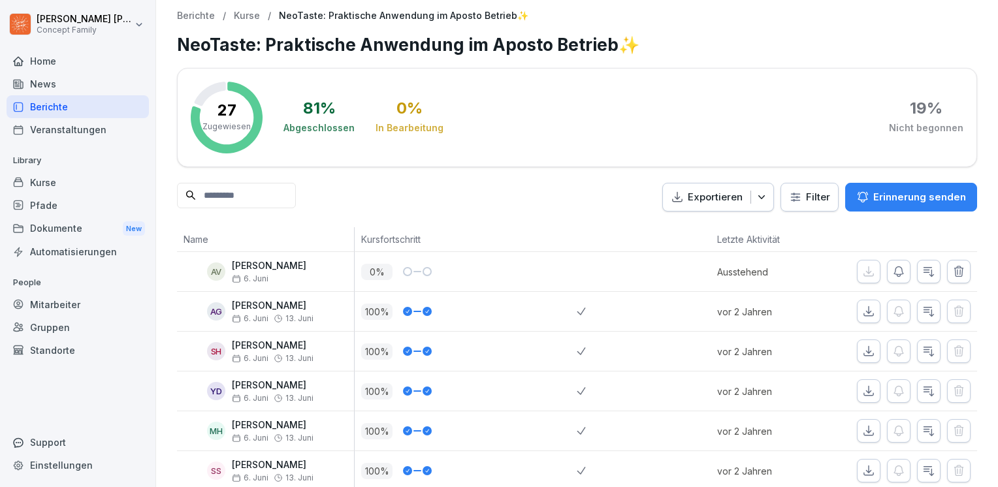
click at [296, 192] on input at bounding box center [236, 195] width 119 height 25
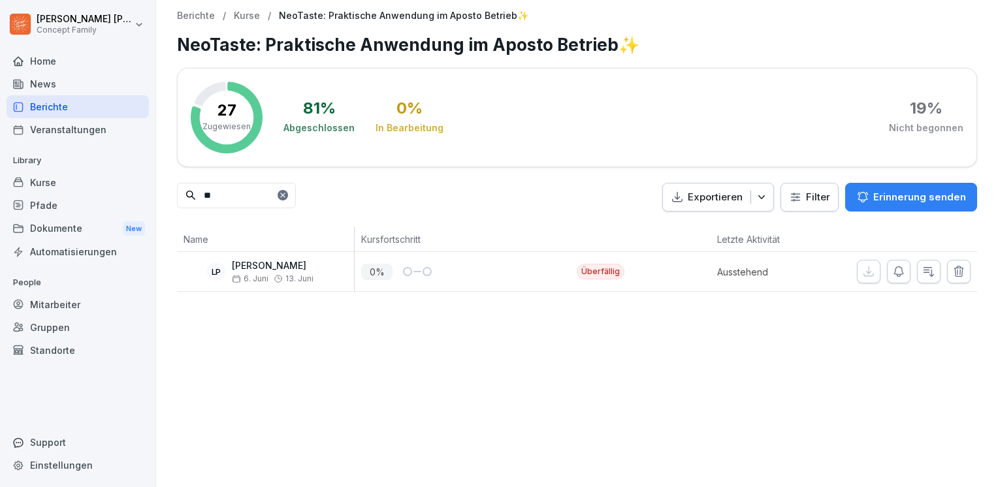
type input "*"
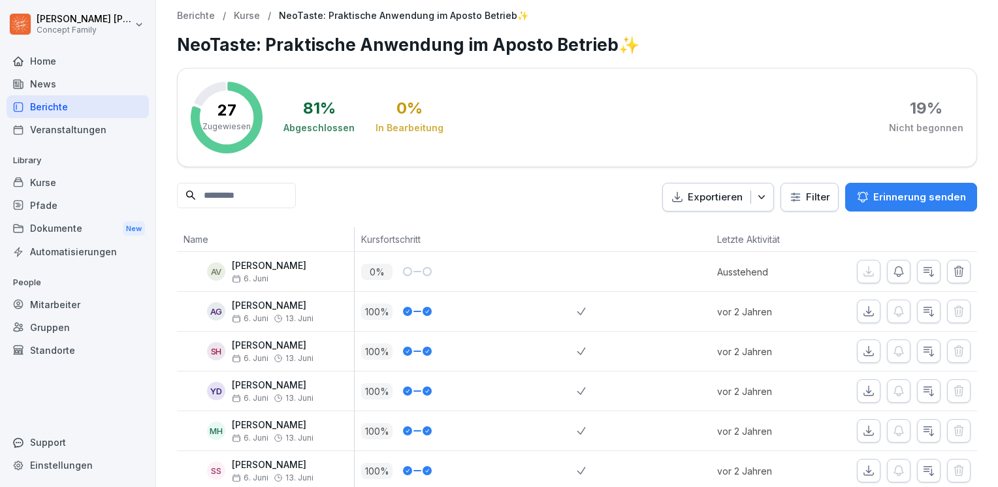
click at [44, 304] on div "Mitarbeiter" at bounding box center [78, 304] width 142 height 23
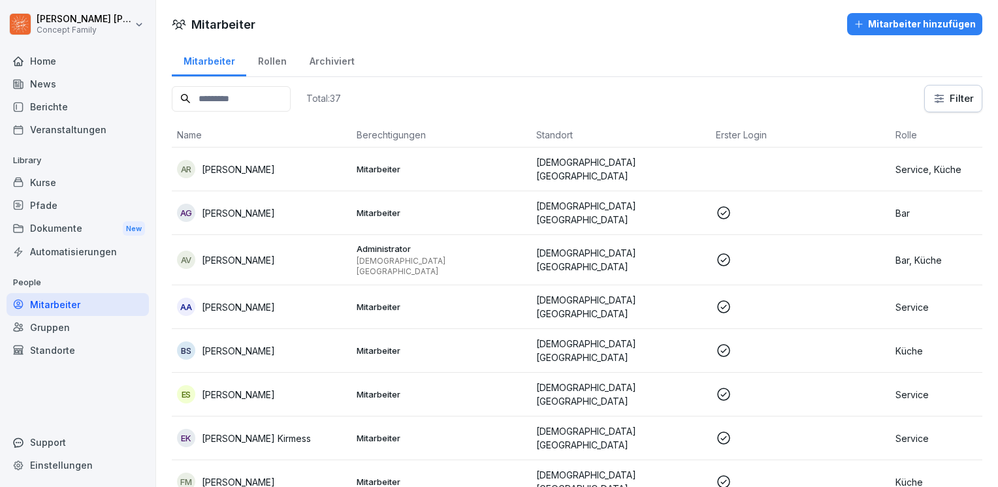
click at [321, 65] on div "Archiviert" at bounding box center [332, 59] width 68 height 33
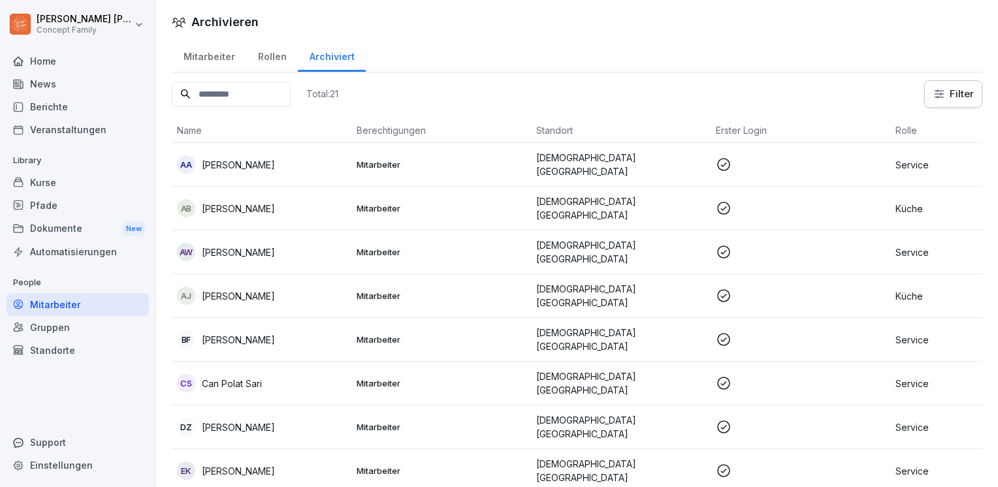
click at [56, 63] on div "Home" at bounding box center [78, 61] width 142 height 23
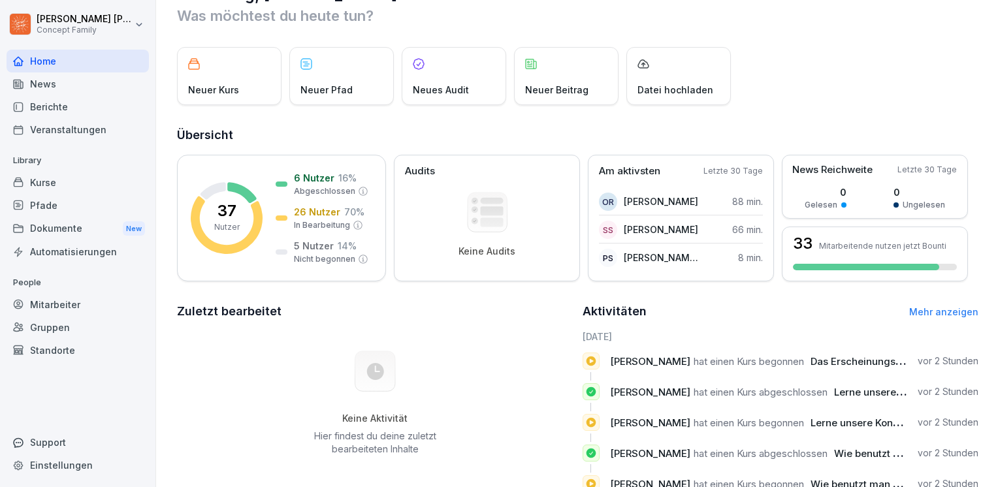
scroll to position [3, 0]
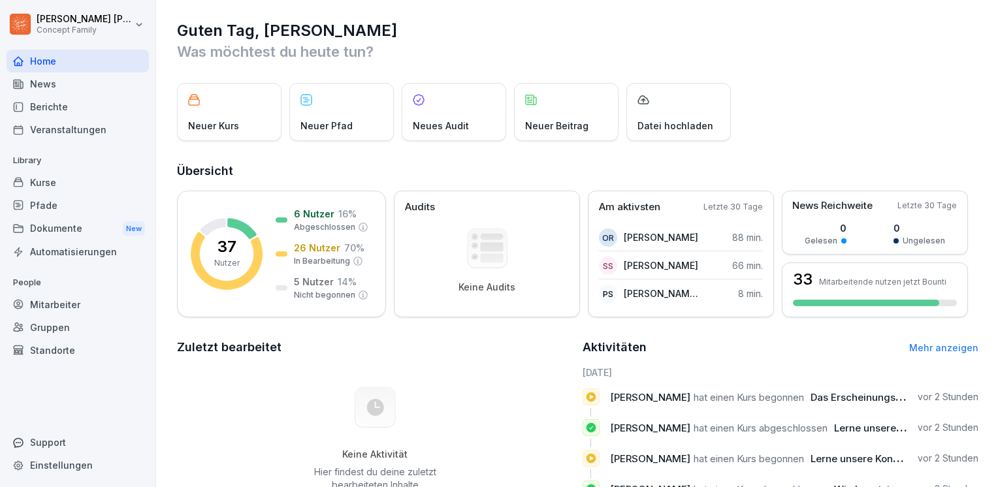
click at [49, 460] on div "Einstellungen" at bounding box center [78, 465] width 142 height 23
select select "**"
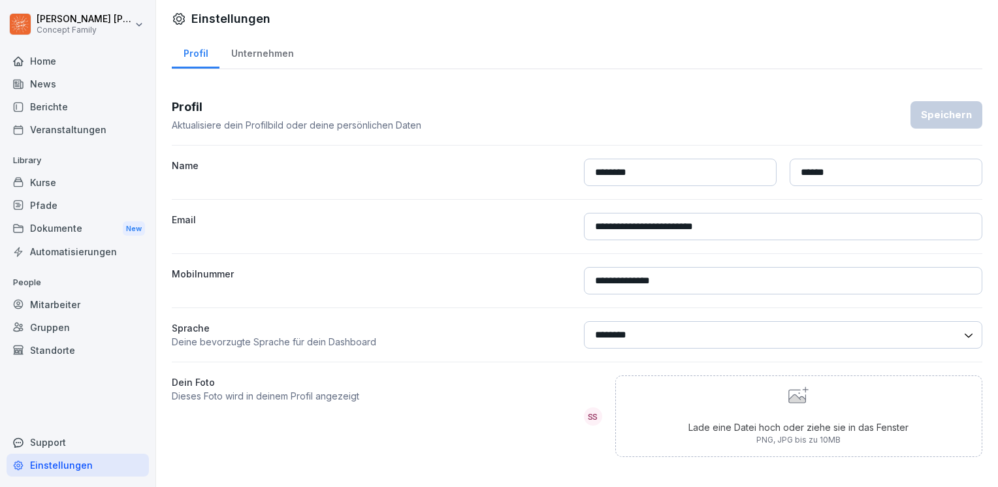
click at [51, 445] on div "Support" at bounding box center [78, 442] width 142 height 23
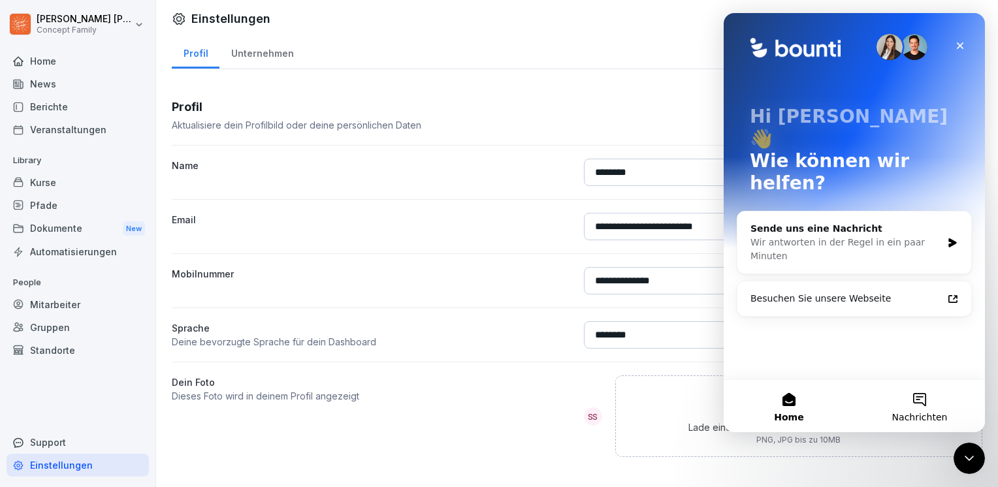
click at [930, 405] on button "Nachrichten" at bounding box center [919, 406] width 131 height 52
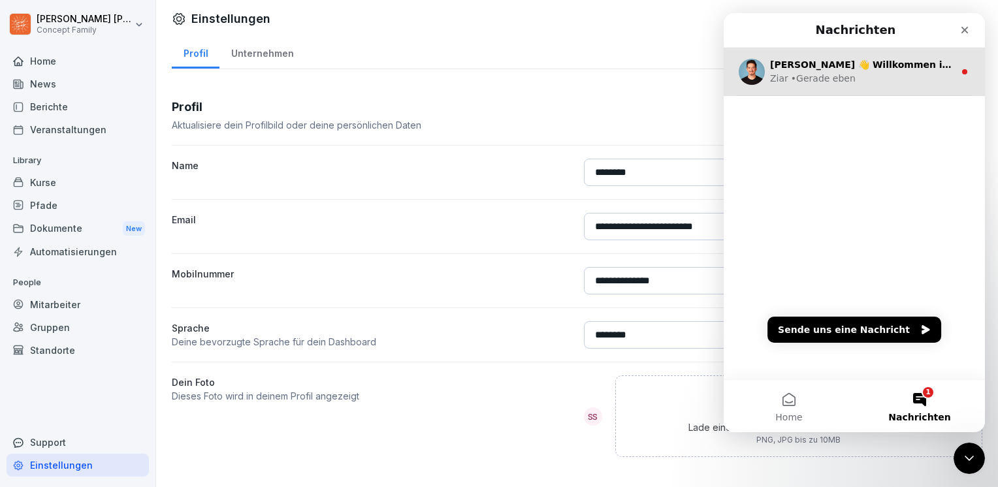
click at [880, 48] on div "[PERSON_NAME] 👋 Willkommen in Bounti 🙌 Schaue dich um! Wenn du Fragen hast, ant…" at bounding box center [854, 72] width 261 height 48
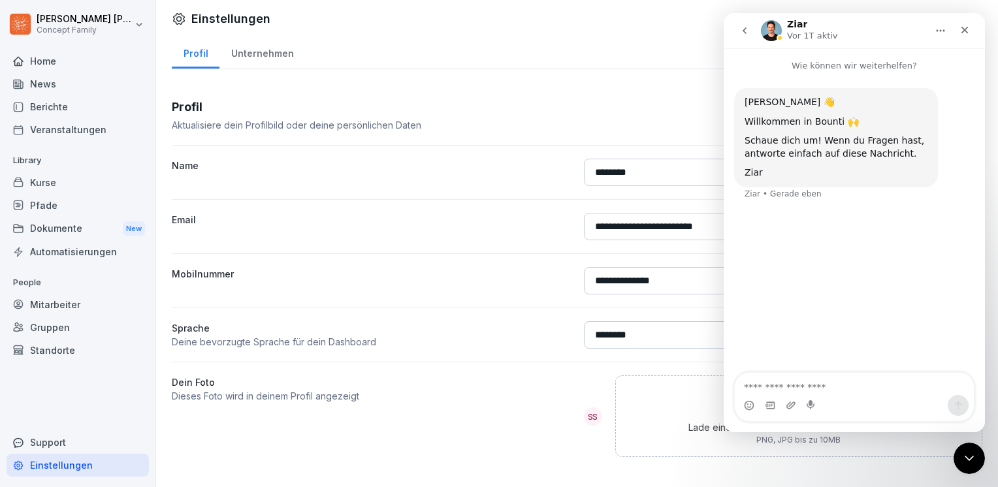
click at [817, 379] on textarea "Nachricht senden..." at bounding box center [854, 384] width 239 height 22
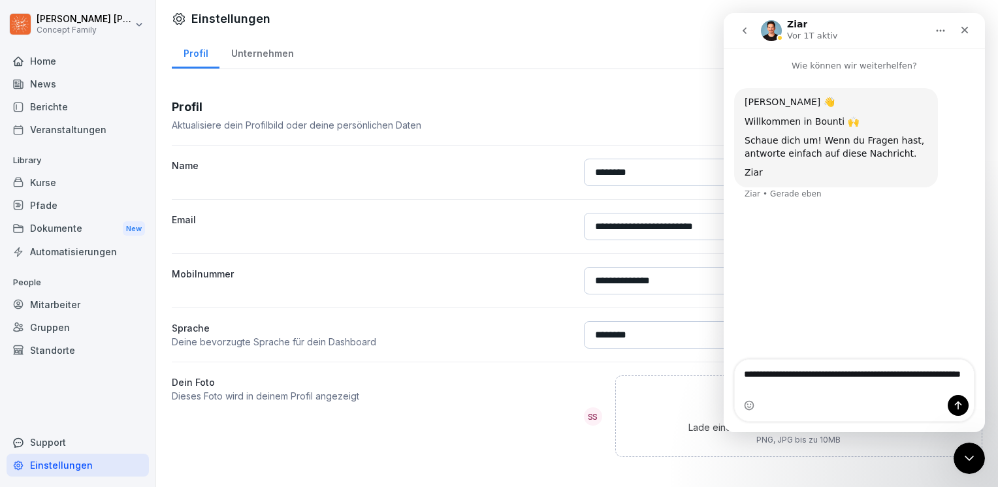
type textarea "**********"
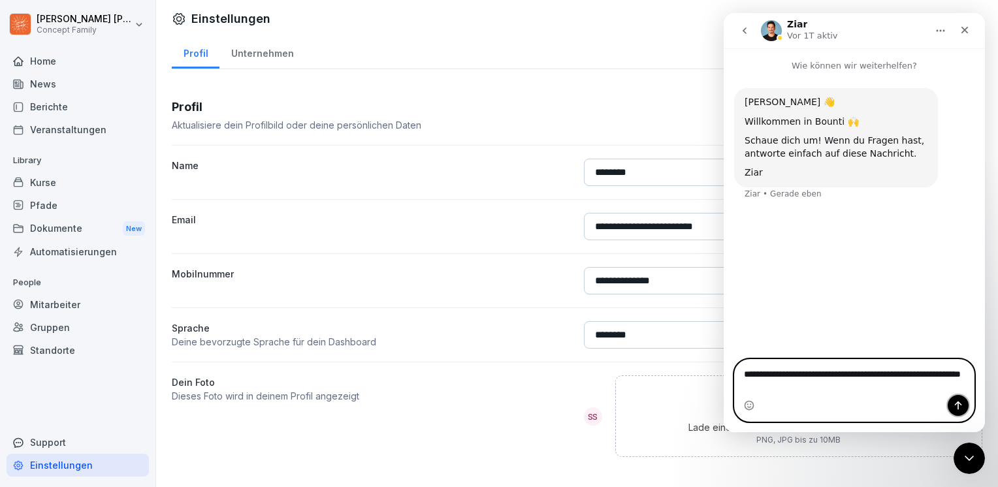
click at [957, 400] on icon "Sende eine Nachricht…" at bounding box center [958, 405] width 10 height 10
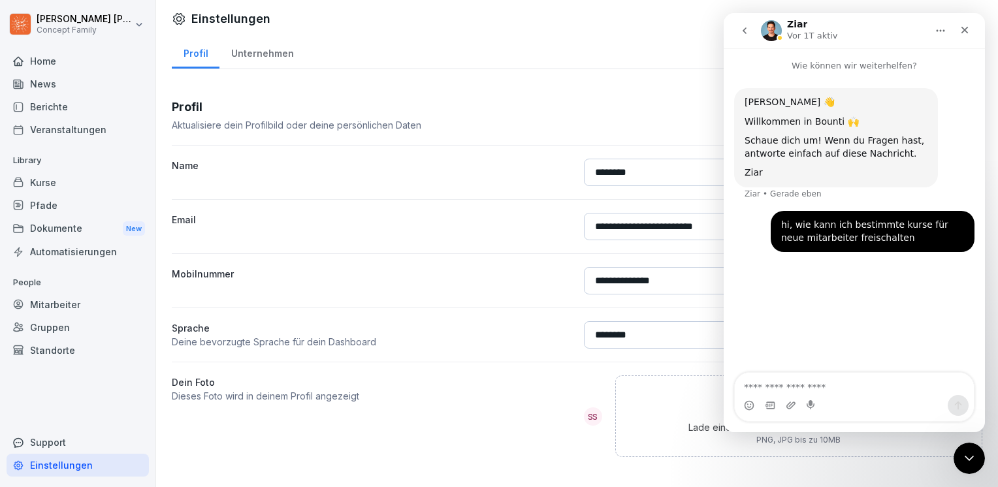
click at [52, 182] on div "Kurse" at bounding box center [78, 182] width 142 height 23
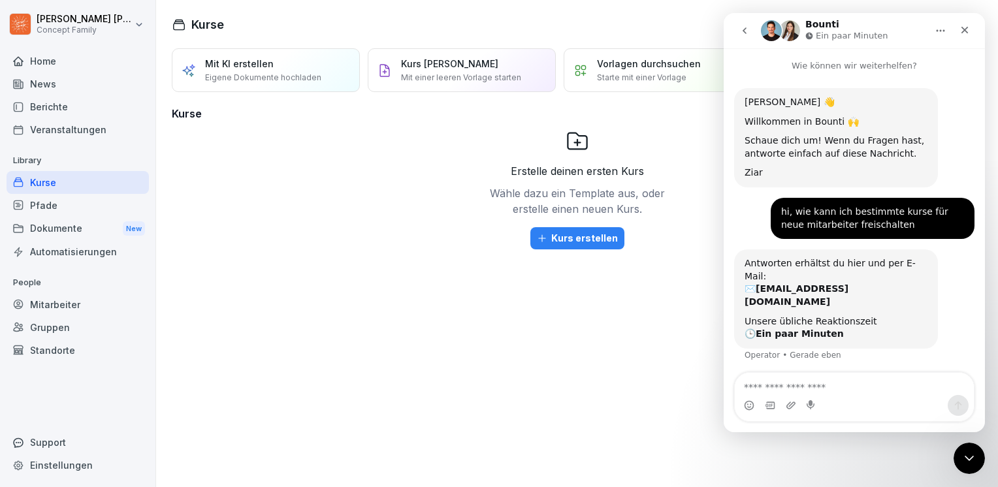
scroll to position [13, 0]
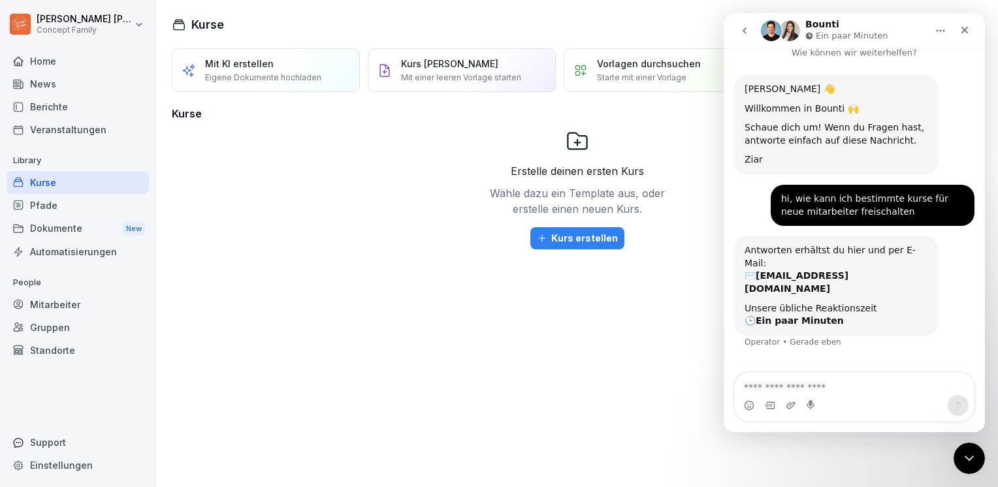
click at [57, 130] on div "Veranstaltungen" at bounding box center [78, 129] width 142 height 23
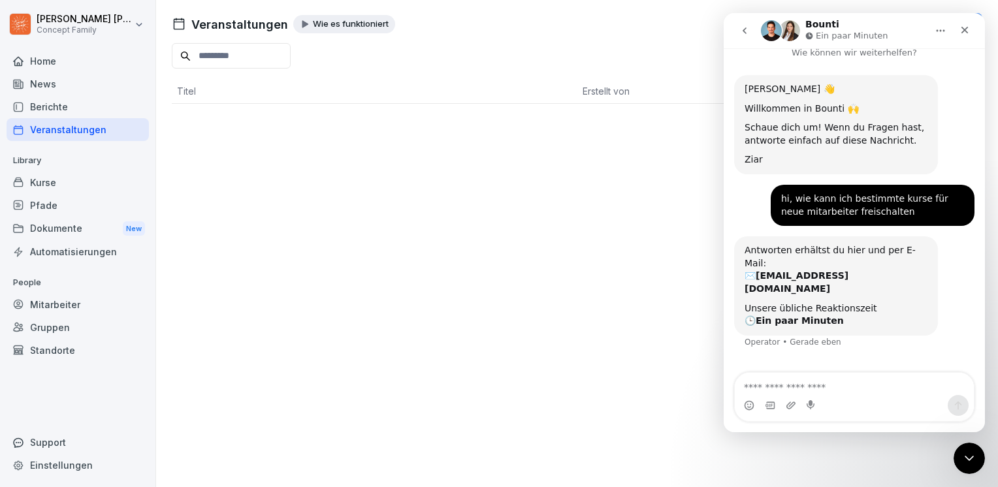
click at [56, 112] on div "Berichte" at bounding box center [78, 106] width 142 height 23
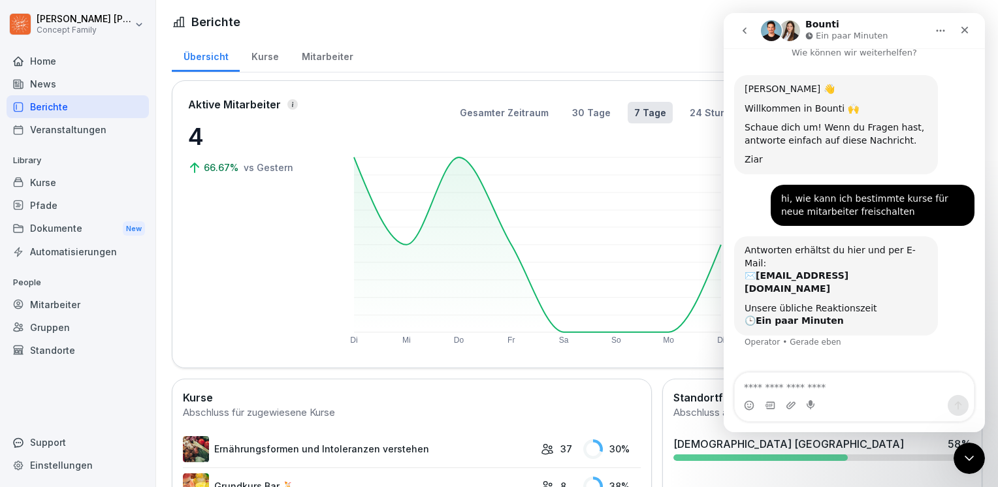
click at [269, 59] on div "Kurse" at bounding box center [265, 55] width 50 height 33
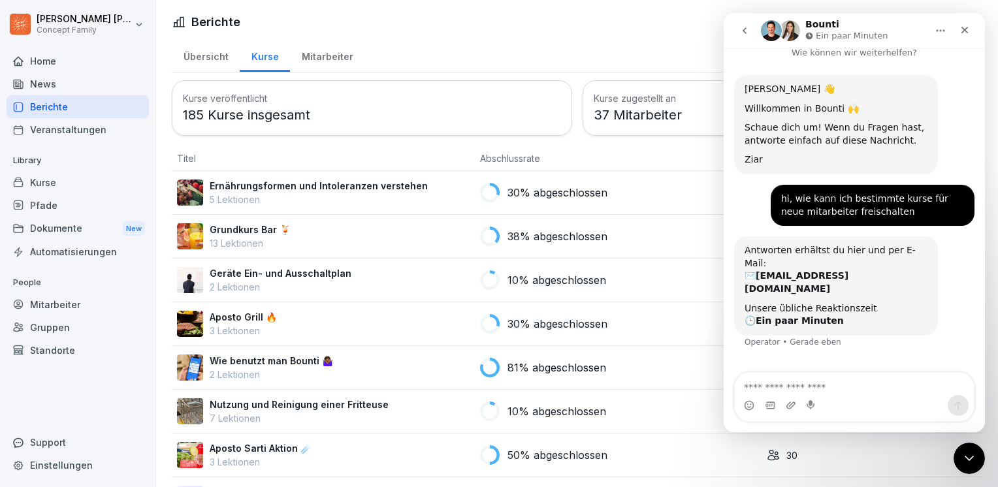
click at [939, 34] on icon "Home" at bounding box center [940, 30] width 10 height 10
click at [938, 37] on button "Home" at bounding box center [940, 30] width 25 height 25
drag, startPoint x: 901, startPoint y: 27, endPoint x: 893, endPoint y: 28, distance: 7.9
click at [892, 13] on html "Bounti Ein paar Minuten Wie können wir weiterhelfen? [PERSON_NAME] 👋 Willkommen…" at bounding box center [854, 222] width 261 height 419
click at [941, 32] on icon "Home" at bounding box center [940, 30] width 10 height 10
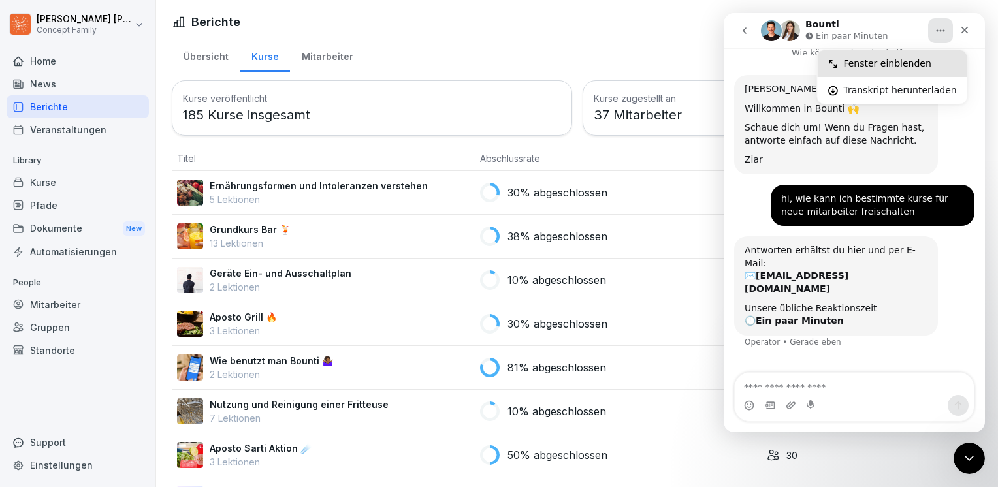
click at [924, 61] on div "Fenster einblenden" at bounding box center [899, 64] width 113 height 14
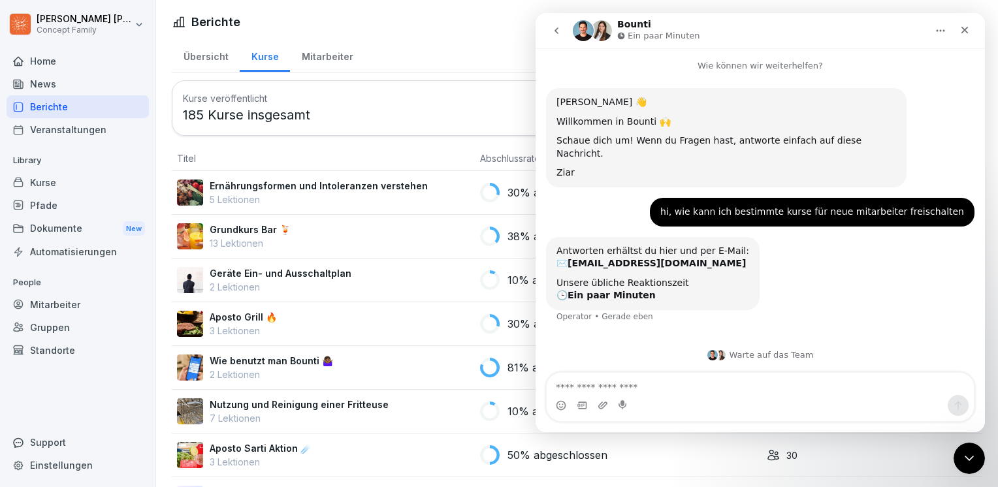
click at [942, 27] on icon "Home" at bounding box center [940, 30] width 10 height 10
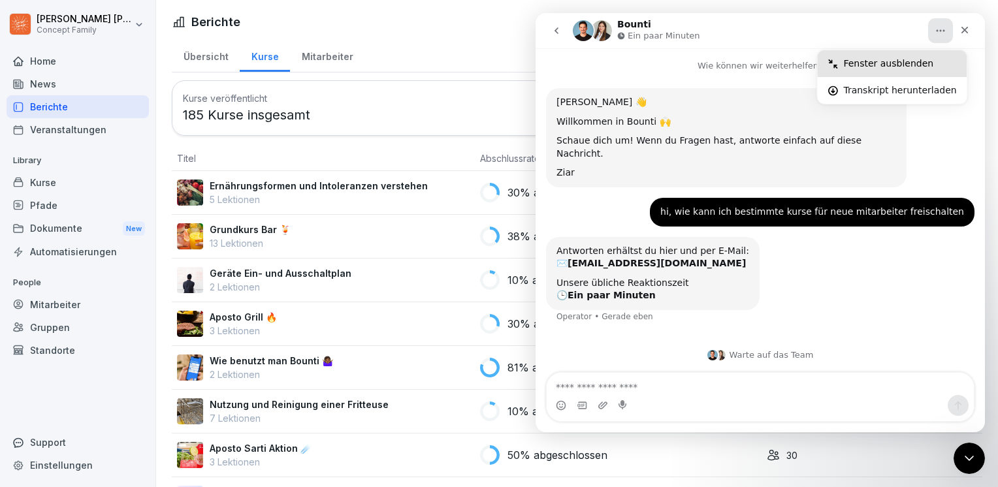
click at [931, 59] on div "Fenster ausblenden" at bounding box center [899, 64] width 113 height 14
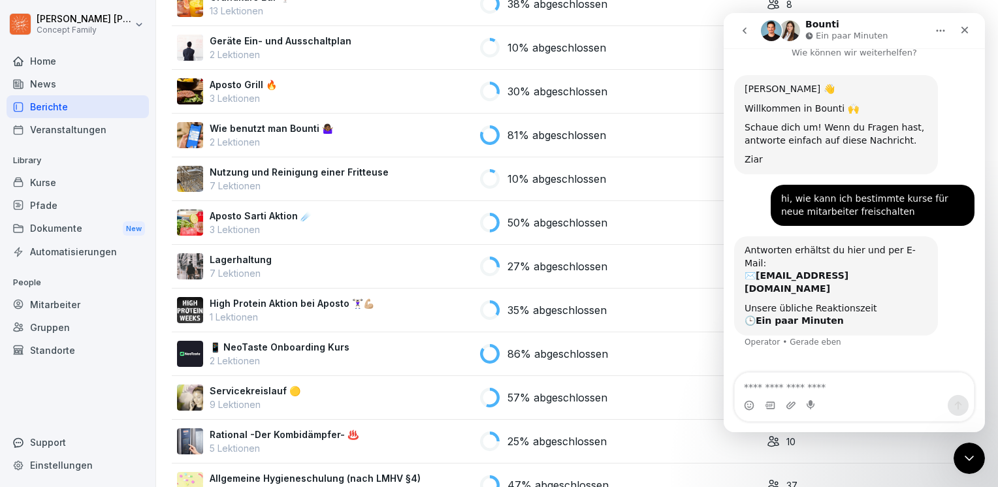
scroll to position [261, 0]
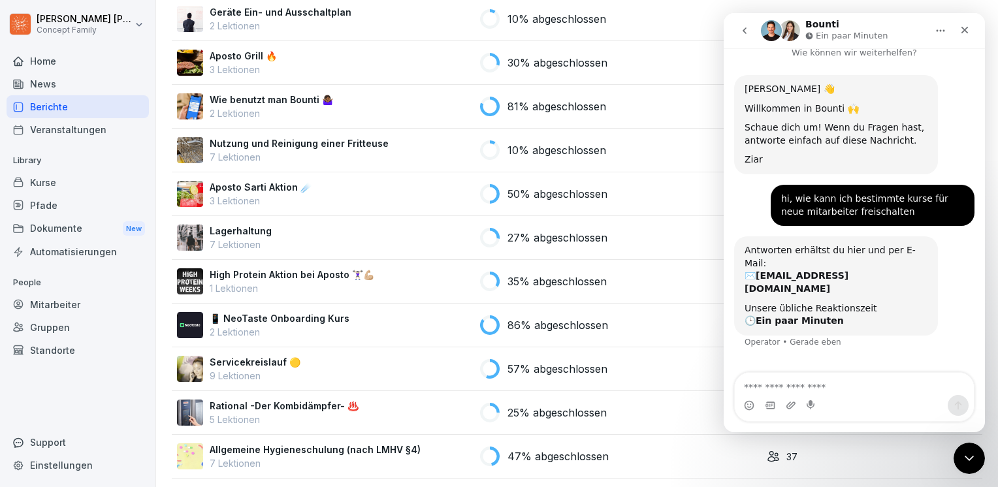
click at [516, 321] on p "86% abgeschlossen" at bounding box center [557, 325] width 101 height 16
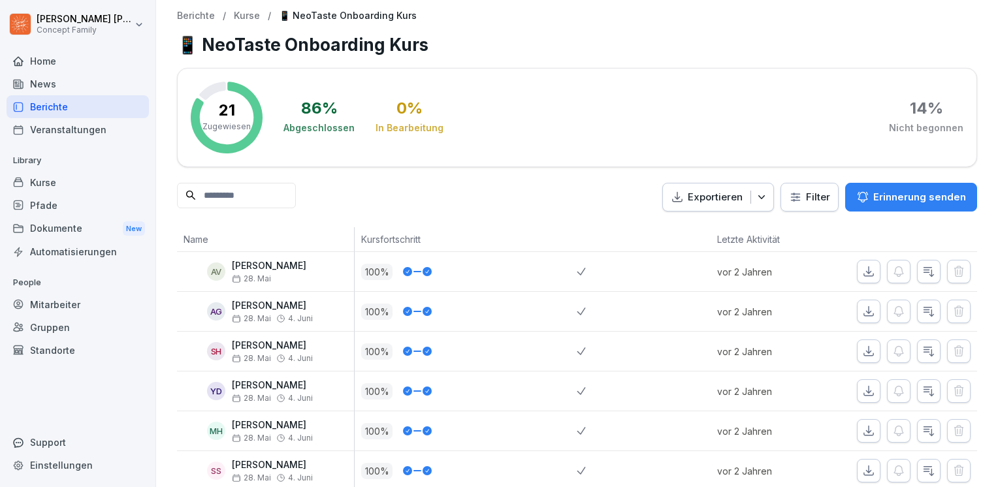
click at [811, 188] on html "[PERSON_NAME] Concept Family Home News Berichte Veranstaltungen Library Kurse P…" at bounding box center [499, 243] width 998 height 487
click at [865, 193] on div "Erinnerung senden" at bounding box center [911, 197] width 110 height 14
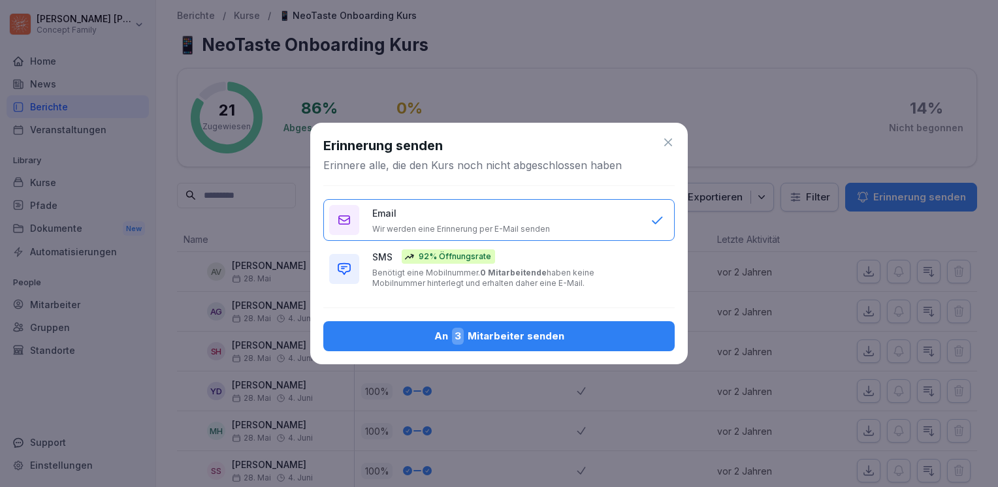
click at [664, 137] on icon at bounding box center [668, 142] width 13 height 13
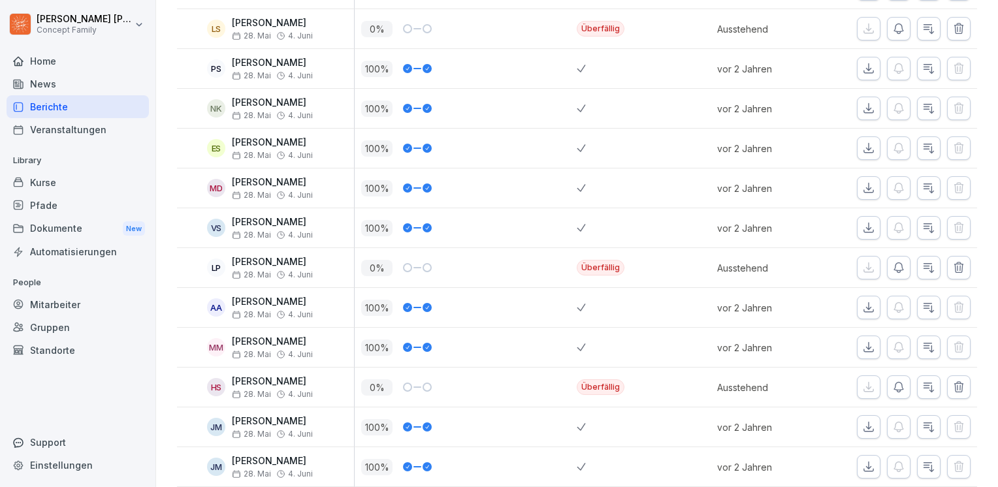
scroll to position [522, 0]
click at [924, 385] on icon "button" at bounding box center [929, 387] width 10 height 9
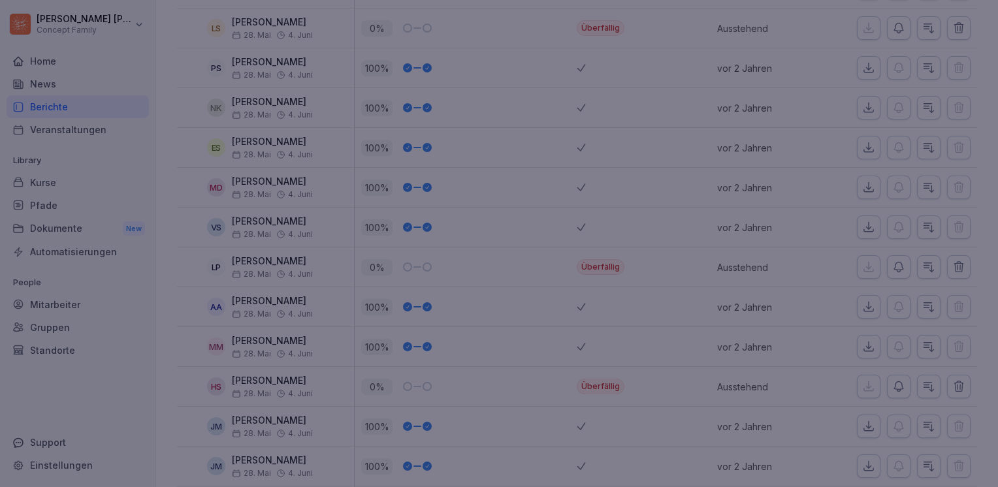
click at [922, 385] on div at bounding box center [499, 243] width 998 height 487
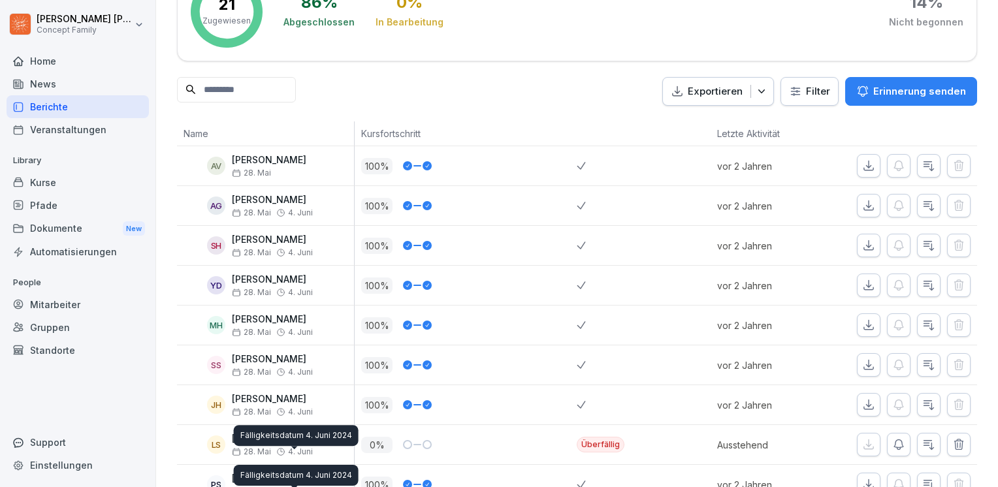
scroll to position [0, 0]
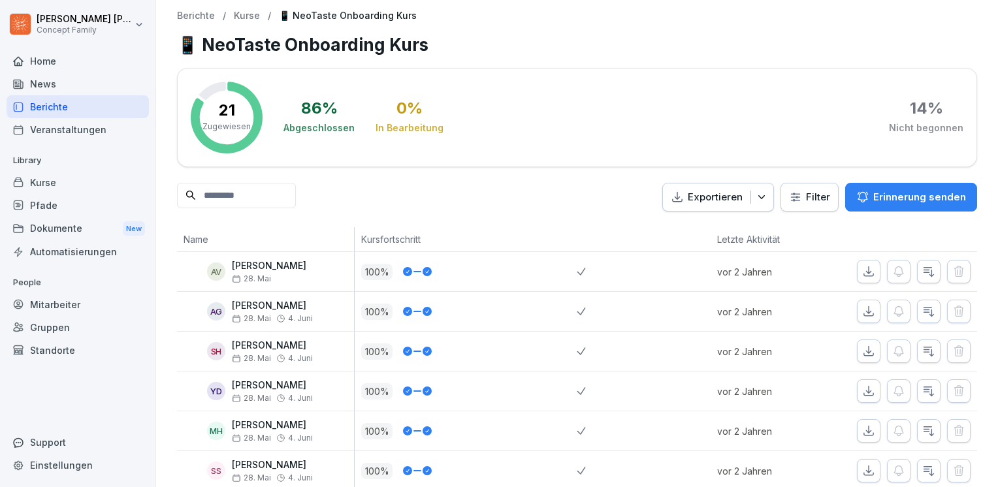
click at [285, 199] on input at bounding box center [236, 195] width 119 height 25
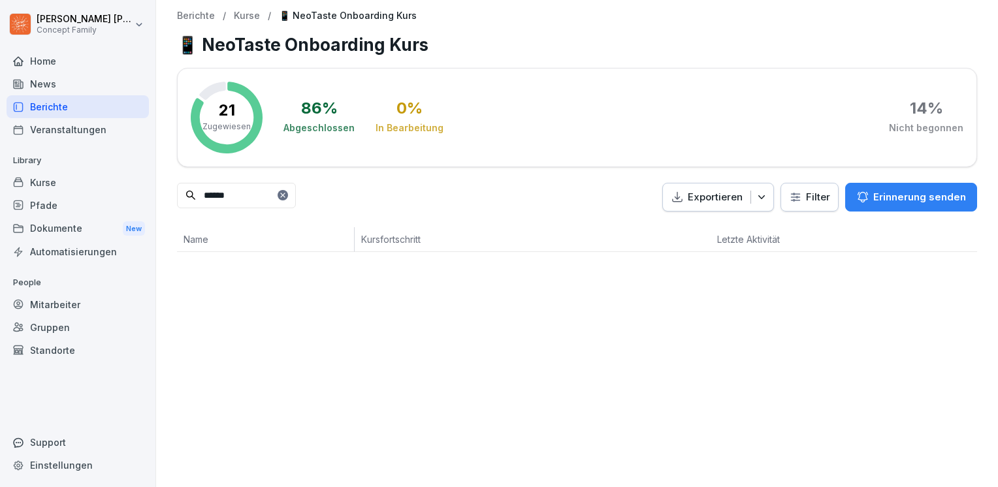
type input "******"
click at [797, 200] on html "Stefanie Schmid Concept Family Home News Berichte Veranstaltungen Library Kurse…" at bounding box center [499, 243] width 998 height 487
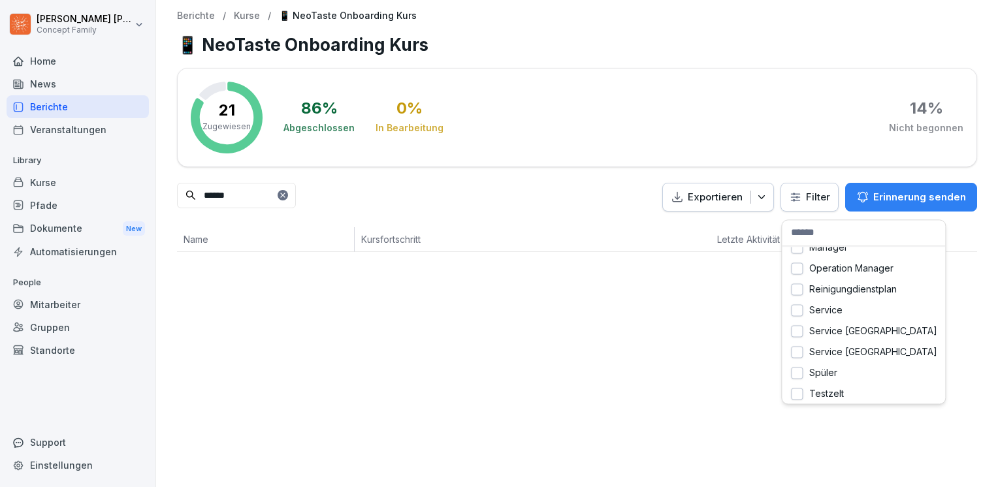
scroll to position [322, 0]
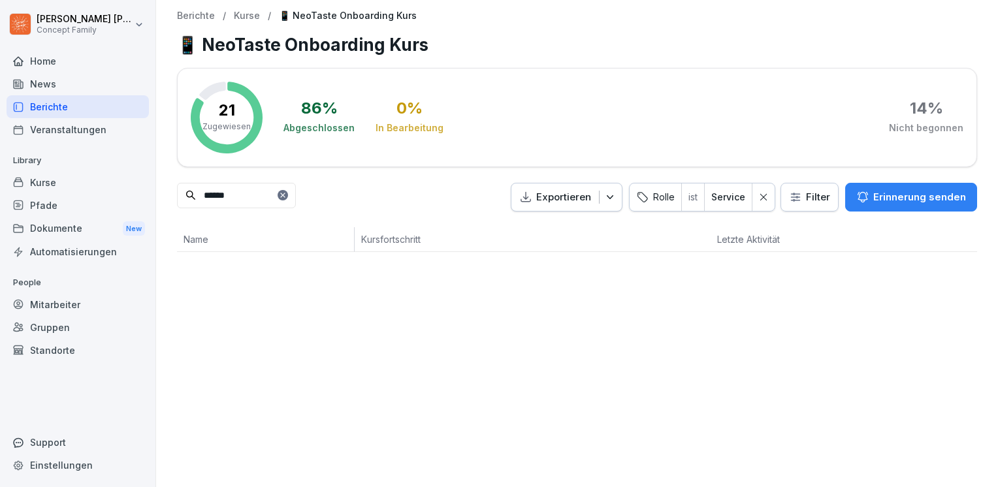
click at [287, 195] on icon at bounding box center [283, 195] width 8 height 8
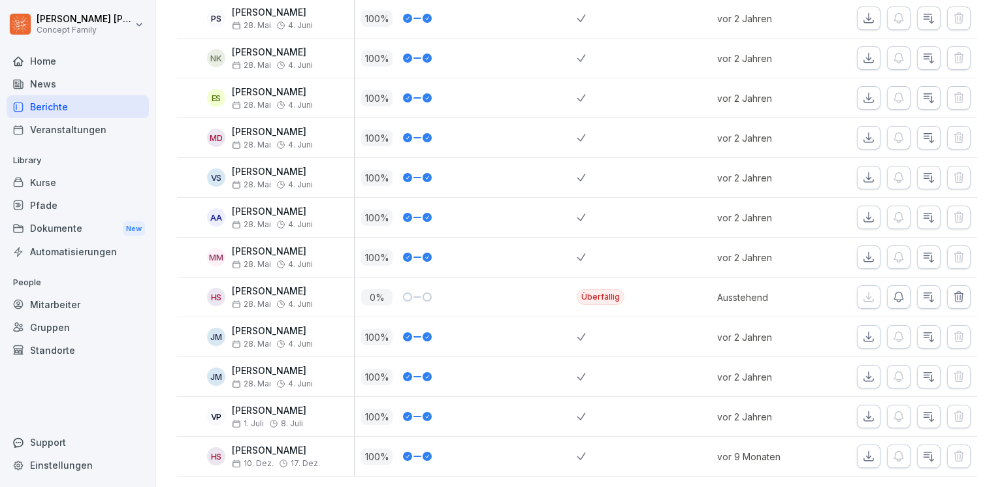
scroll to position [0, 0]
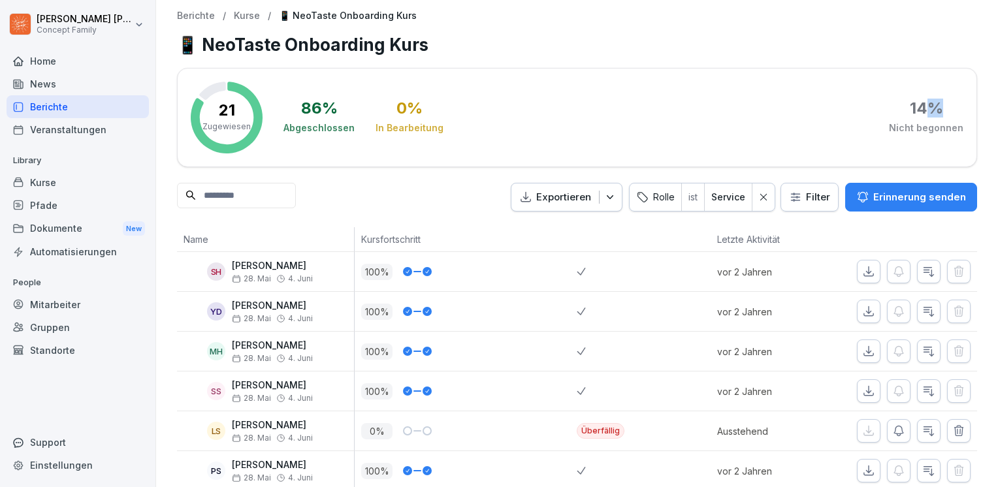
click at [927, 102] on div "14 %" at bounding box center [926, 109] width 33 height 16
click at [922, 106] on div "14 %" at bounding box center [926, 109] width 33 height 16
click at [910, 104] on div "14 %" at bounding box center [926, 109] width 33 height 16
click at [905, 137] on div "86 % Abgeschlossen 0 % In Bearbeitung 14 % Nicht begonnen" at bounding box center [623, 118] width 680 height 72
click at [760, 197] on icon at bounding box center [763, 197] width 7 height 7
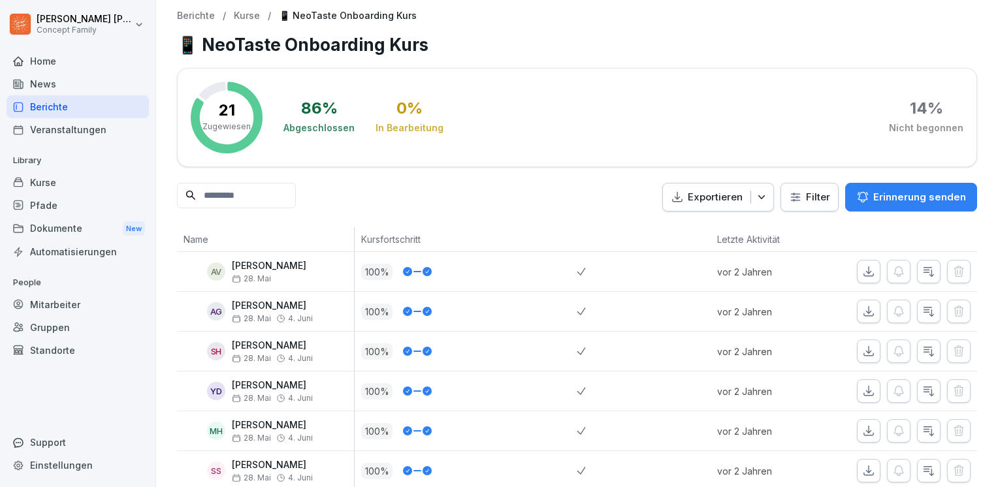
click at [799, 192] on html "Stefanie Schmid Concept Family Home News Berichte Veranstaltungen Library Kurse…" at bounding box center [499, 243] width 998 height 487
click at [807, 199] on html "Stefanie Schmid Concept Family Home News Berichte Veranstaltungen Library Kurse…" at bounding box center [499, 243] width 998 height 487
click at [810, 196] on html "Stefanie Schmid Concept Family Home News Berichte Veranstaltungen Library Kurse…" at bounding box center [499, 243] width 998 height 487
click at [30, 441] on div "Support" at bounding box center [78, 442] width 142 height 23
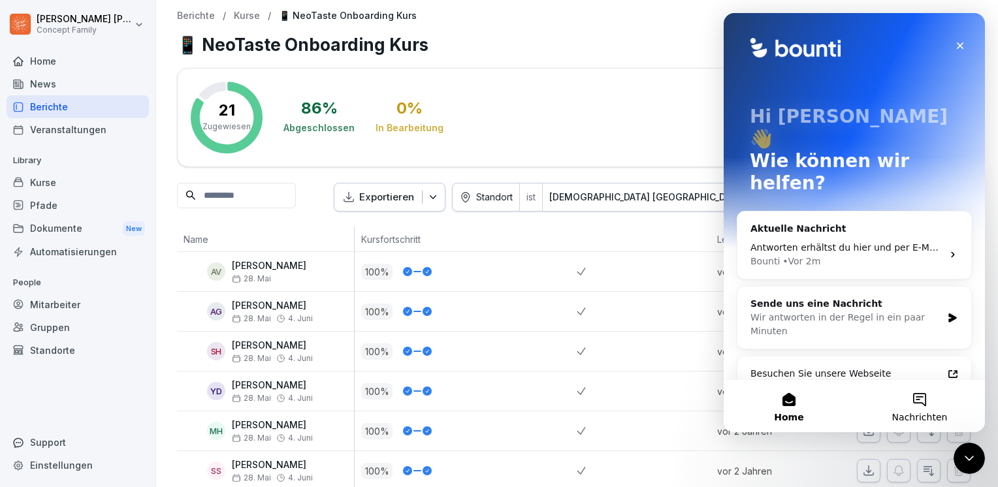
click at [917, 402] on button "Nachrichten" at bounding box center [919, 406] width 131 height 52
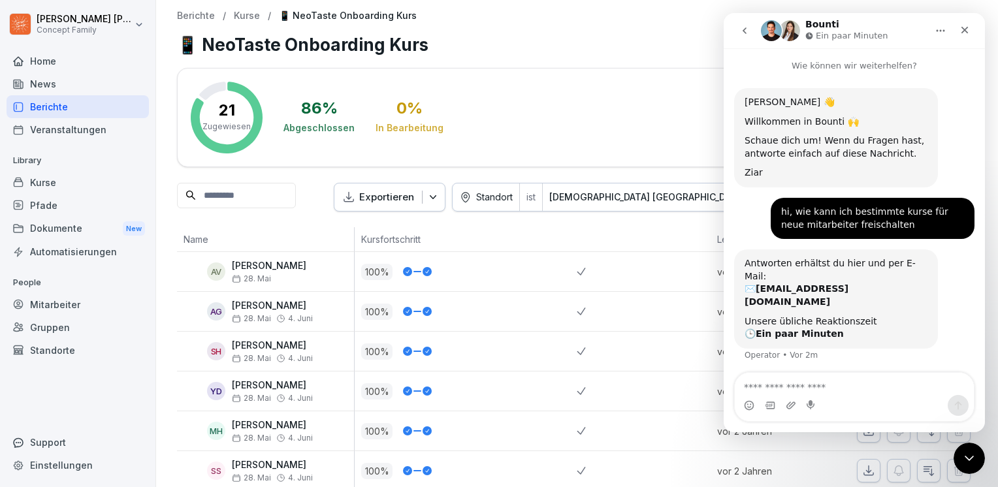
scroll to position [13, 0]
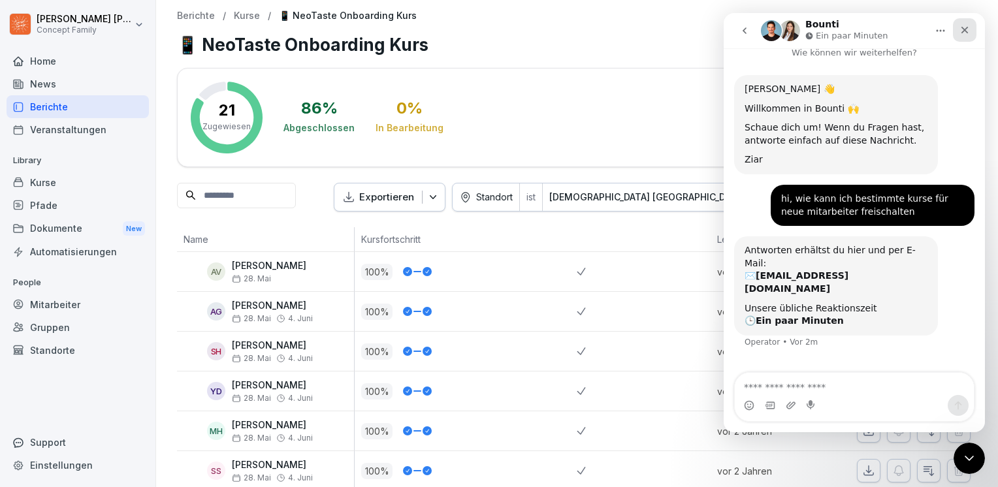
click at [964, 34] on icon "Schließen" at bounding box center [964, 30] width 10 height 10
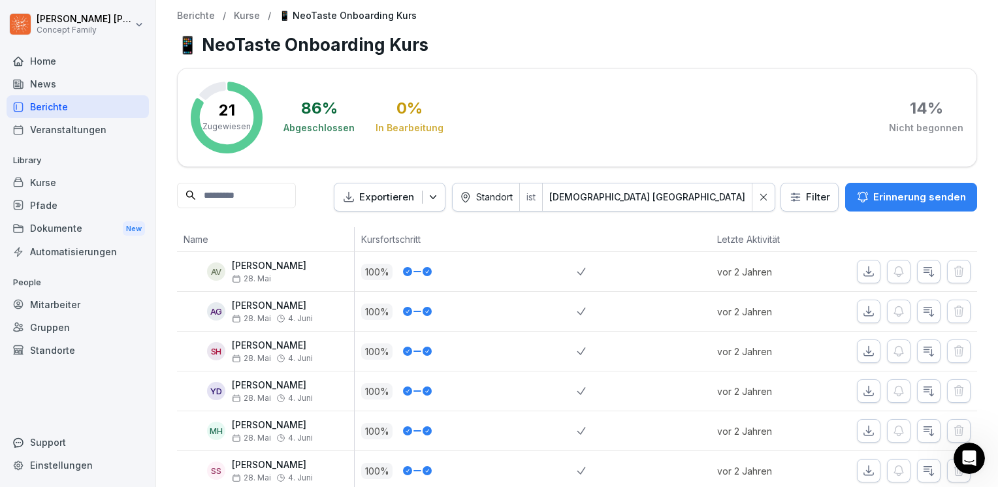
click at [59, 236] on div "Dokumente New" at bounding box center [78, 229] width 142 height 24
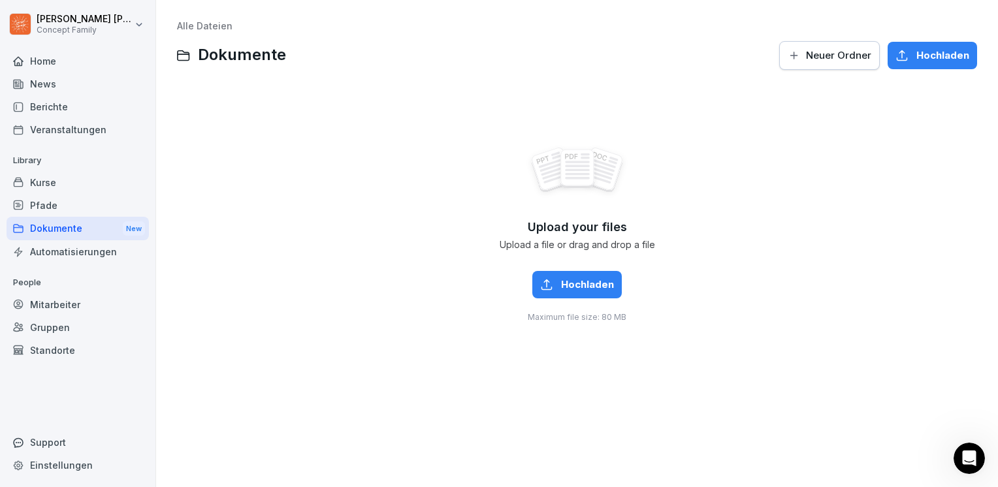
click at [578, 281] on span "Hochladen" at bounding box center [587, 285] width 53 height 14
click at [67, 300] on div "Mitarbeiter" at bounding box center [78, 304] width 142 height 23
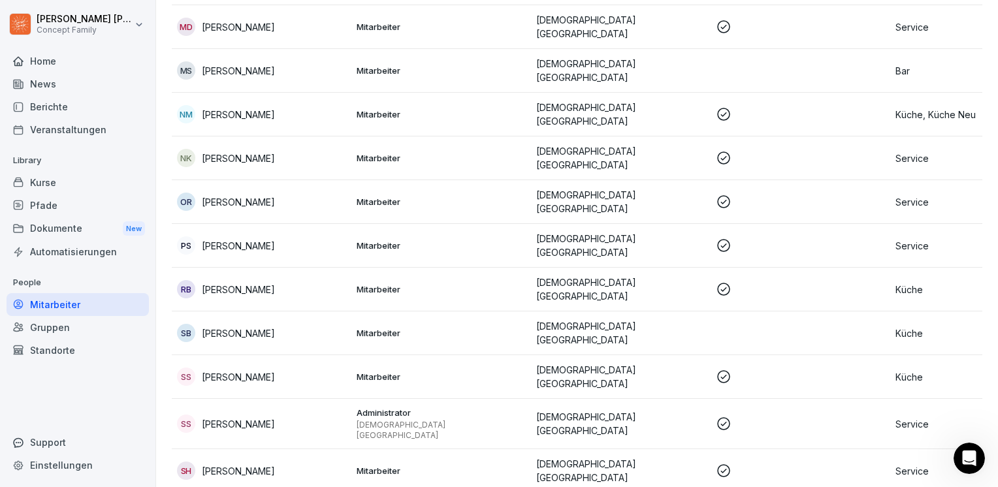
scroll to position [1105, 0]
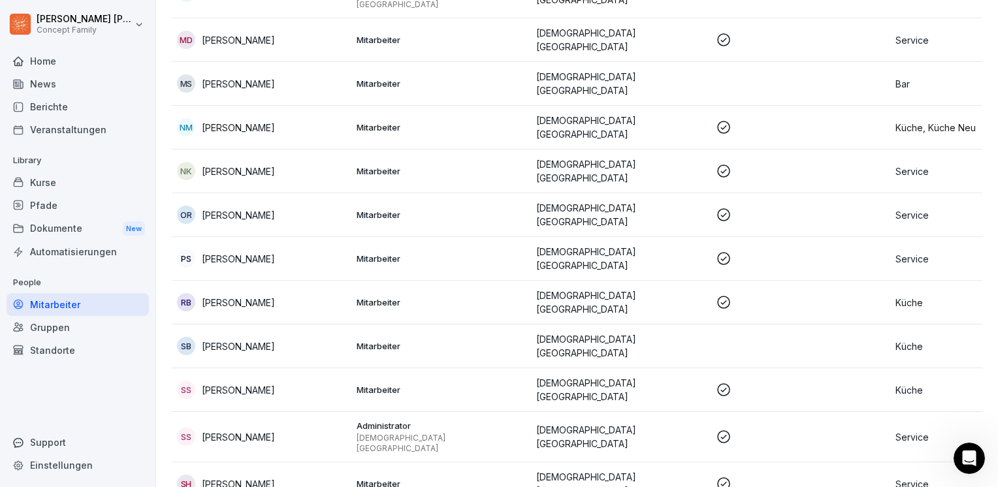
click at [914, 208] on p "Service" at bounding box center [979, 215] width 169 height 14
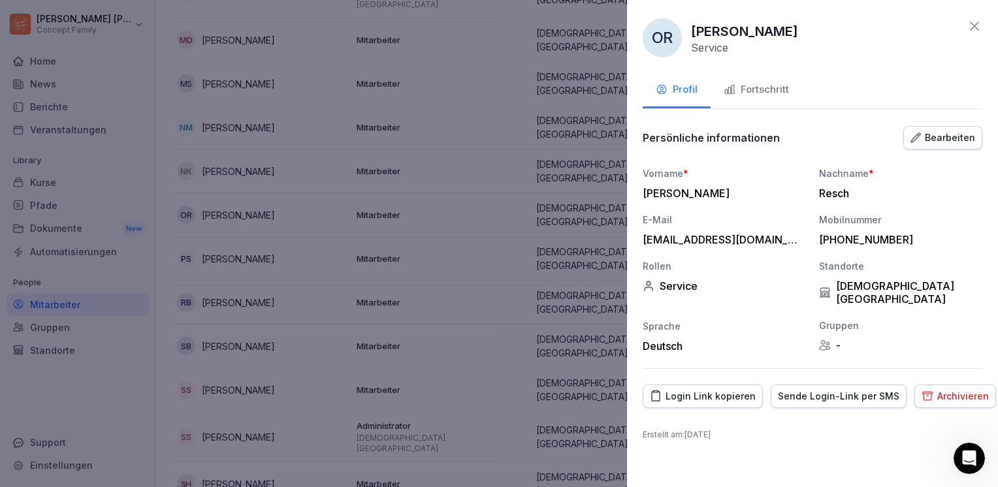
click at [731, 93] on icon "button" at bounding box center [730, 90] width 12 height 12
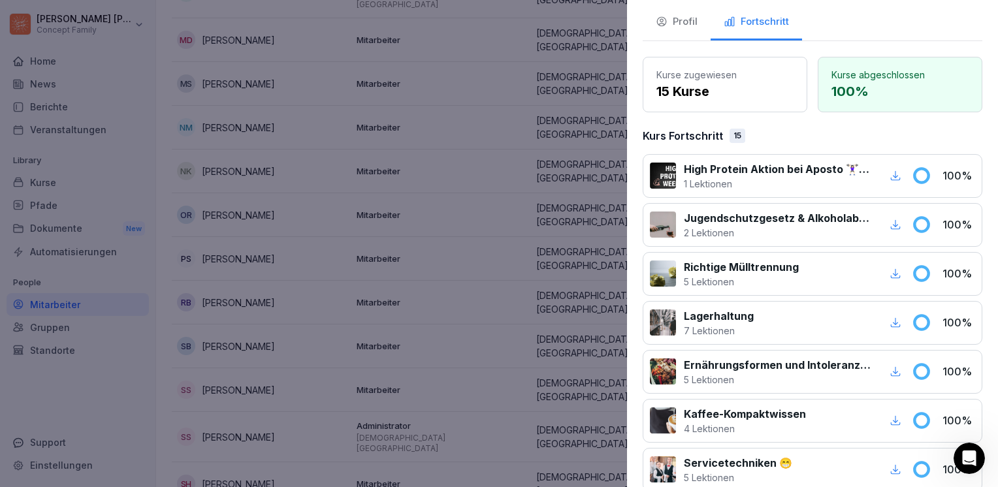
scroll to position [0, 0]
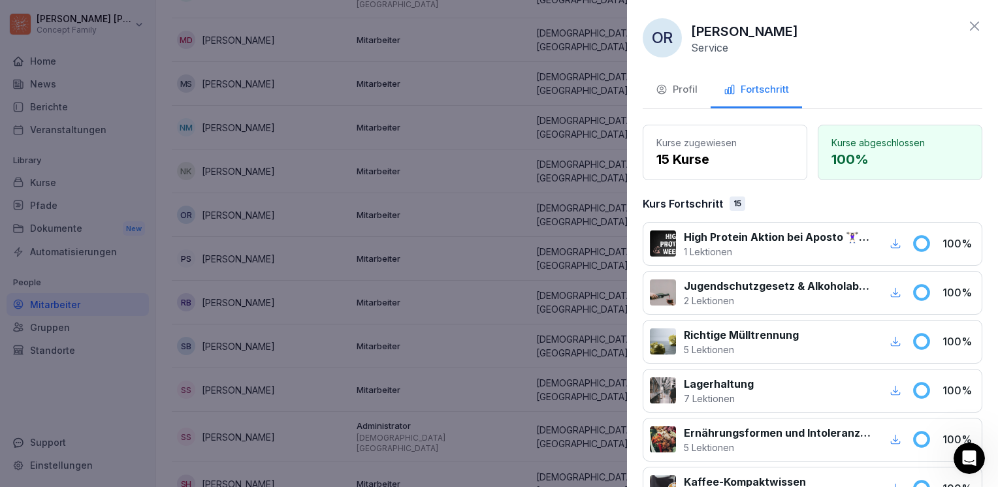
click at [733, 204] on div "15" at bounding box center [738, 204] width 16 height 14
click at [694, 200] on p "Kurs Fortschritt" at bounding box center [683, 204] width 80 height 16
click at [730, 137] on p "Kurse zugewiesen" at bounding box center [724, 143] width 137 height 14
click at [710, 161] on p "15 Kurse" at bounding box center [724, 160] width 137 height 20
drag, startPoint x: 700, startPoint y: 157, endPoint x: 730, endPoint y: 152, distance: 29.9
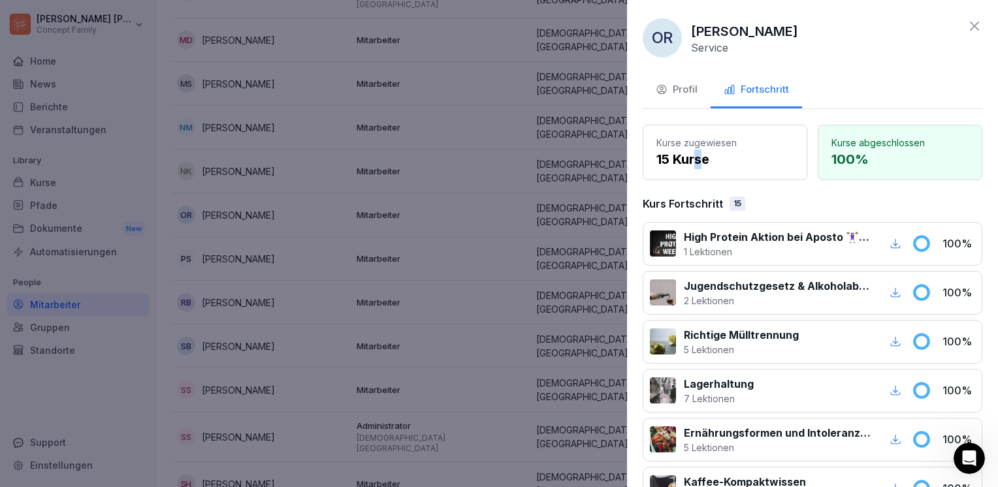
click at [699, 157] on p "15 Kurse" at bounding box center [724, 160] width 137 height 20
click at [887, 150] on p "100 %" at bounding box center [899, 160] width 137 height 20
click at [878, 170] on div "Kurse abgeschlossen 100 %" at bounding box center [900, 153] width 165 height 56
click at [722, 47] on p "Service" at bounding box center [709, 47] width 37 height 13
click at [724, 28] on p "[PERSON_NAME]" at bounding box center [744, 32] width 107 height 20
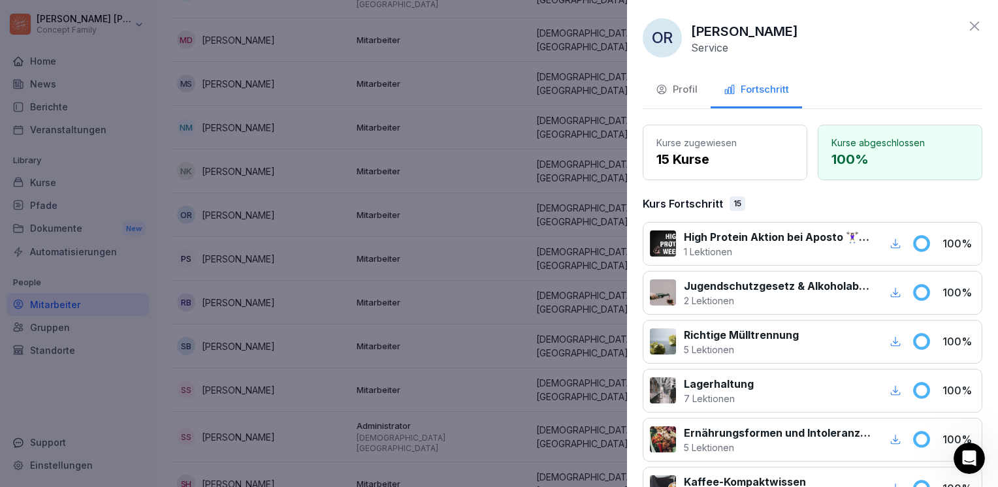
click at [691, 91] on div "Profil" at bounding box center [677, 89] width 42 height 15
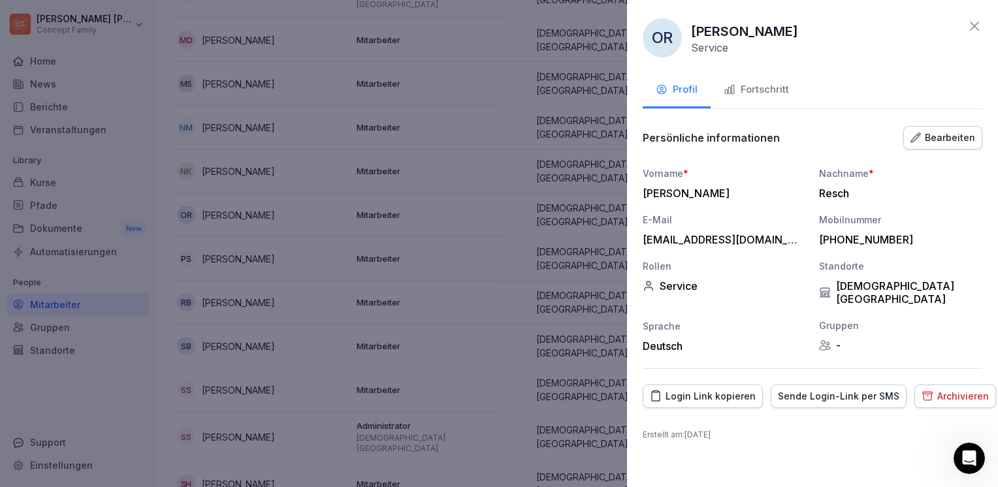
click at [975, 18] on icon at bounding box center [975, 26] width 16 height 16
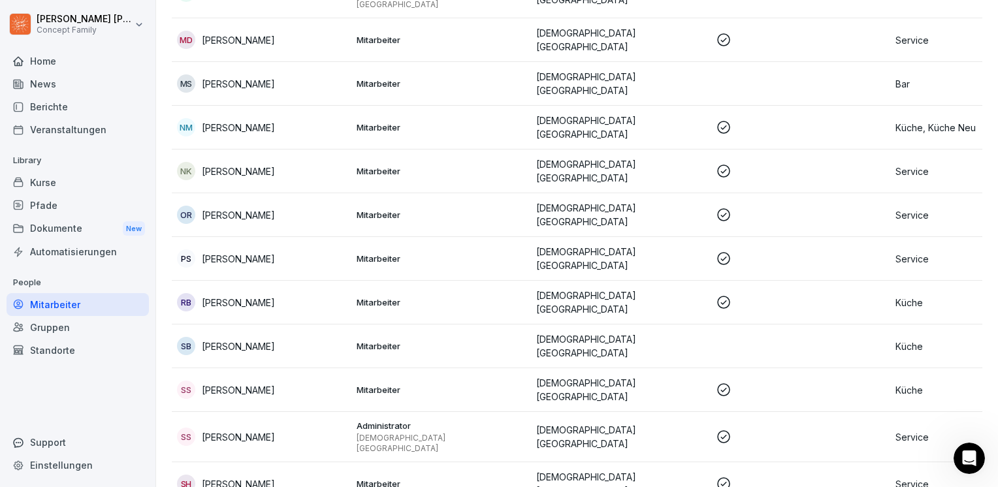
click at [44, 179] on div "Kurse" at bounding box center [78, 182] width 142 height 23
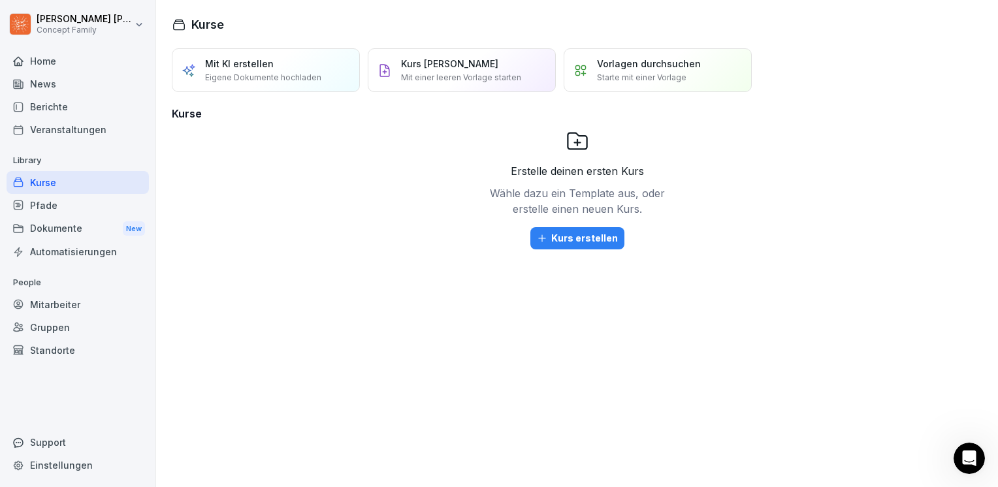
click at [52, 63] on div "Home" at bounding box center [78, 61] width 142 height 23
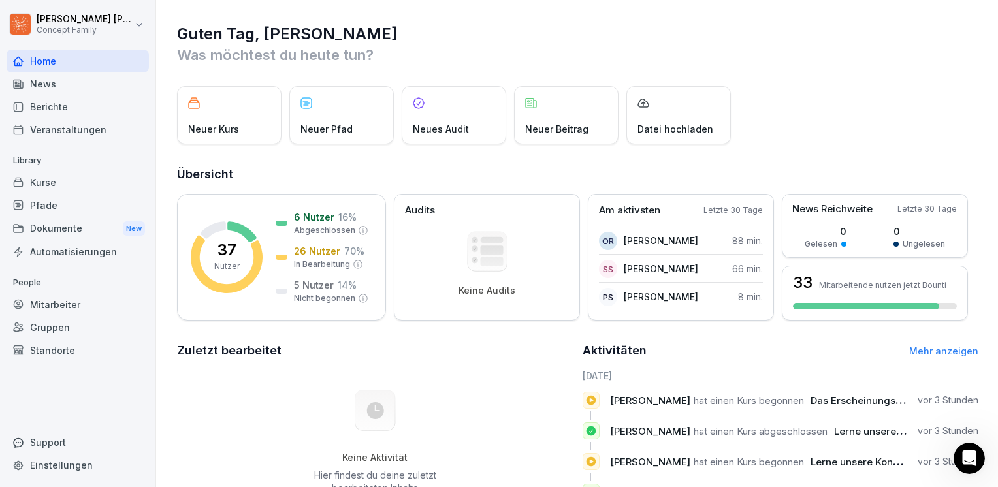
click at [351, 111] on div "Neuer Pfad" at bounding box center [341, 115] width 104 height 58
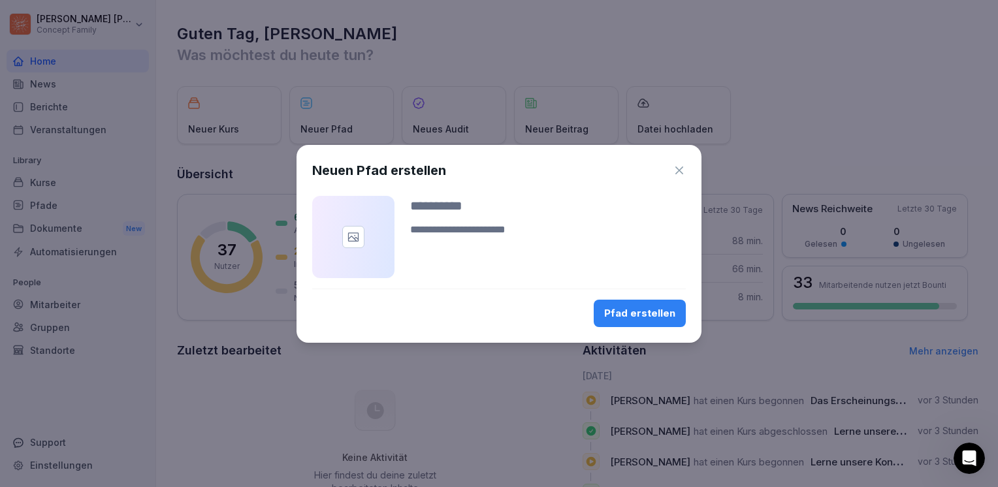
click at [679, 168] on icon "button" at bounding box center [679, 170] width 13 height 13
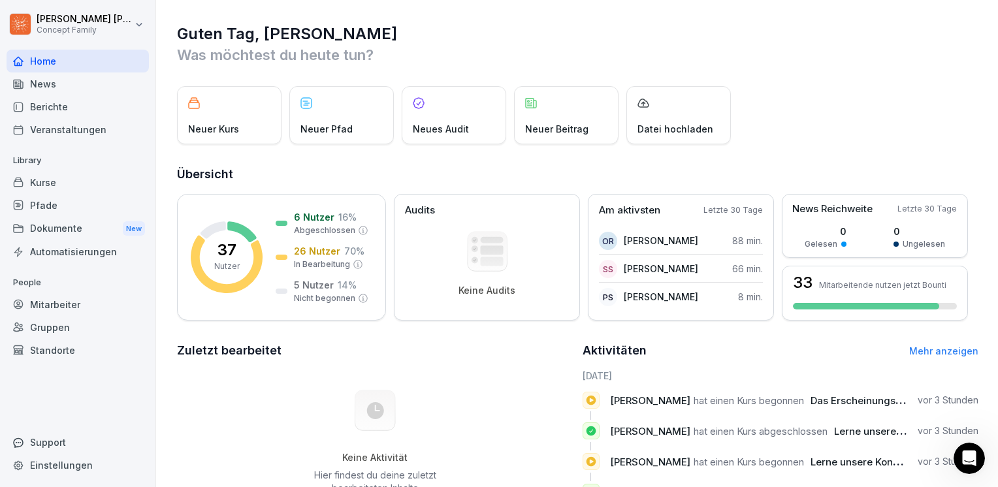
click at [483, 120] on div "Neues Audit" at bounding box center [454, 115] width 104 height 58
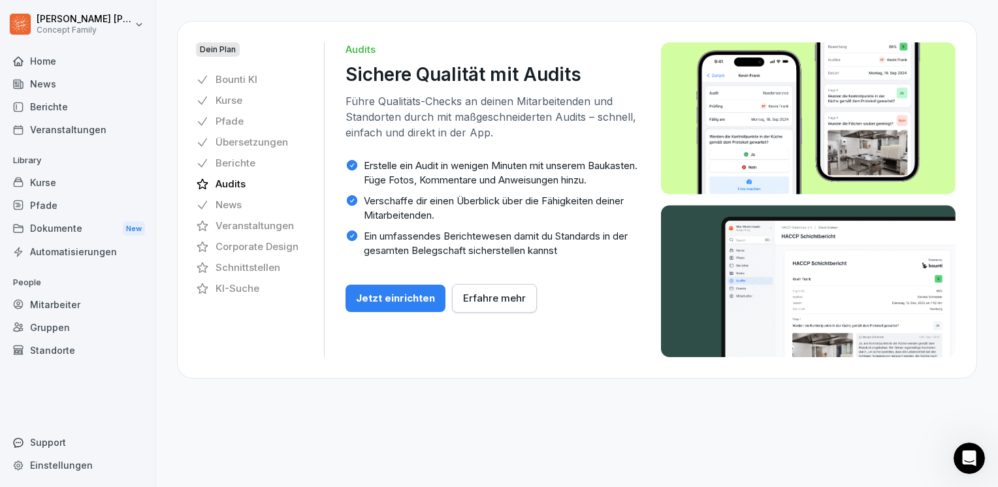
click at [231, 106] on p "Kurse" at bounding box center [229, 100] width 27 height 14
click at [230, 98] on p "Kurse" at bounding box center [229, 100] width 27 height 14
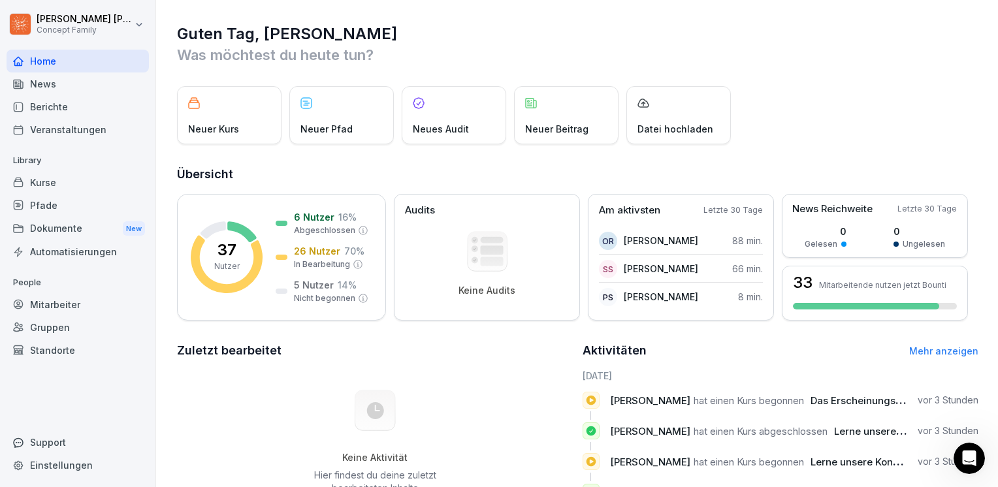
click at [257, 118] on div "Neuer Kurs" at bounding box center [229, 115] width 104 height 58
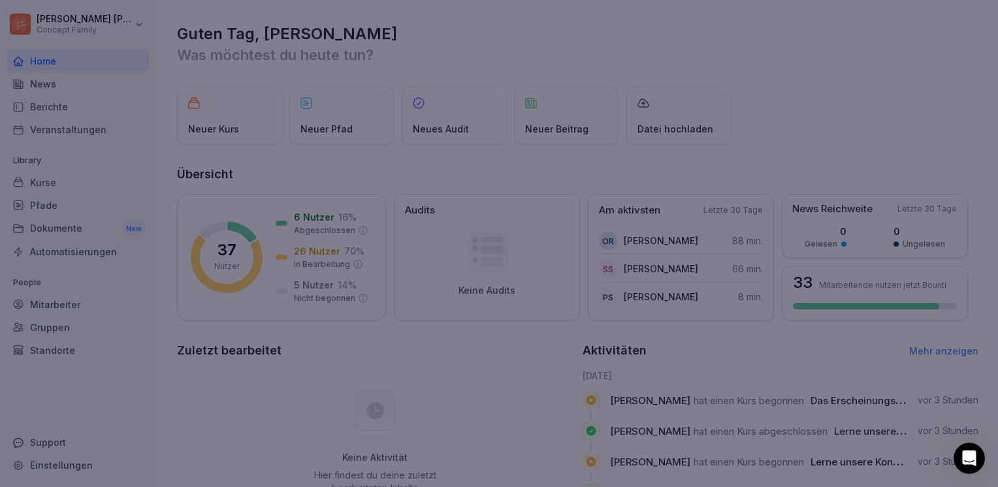
click at [257, 118] on div at bounding box center [499, 243] width 998 height 487
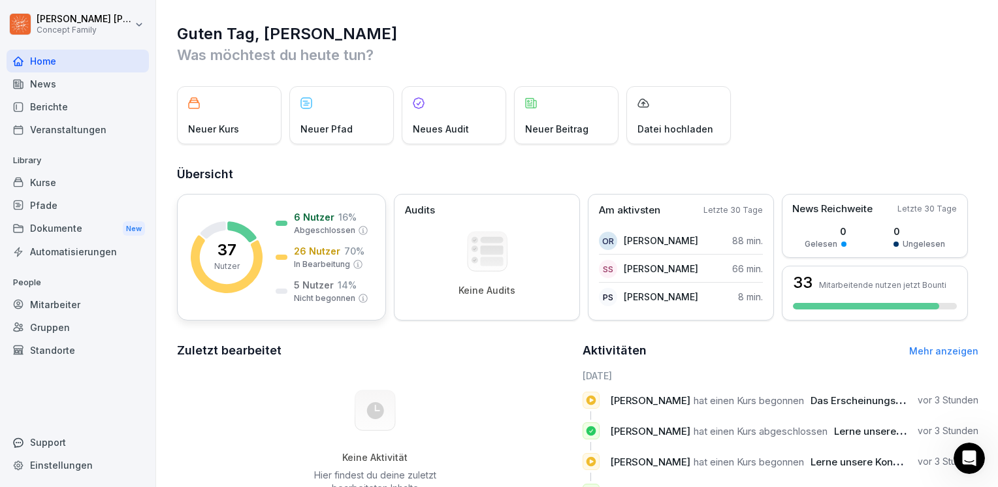
click at [319, 283] on p "5 Nutzer" at bounding box center [314, 285] width 40 height 14
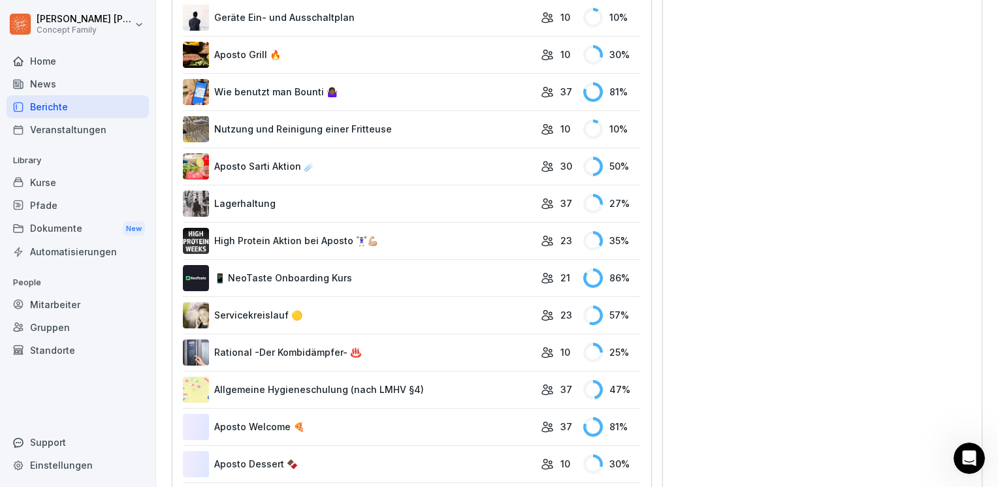
scroll to position [522, 0]
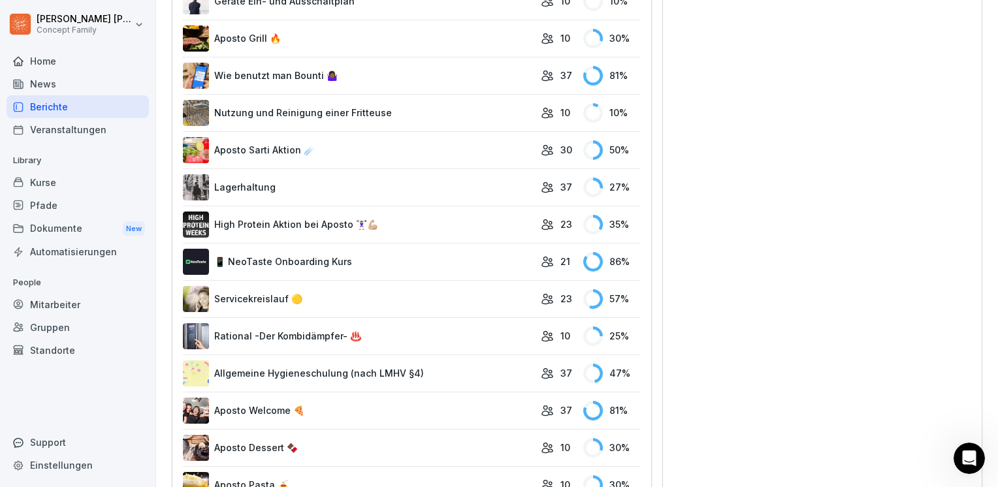
click at [543, 223] on icon at bounding box center [547, 224] width 10 height 10
click at [593, 223] on icon at bounding box center [598, 223] width 10 height 16
click at [551, 218] on div "23" at bounding box center [559, 224] width 36 height 14
click at [372, 221] on link "High Protein Aktion bei Aposto 🏋🏻‍♀️💪🏼" at bounding box center [358, 225] width 351 height 26
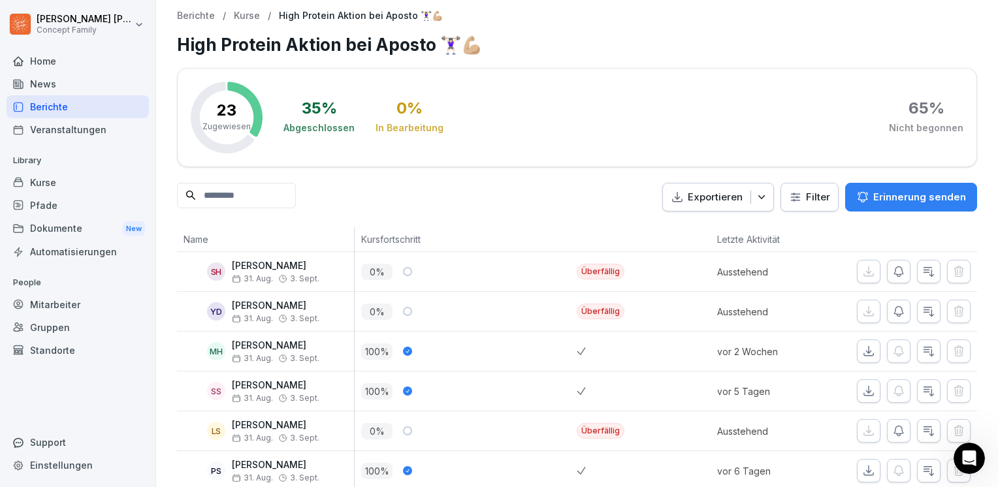
click at [886, 200] on p "Erinnerung senden" at bounding box center [919, 197] width 93 height 14
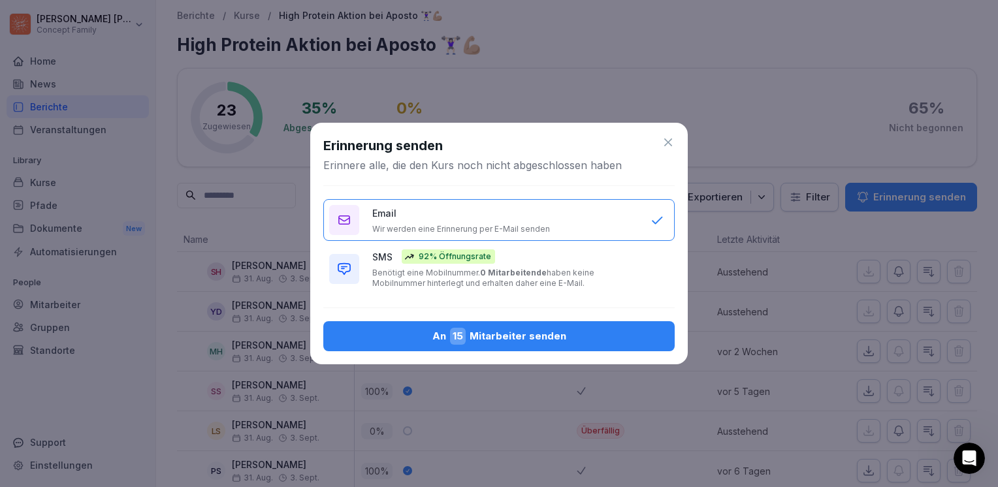
click at [504, 330] on div "An 15 Mitarbeiter senden" at bounding box center [499, 336] width 330 height 17
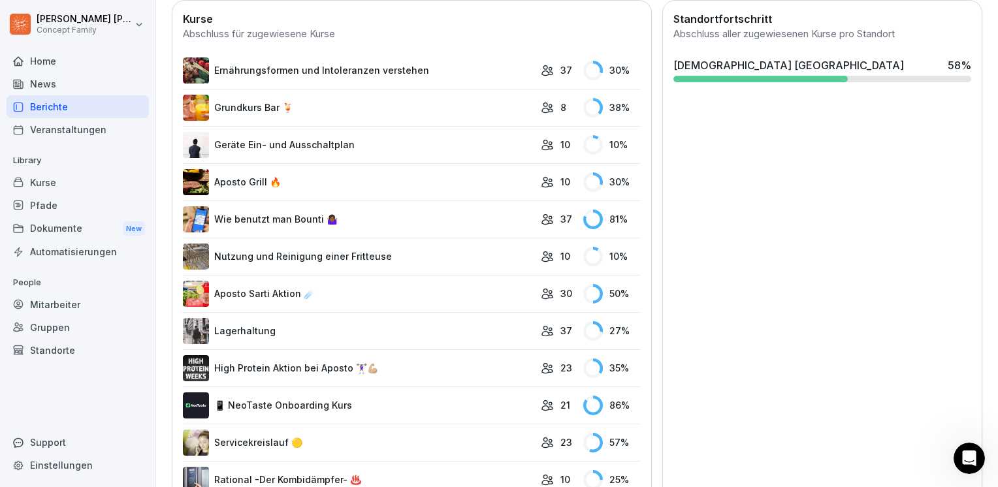
scroll to position [392, 0]
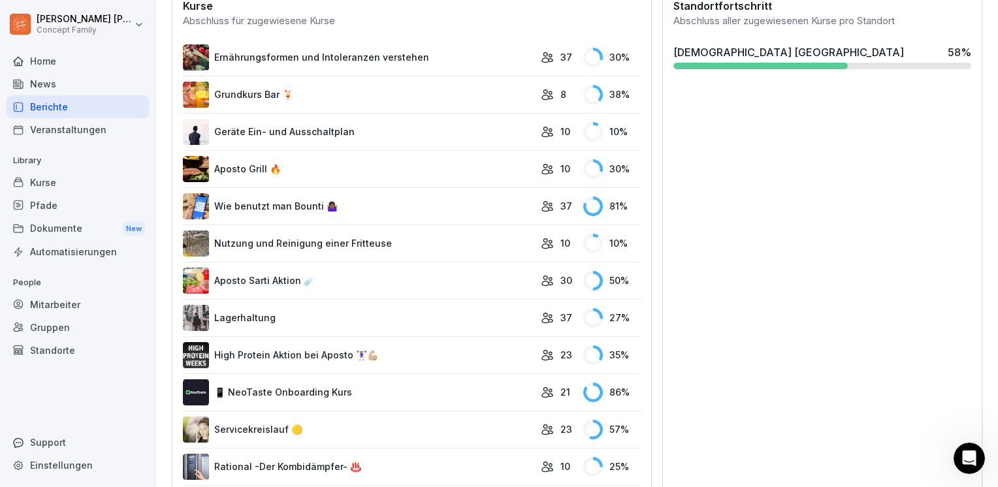
click at [318, 388] on link "📱 NeoTaste Onboarding Kurs" at bounding box center [358, 392] width 351 height 26
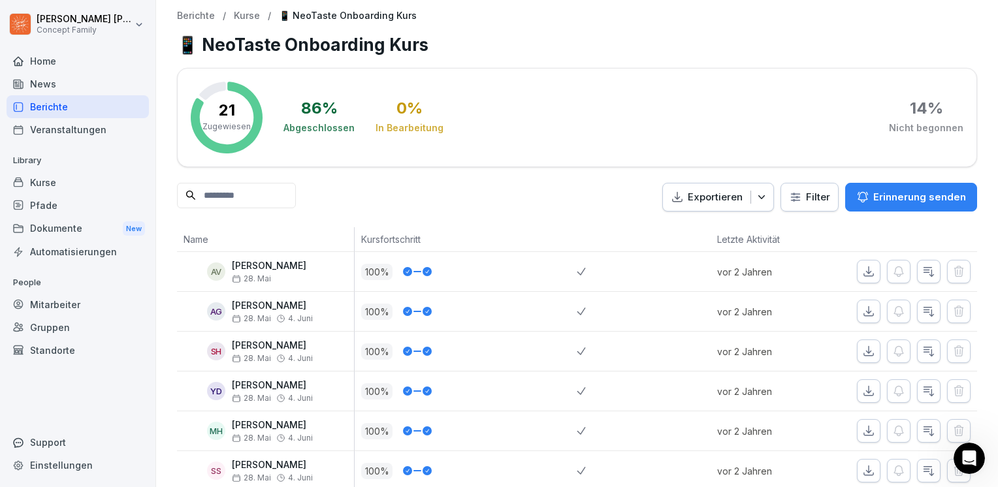
click at [63, 81] on div "News" at bounding box center [78, 83] width 142 height 23
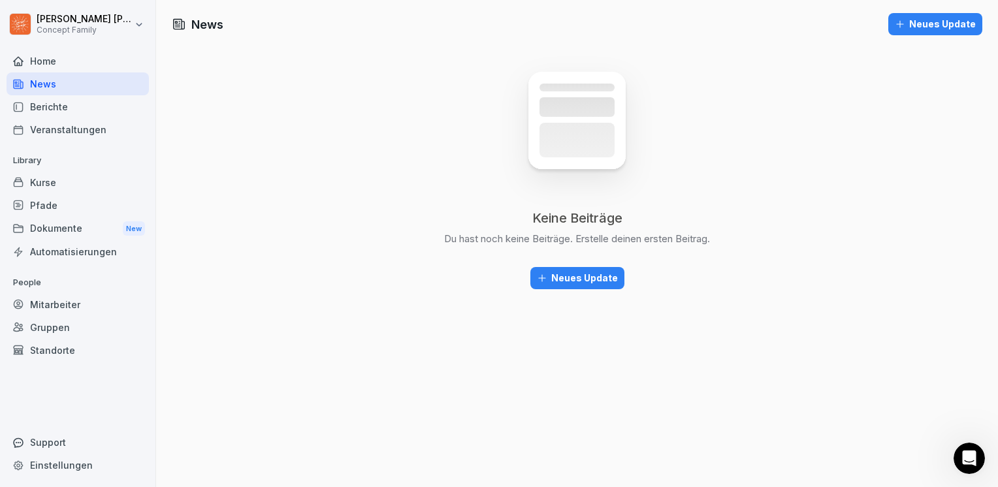
click at [60, 64] on div "Home" at bounding box center [78, 61] width 142 height 23
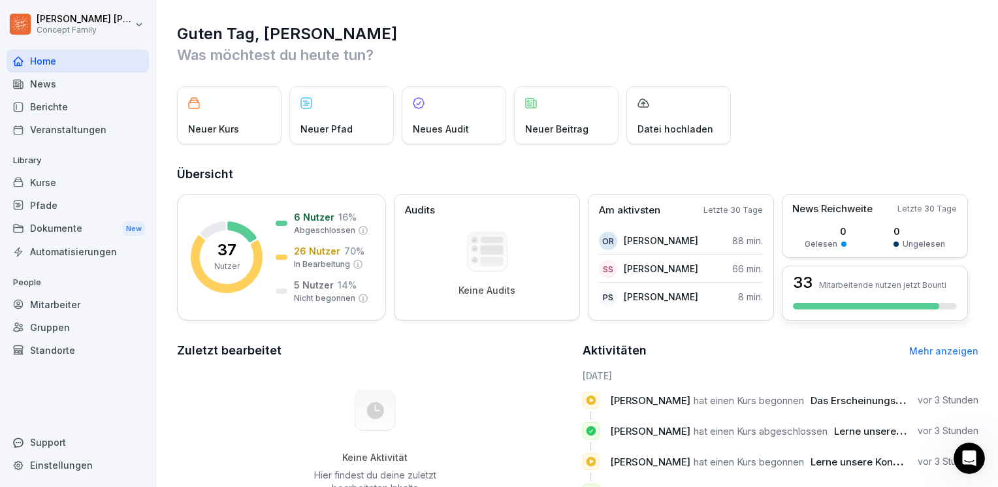
click at [924, 288] on p "Mitarbeitende nutzen jetzt Bounti" at bounding box center [882, 285] width 127 height 10
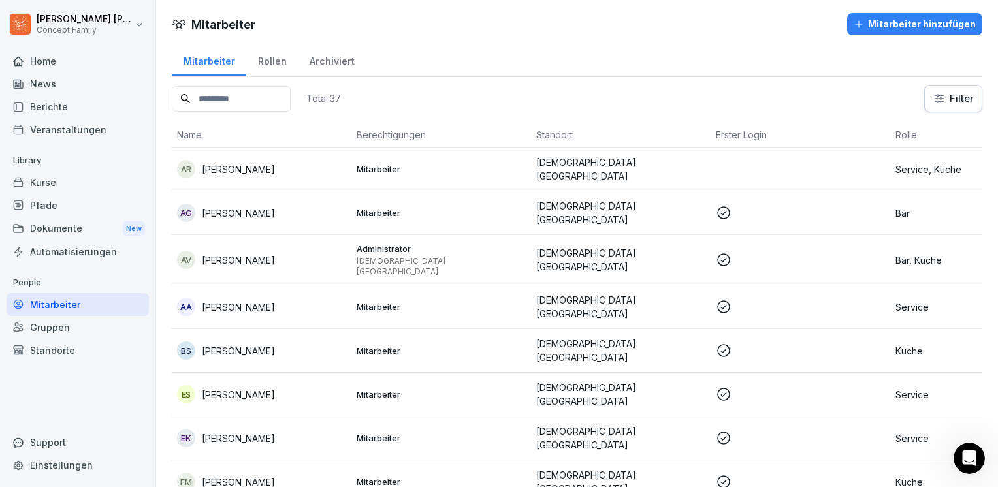
click at [935, 163] on p "Service, Küche" at bounding box center [979, 170] width 169 height 14
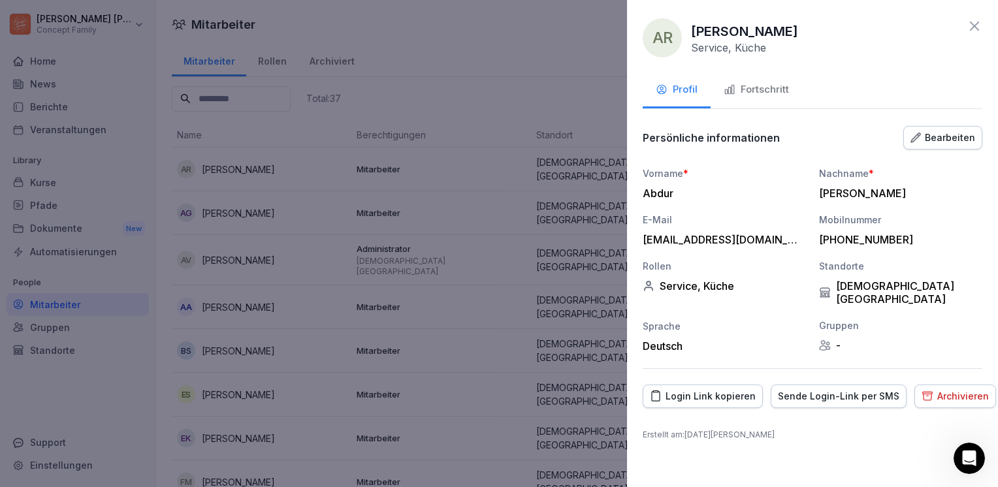
click at [703, 286] on div "Service, Küche" at bounding box center [724, 286] width 163 height 13
click at [935, 142] on div "Bearbeiten" at bounding box center [942, 138] width 65 height 14
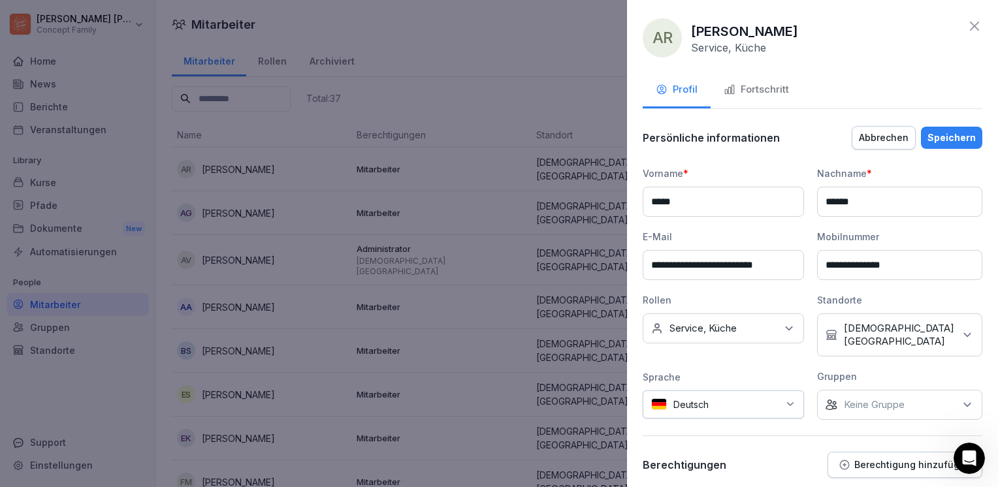
click at [871, 144] on div "Abbrechen" at bounding box center [884, 138] width 50 height 14
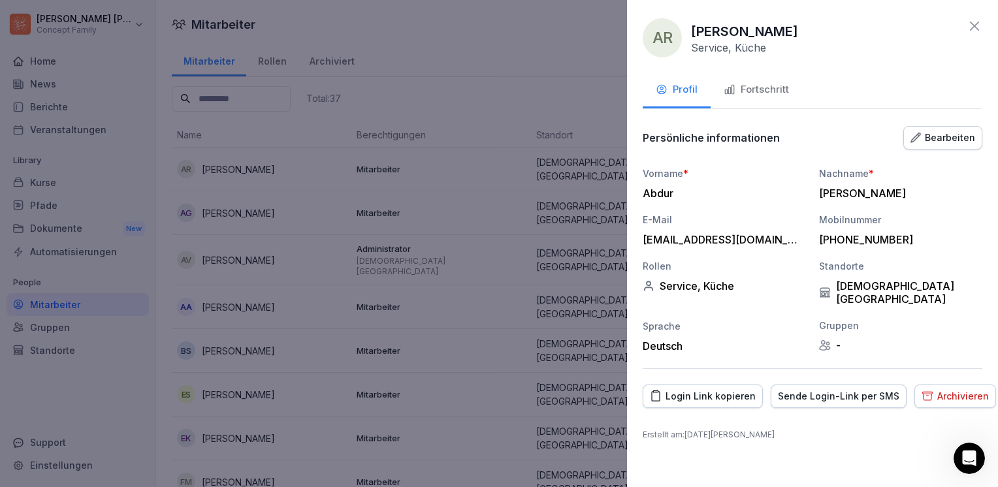
click at [978, 31] on icon at bounding box center [975, 26] width 16 height 16
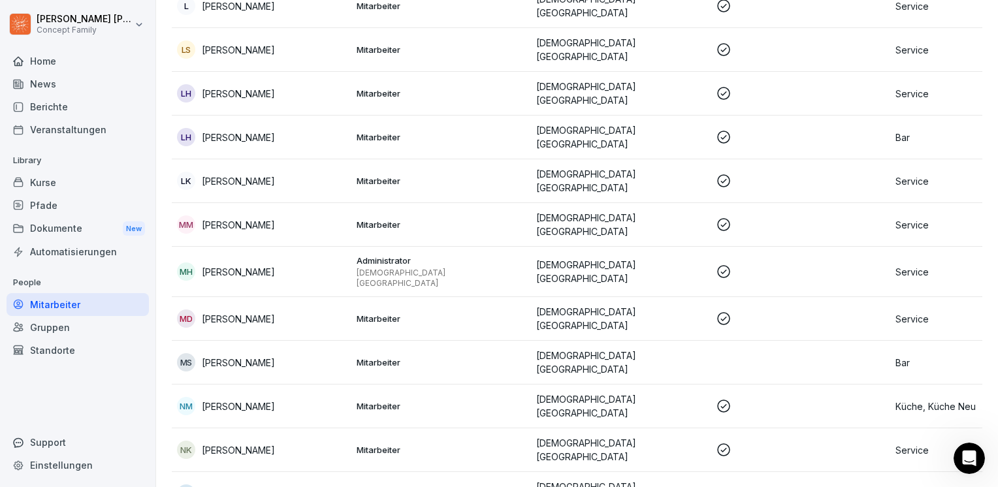
scroll to position [849, 0]
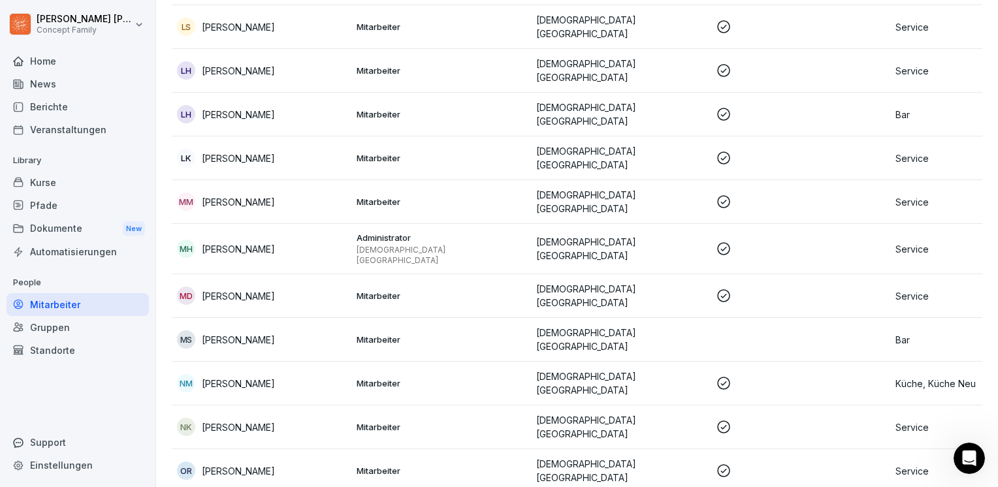
click at [903, 421] on p "Service" at bounding box center [979, 428] width 169 height 14
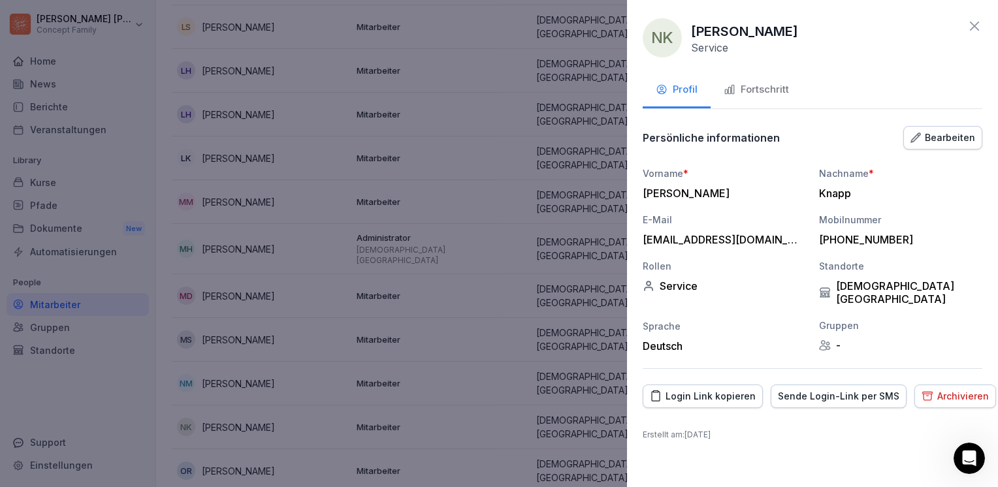
click at [938, 127] on button "Bearbeiten" at bounding box center [942, 138] width 79 height 24
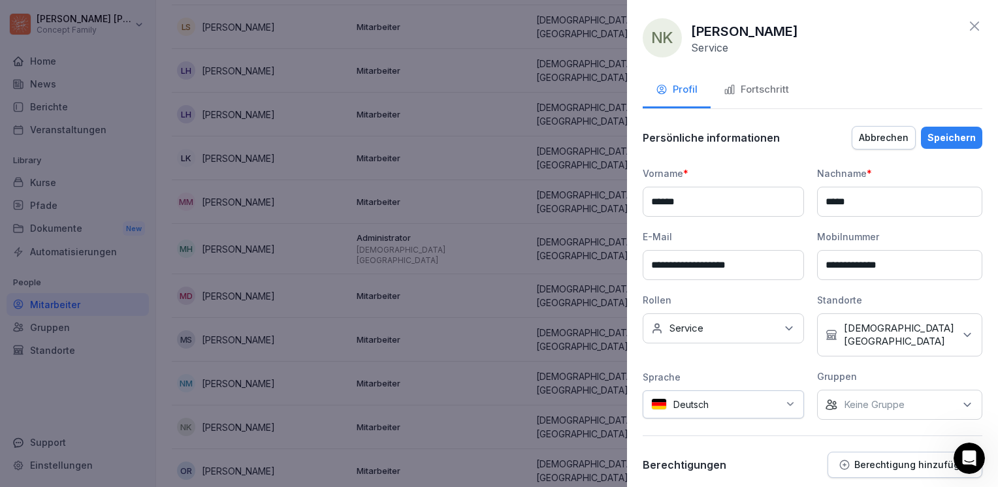
click at [782, 323] on icon at bounding box center [788, 328] width 13 height 13
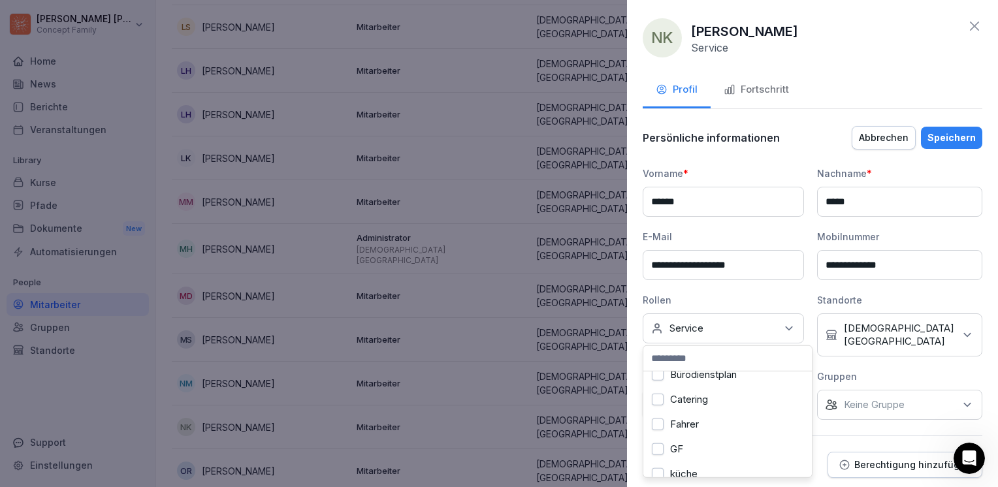
scroll to position [0, 0]
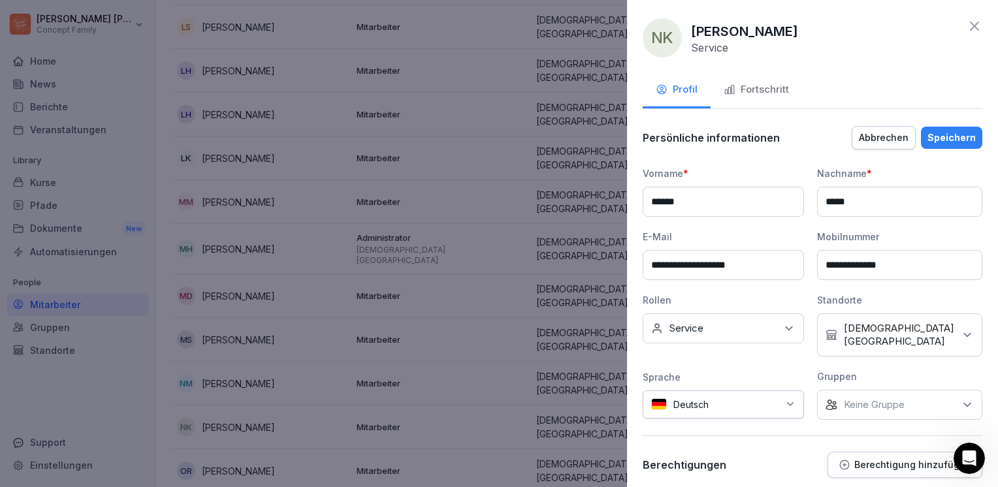
click at [741, 300] on div "Rollen" at bounding box center [723, 300] width 161 height 14
click at [970, 26] on icon at bounding box center [974, 26] width 9 height 9
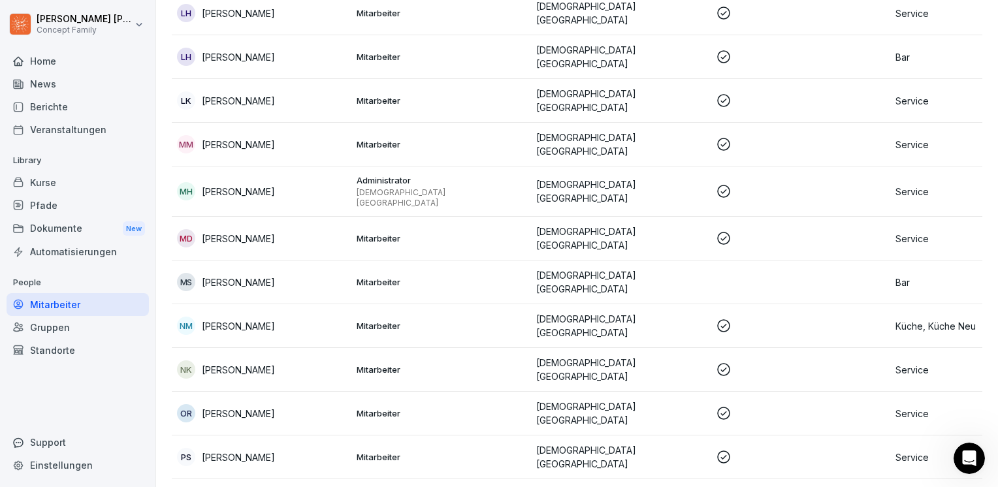
scroll to position [914, 0]
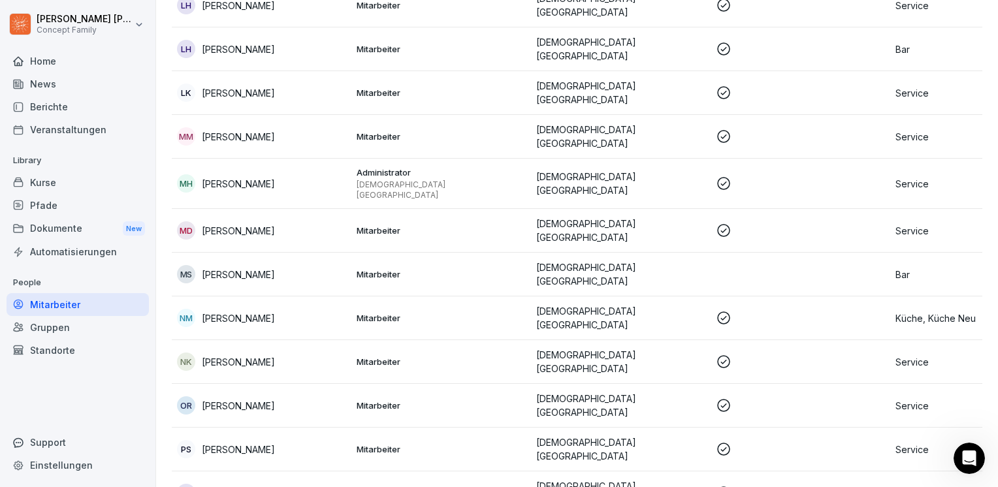
click at [715, 253] on td at bounding box center [801, 275] width 180 height 44
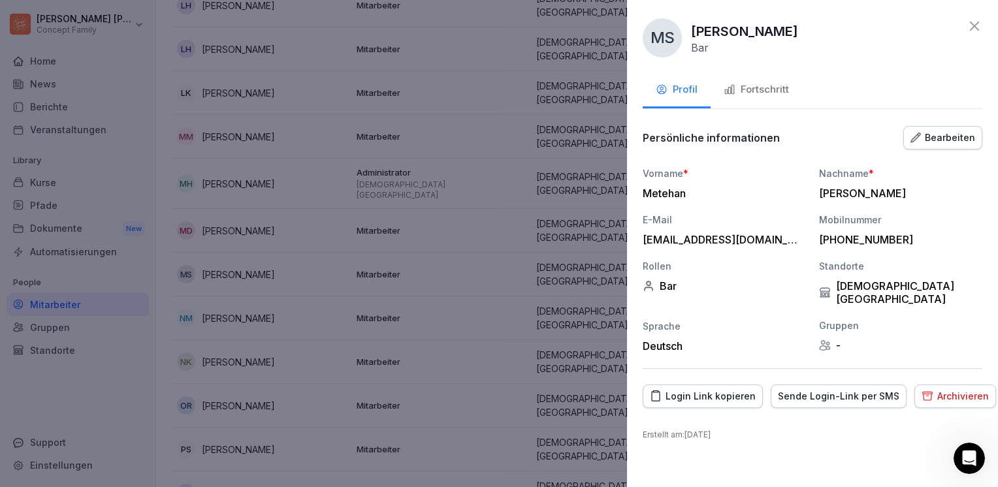
click at [765, 82] on div "Fortschritt" at bounding box center [756, 89] width 65 height 15
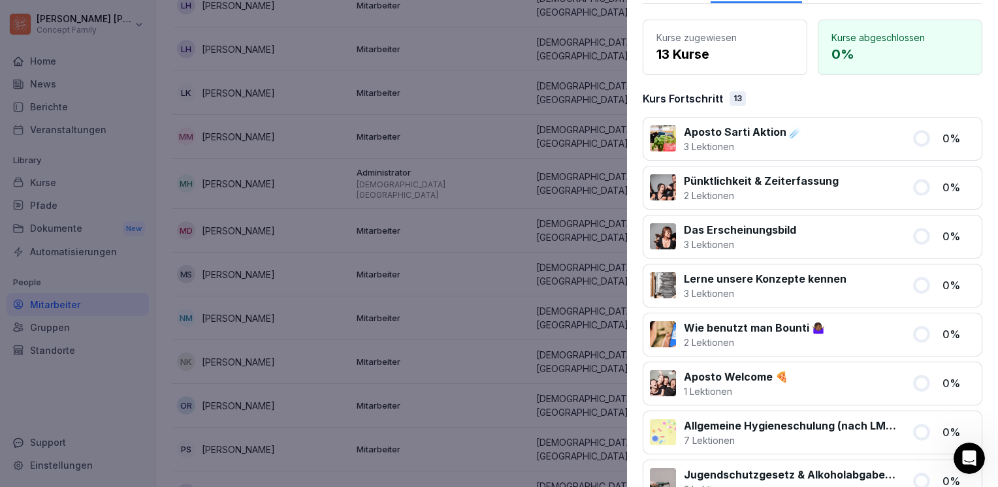
scroll to position [0, 0]
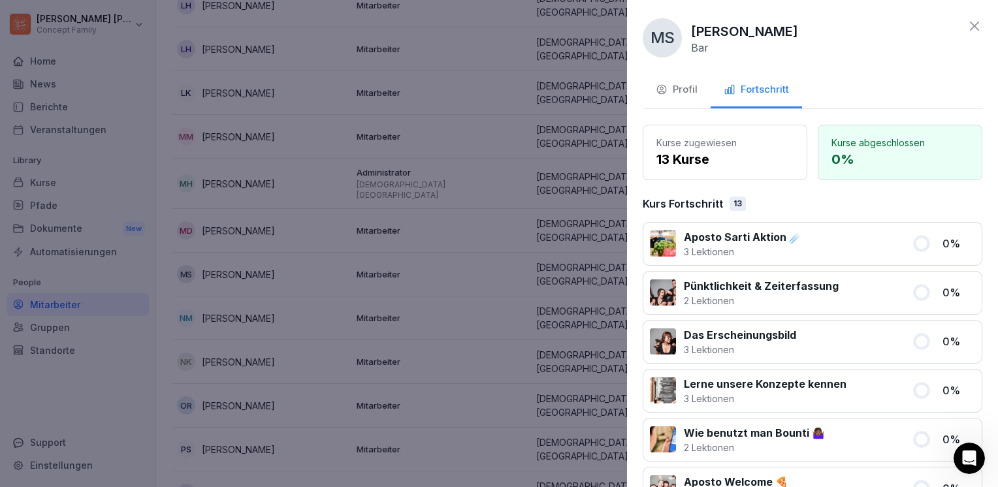
click at [967, 24] on icon at bounding box center [975, 26] width 16 height 16
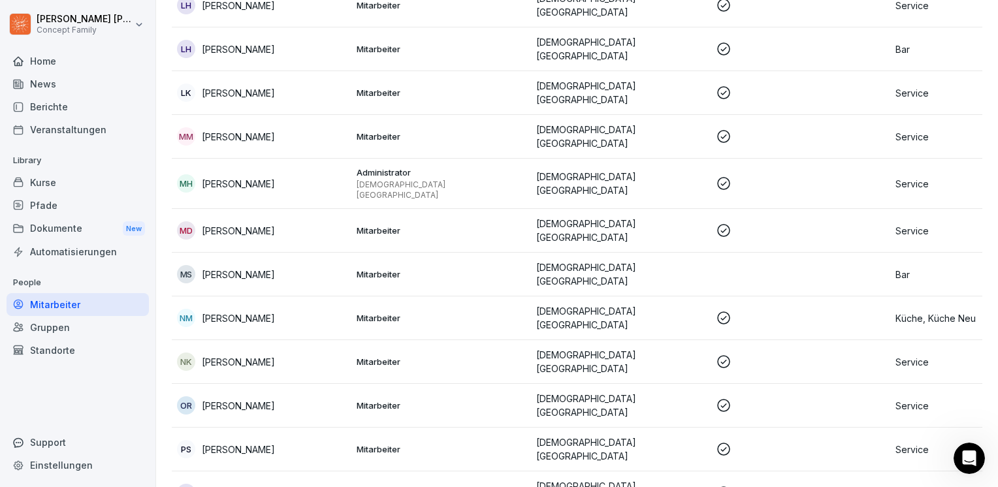
click at [718, 253] on td at bounding box center [801, 275] width 180 height 44
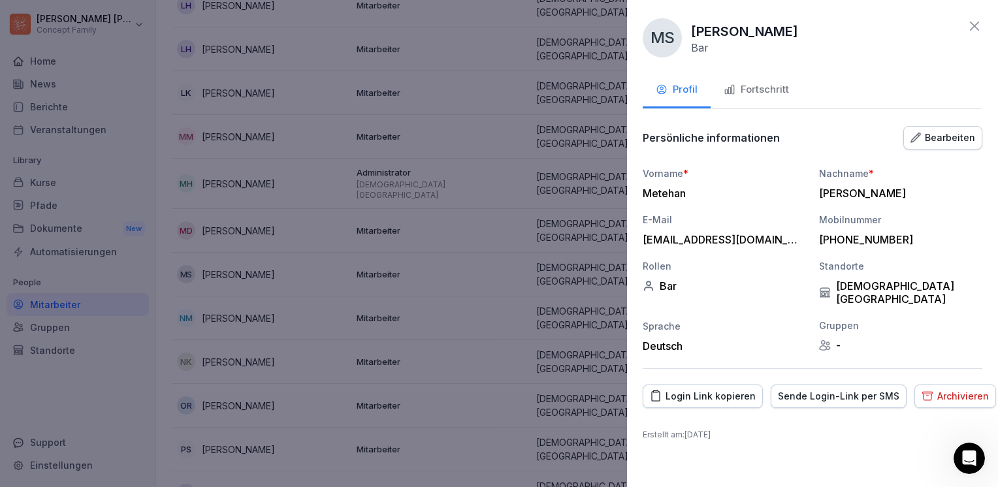
click at [448, 330] on div at bounding box center [499, 243] width 998 height 487
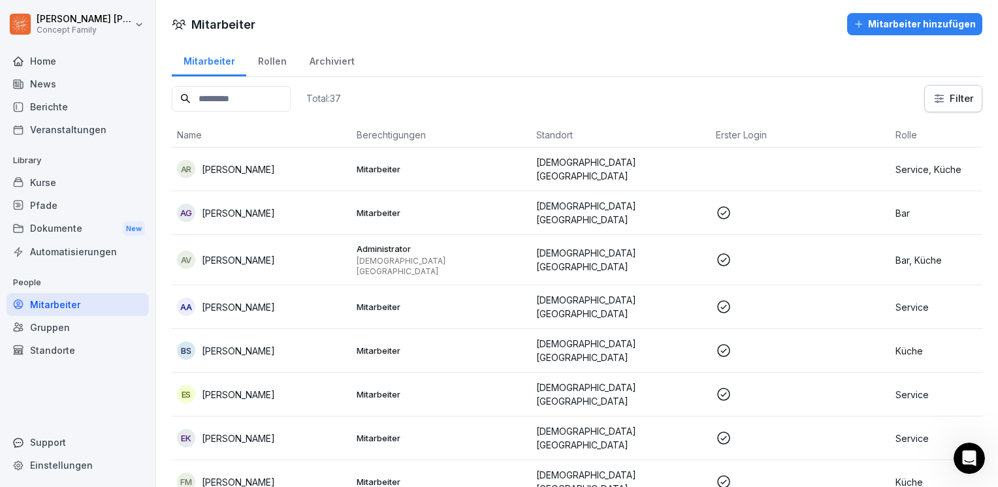
click at [946, 169] on p "Service, Küche" at bounding box center [979, 170] width 169 height 14
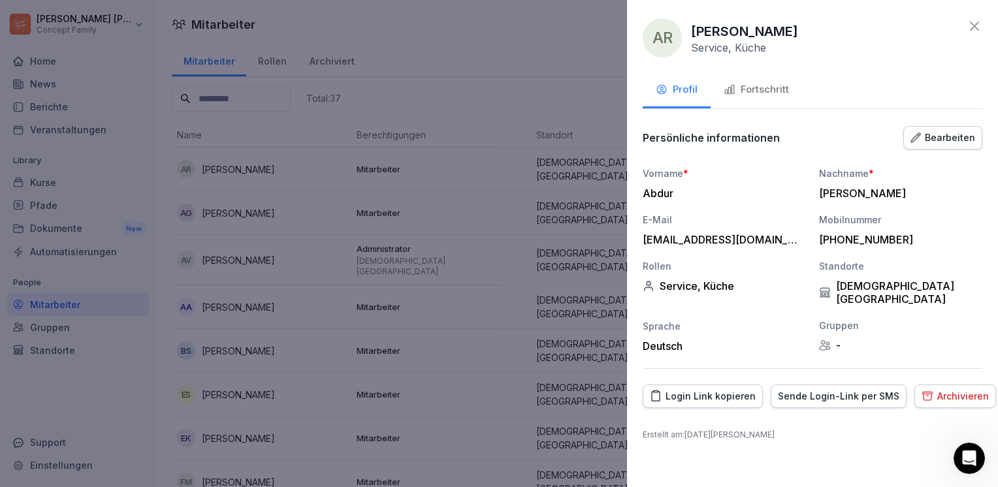
click at [695, 283] on div "Service, Küche" at bounding box center [724, 286] width 163 height 13
click at [399, 201] on div at bounding box center [499, 243] width 998 height 487
